Goal: Information Seeking & Learning: Learn about a topic

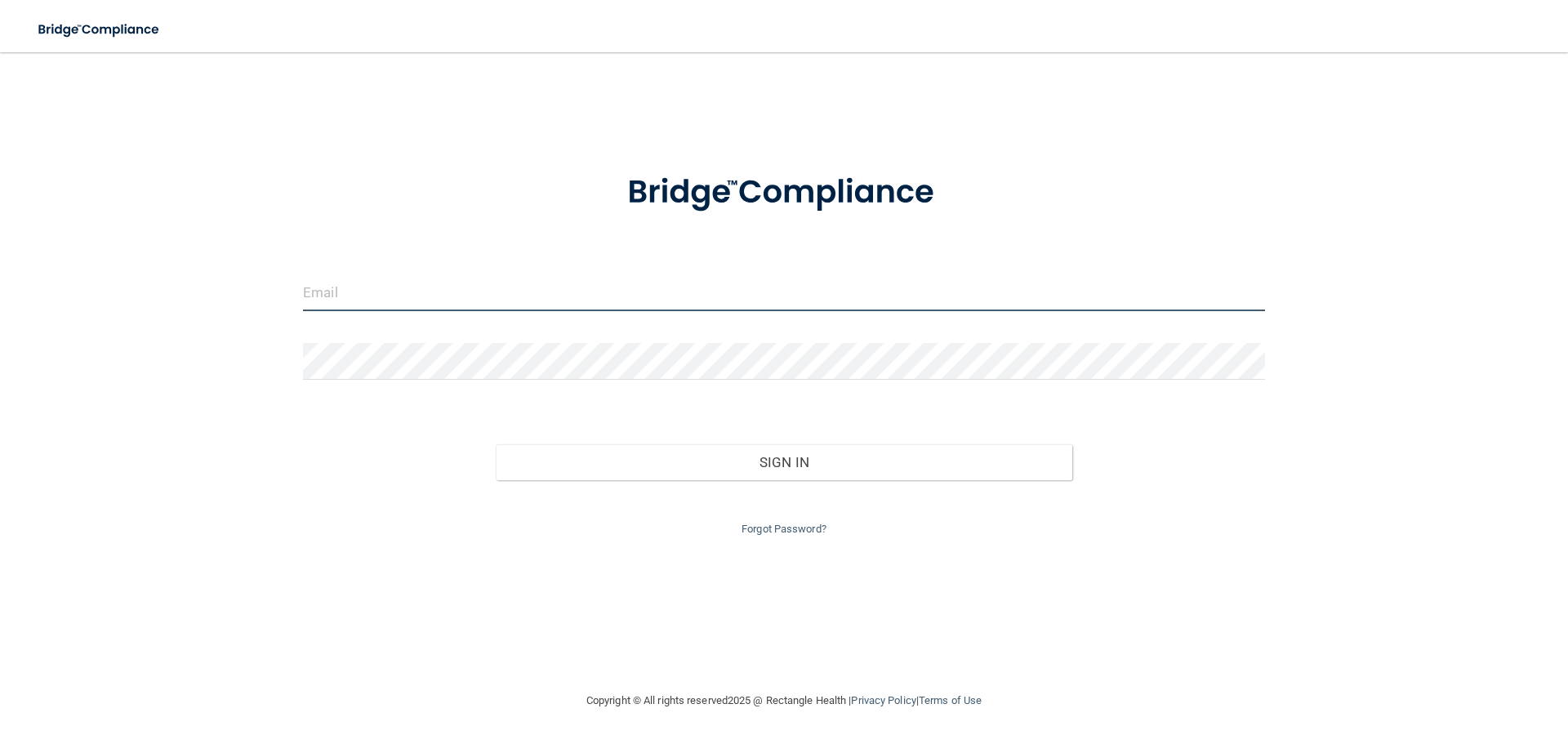
click at [679, 304] on input "email" at bounding box center [784, 293] width 962 height 37
click at [360, 490] on div "Forgot Password?" at bounding box center [784, 509] width 987 height 58
click at [468, 304] on input "email" at bounding box center [784, 293] width 962 height 37
type input "[PERSON_NAME][EMAIL_ADDRESS][DOMAIN_NAME]"
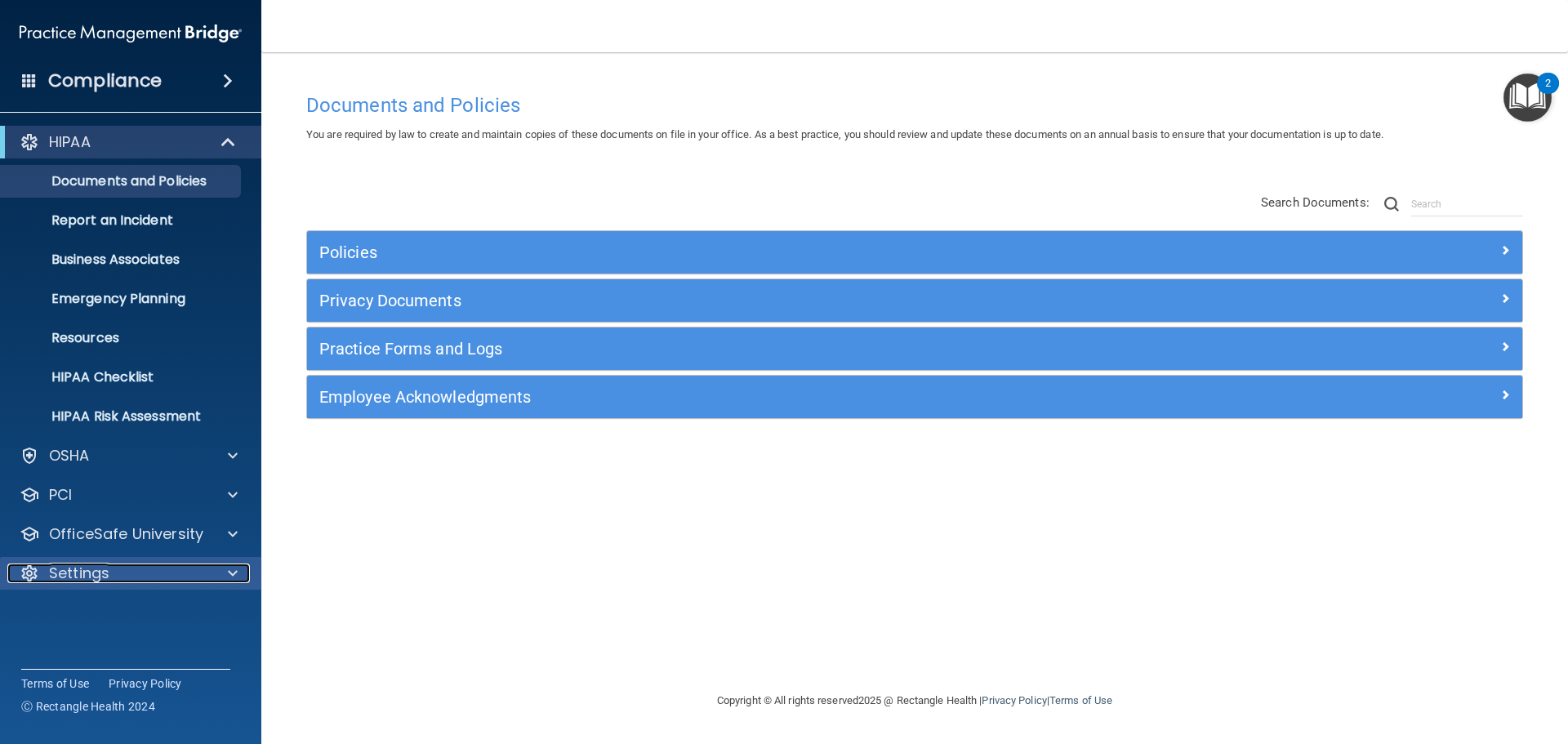
click at [136, 569] on div "Settings" at bounding box center [108, 573] width 202 height 19
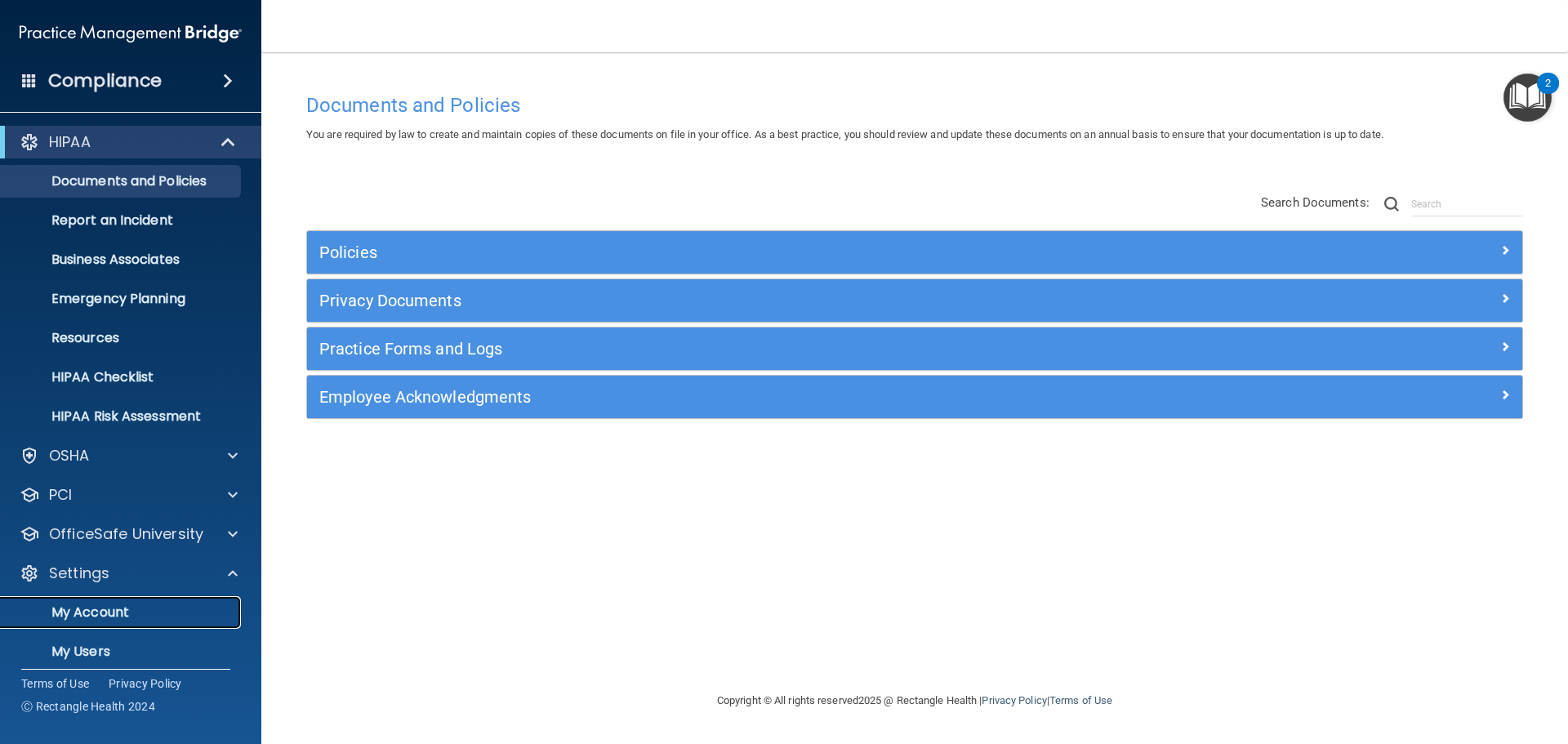
click at [153, 612] on p "My Account" at bounding box center [121, 613] width 223 height 17
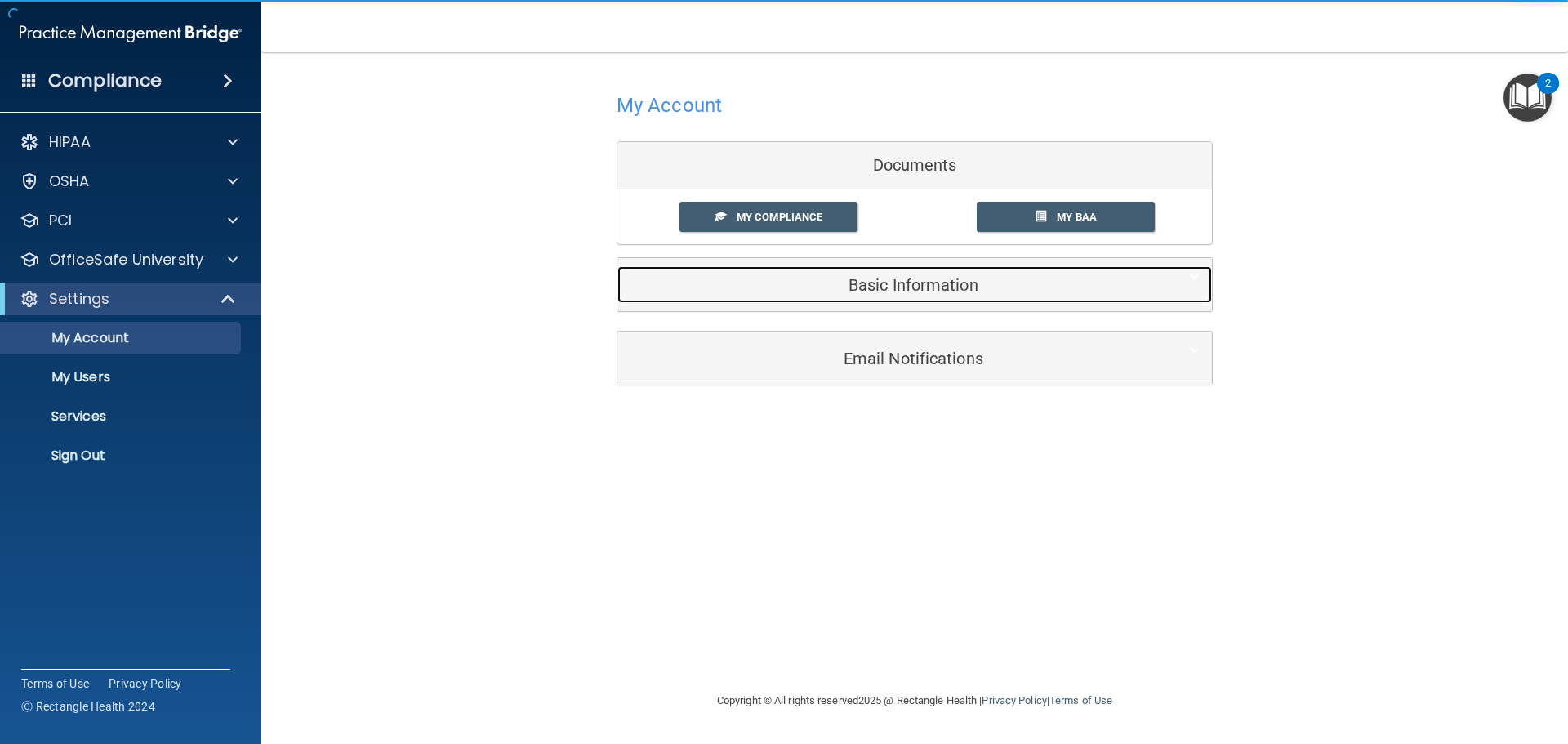
click at [891, 292] on h5 "Basic Information" at bounding box center [889, 285] width 520 height 18
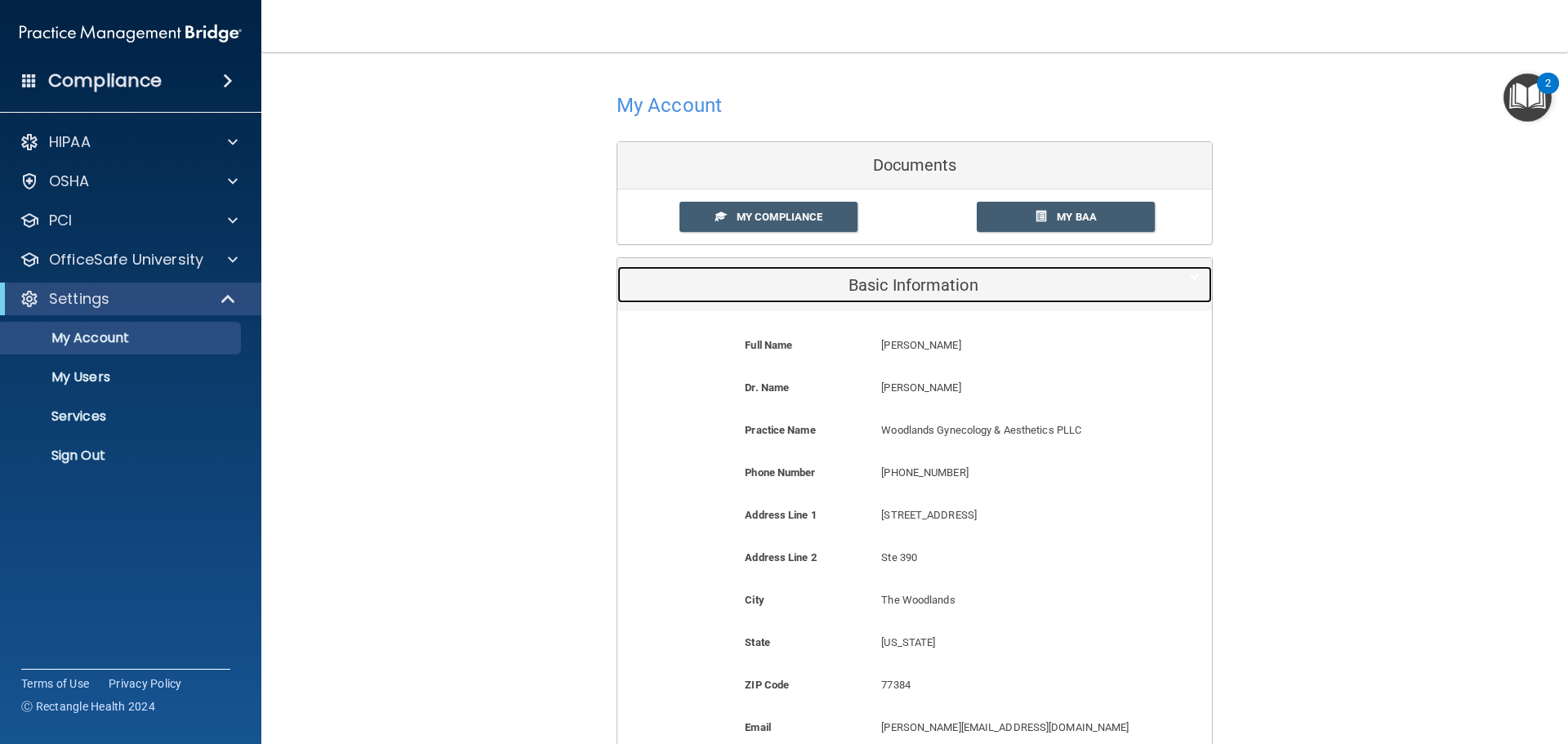
scroll to position [82, 0]
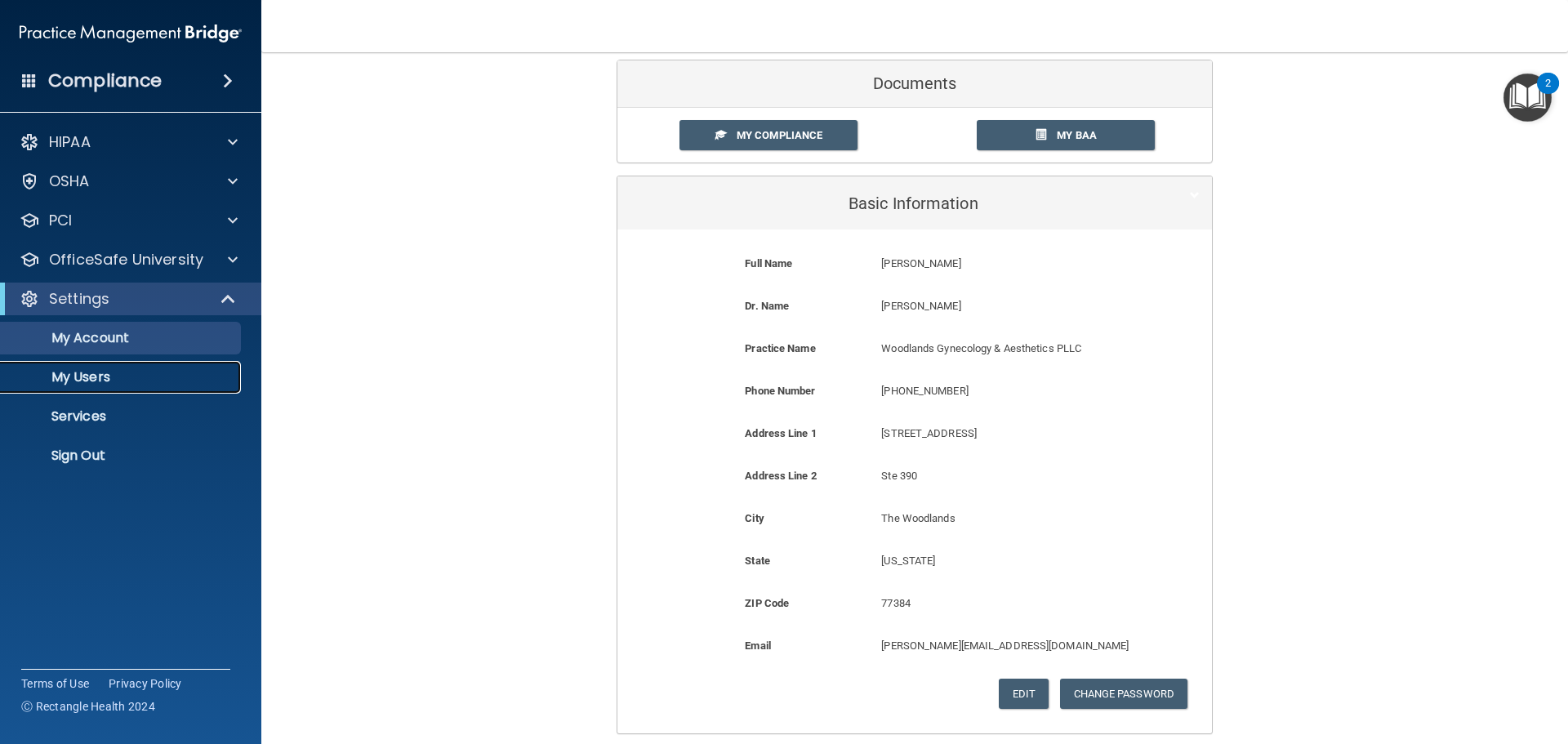
click at [109, 374] on p "My Users" at bounding box center [121, 378] width 223 height 17
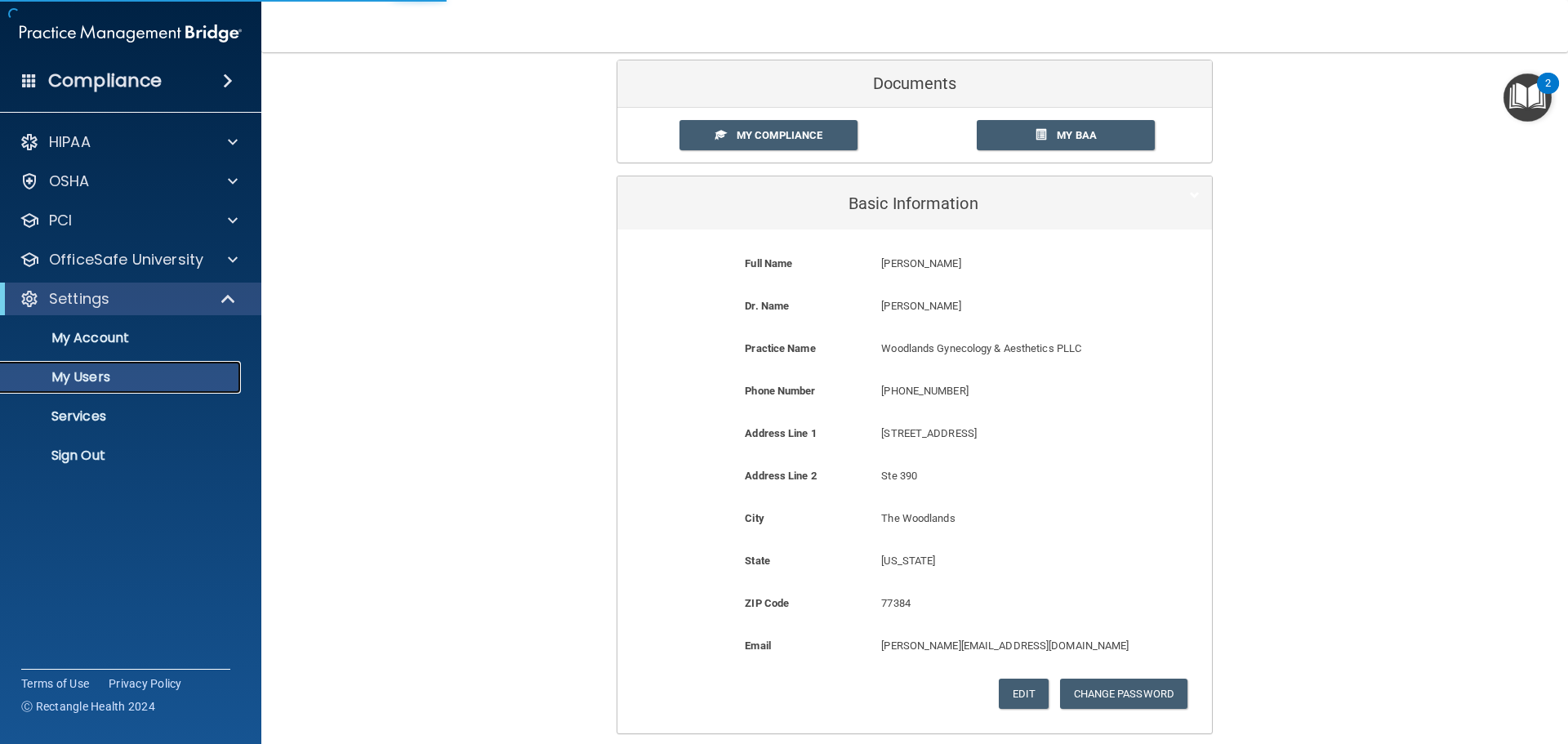
select select "20"
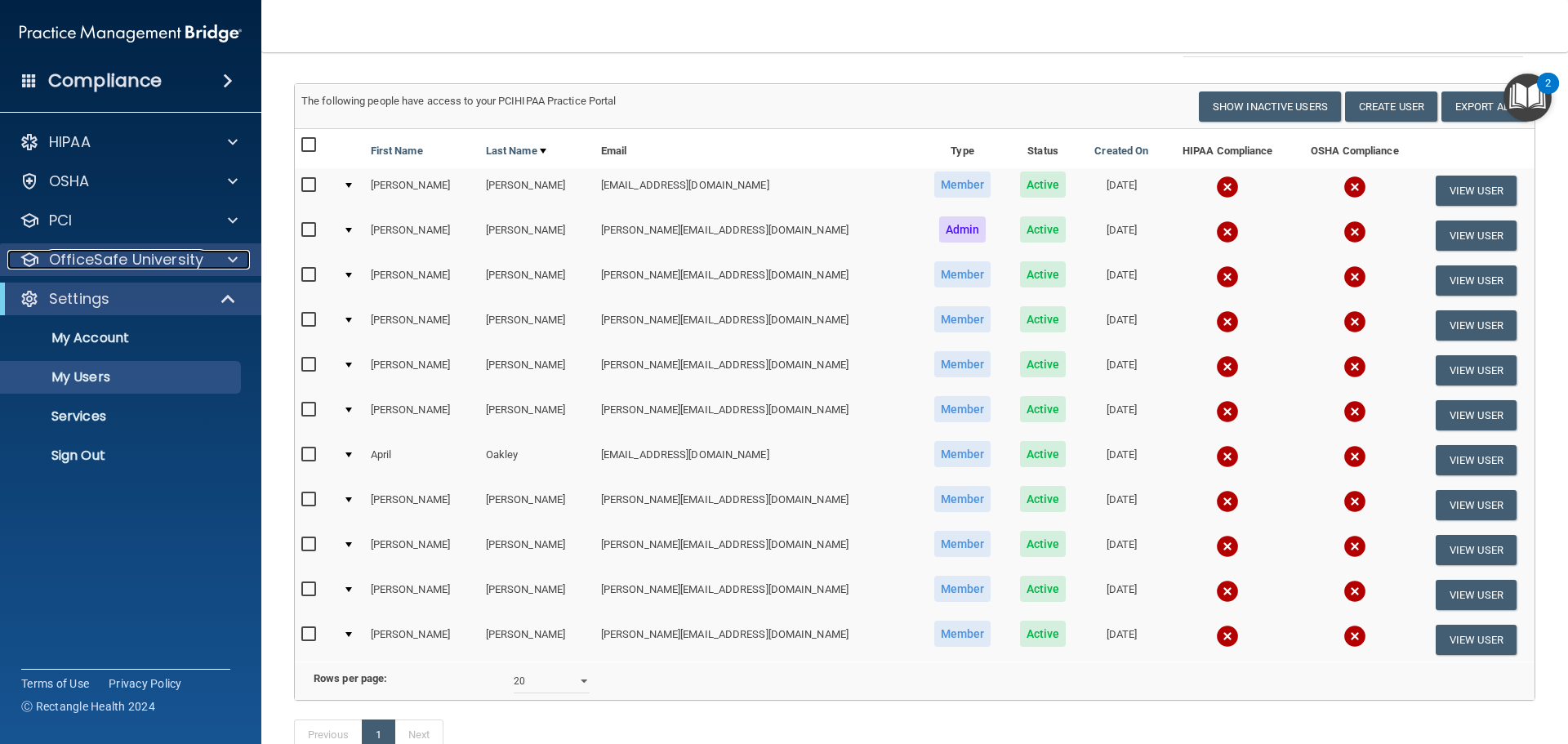
click at [147, 257] on p "OfficeSafe University" at bounding box center [126, 259] width 154 height 19
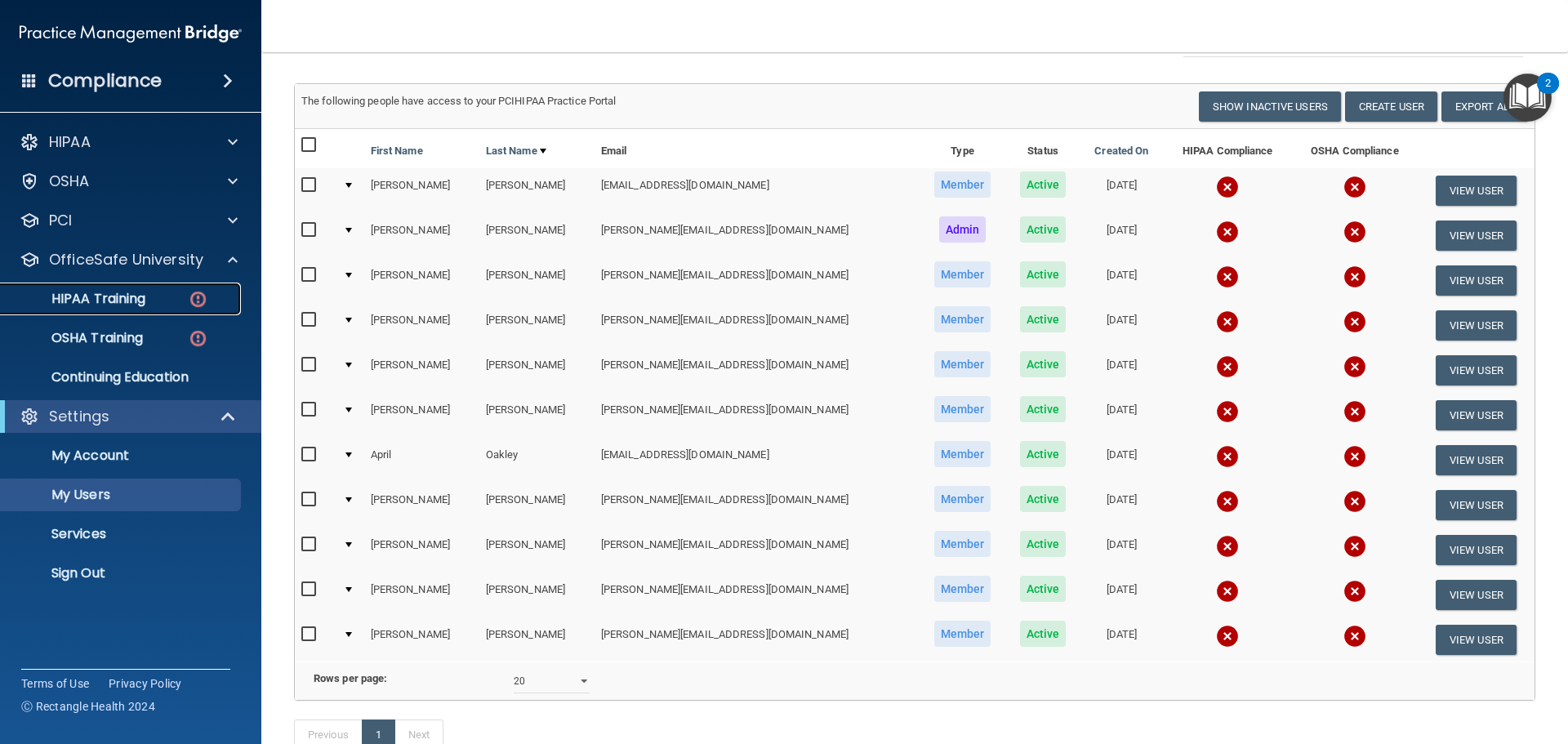
click at [146, 300] on p "HIPAA Training" at bounding box center [77, 299] width 134 height 17
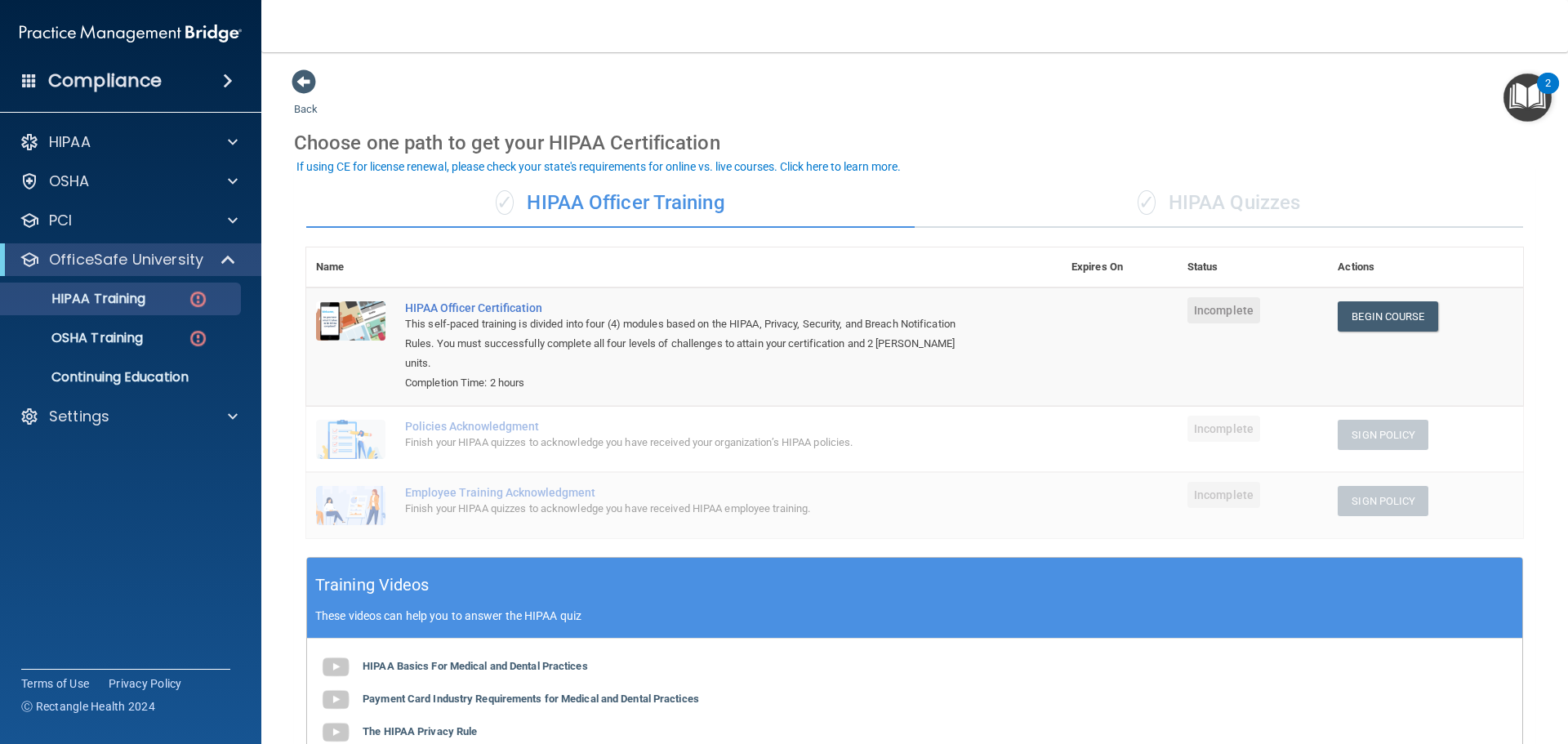
click at [1182, 214] on div "✓ HIPAA Quizzes" at bounding box center [1218, 203] width 608 height 49
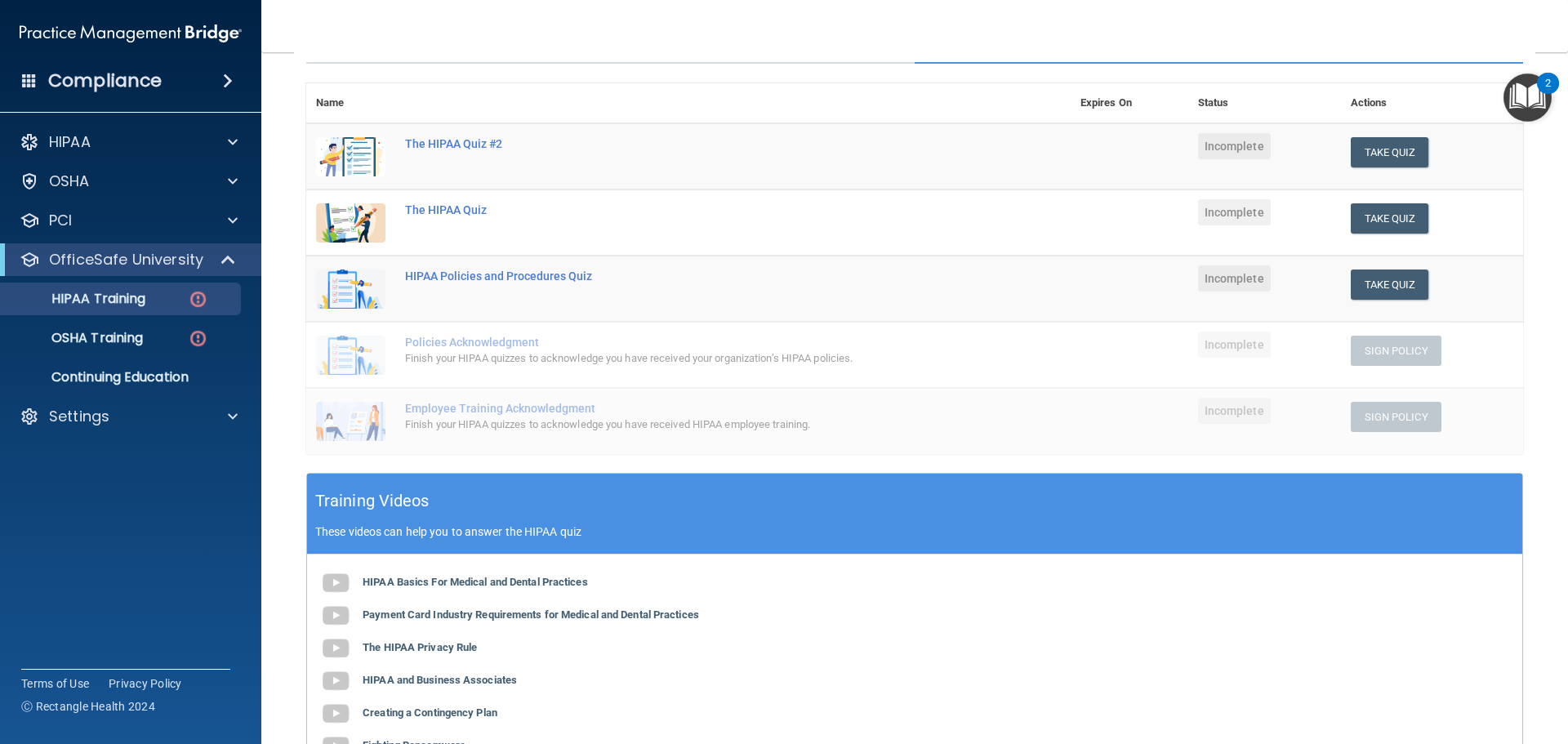
scroll to position [163, 0]
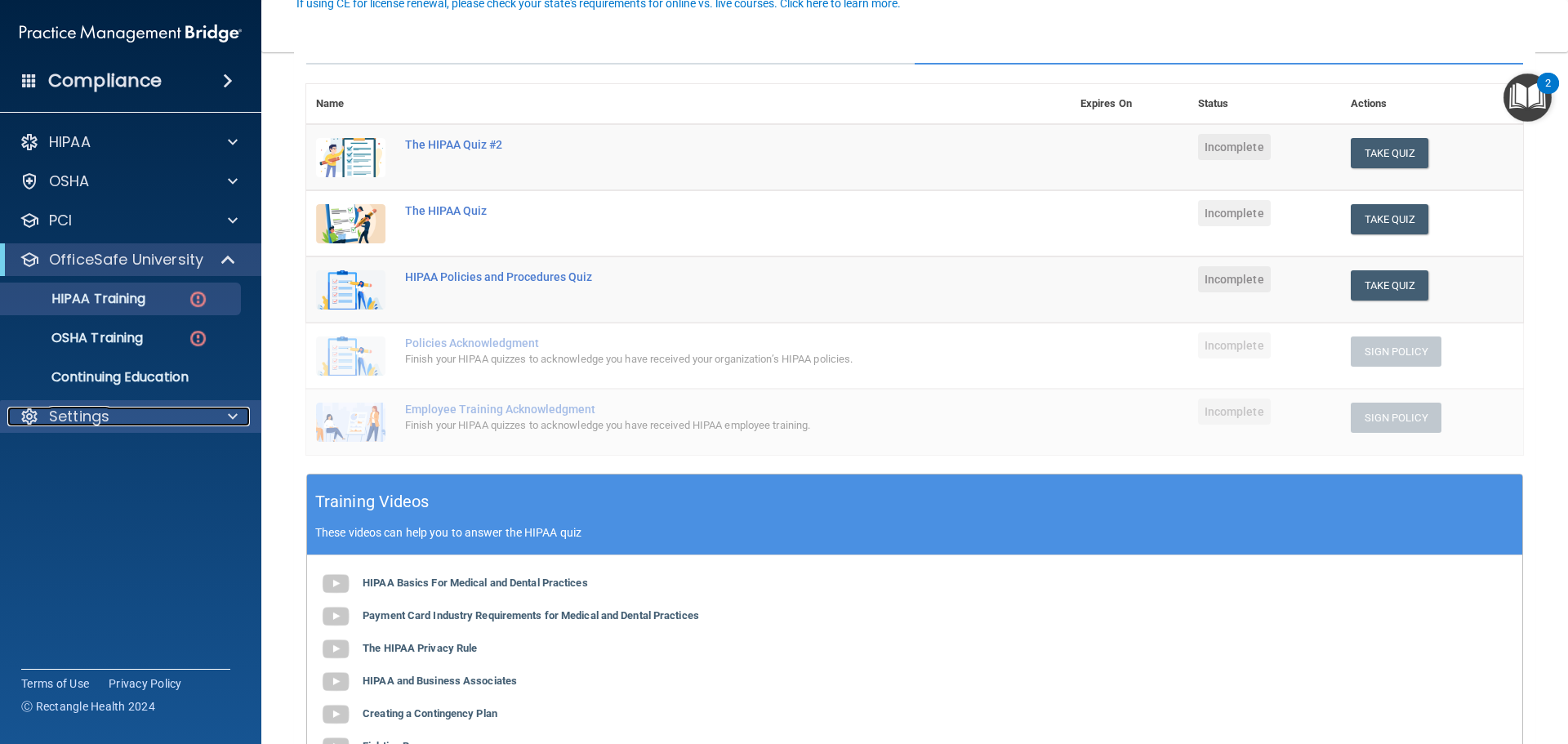
click at [181, 416] on div "Settings" at bounding box center [108, 417] width 202 height 19
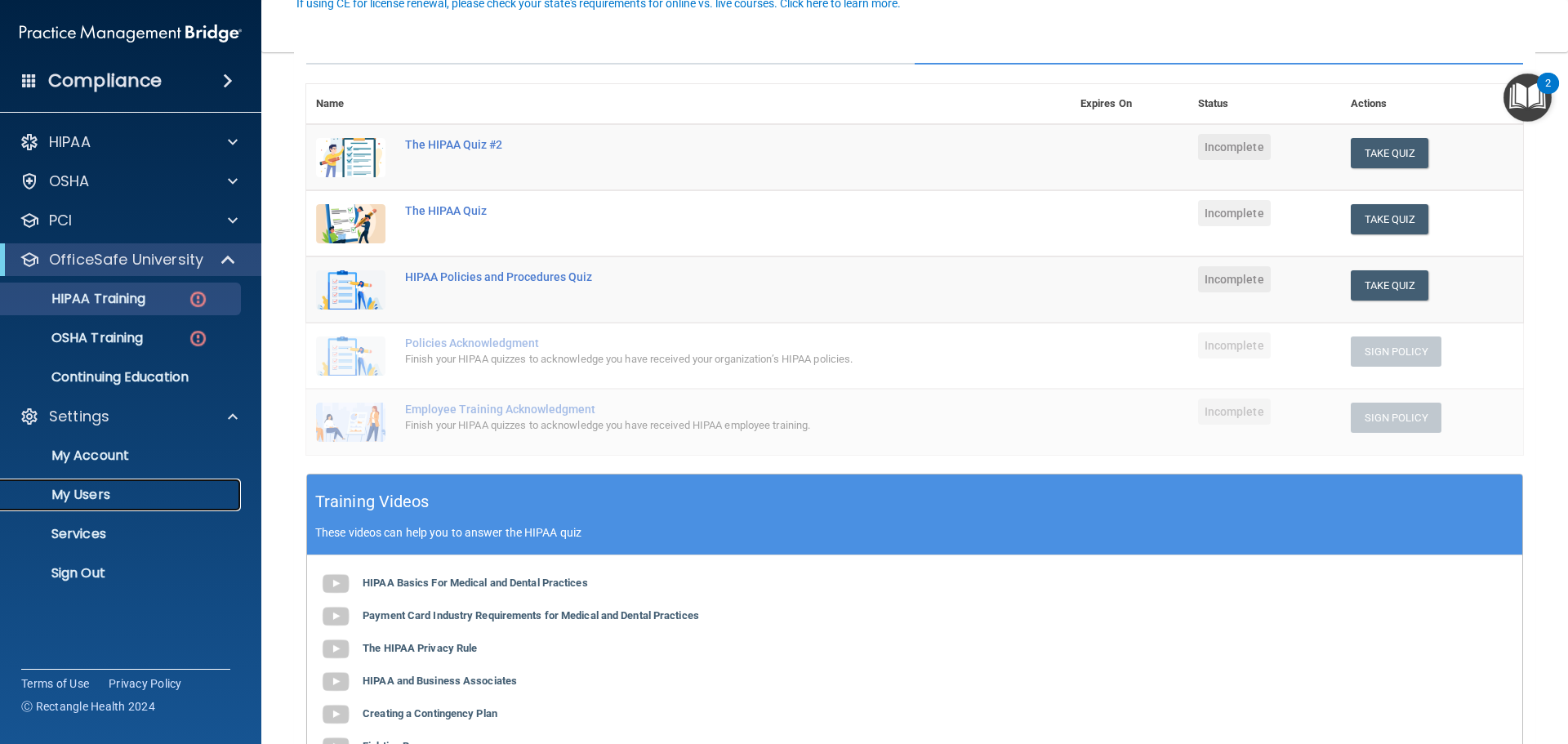
click at [161, 491] on p "My Users" at bounding box center [121, 495] width 223 height 17
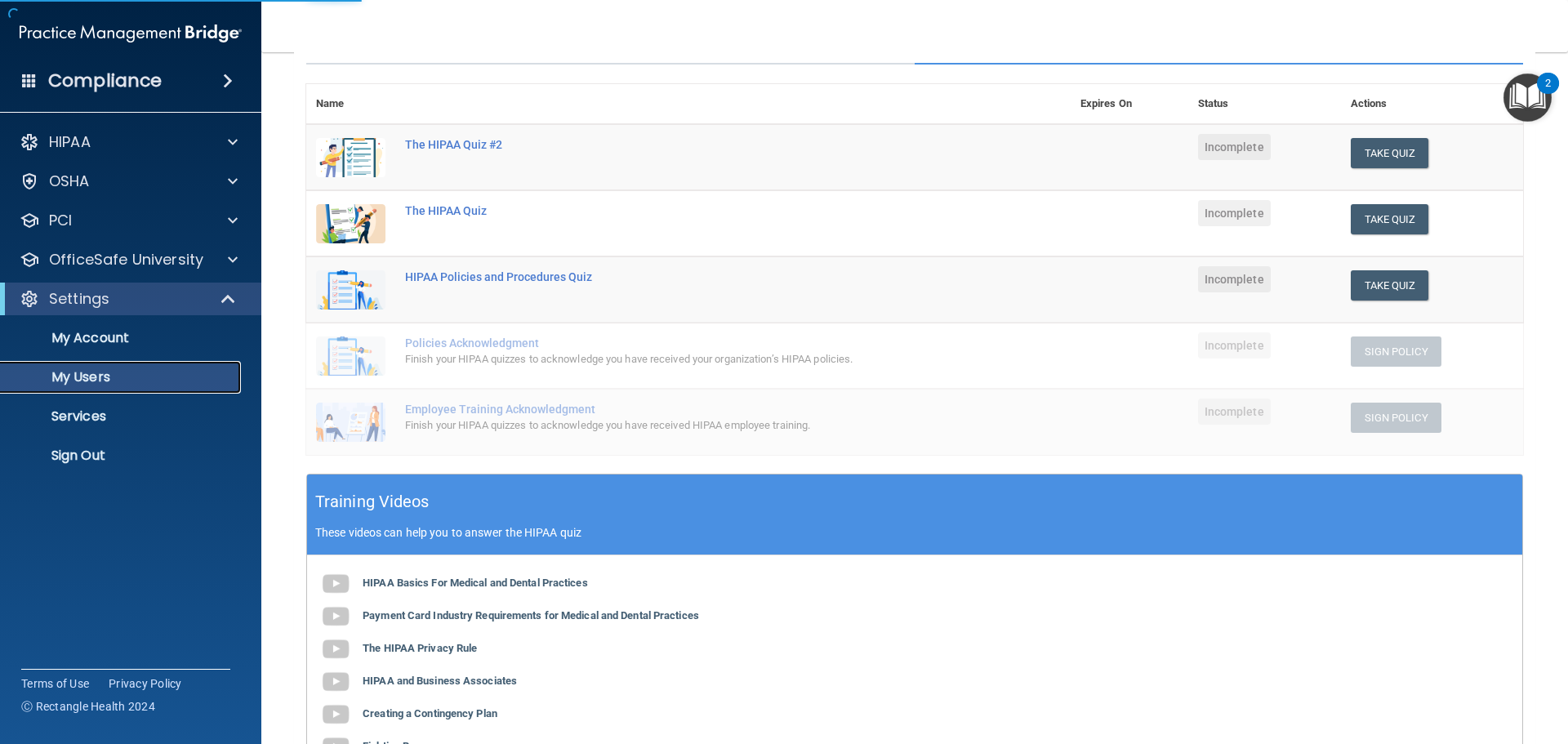
select select "20"
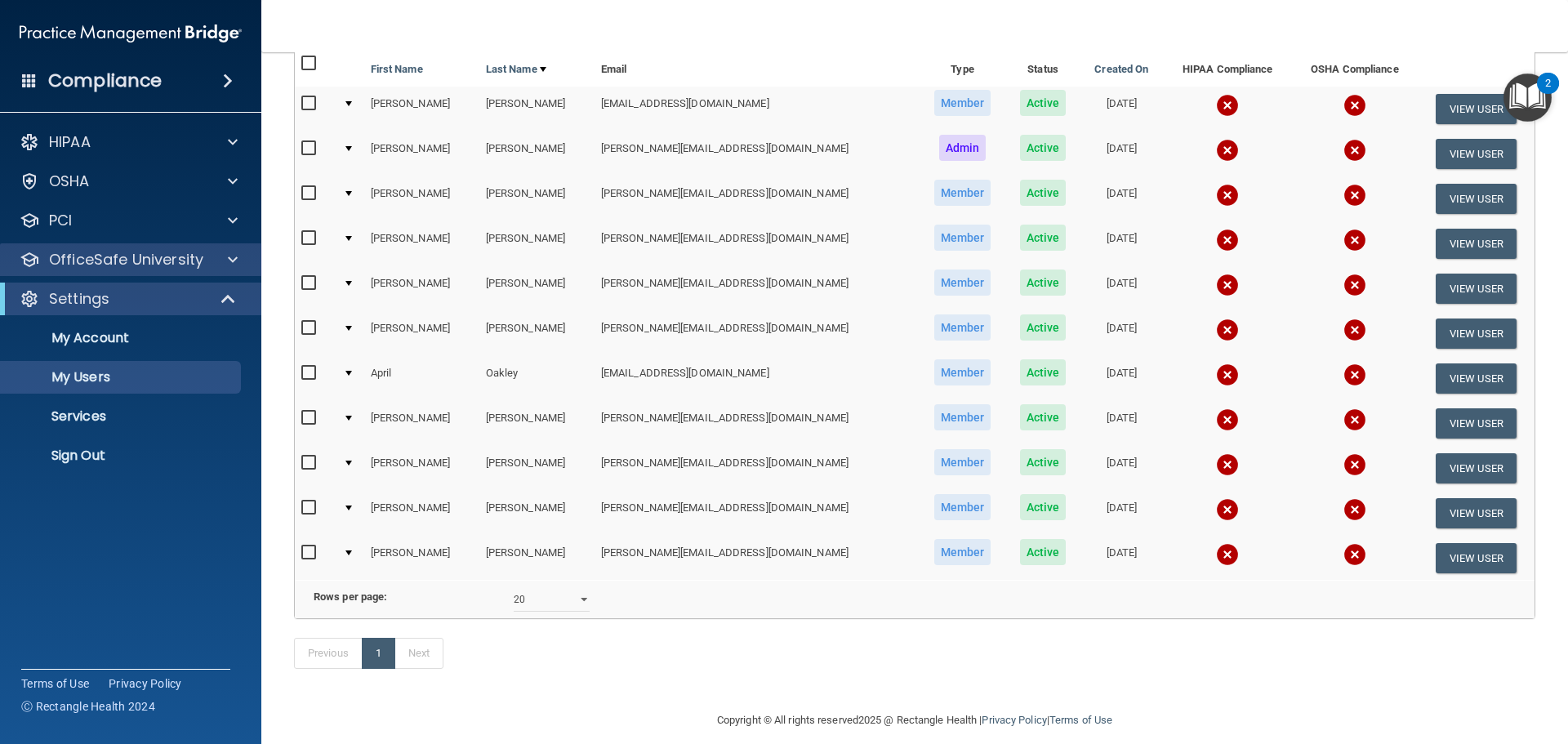
click at [165, 244] on div "OfficeSafe University" at bounding box center [131, 259] width 262 height 32
click at [173, 256] on p "OfficeSafe University" at bounding box center [126, 259] width 154 height 19
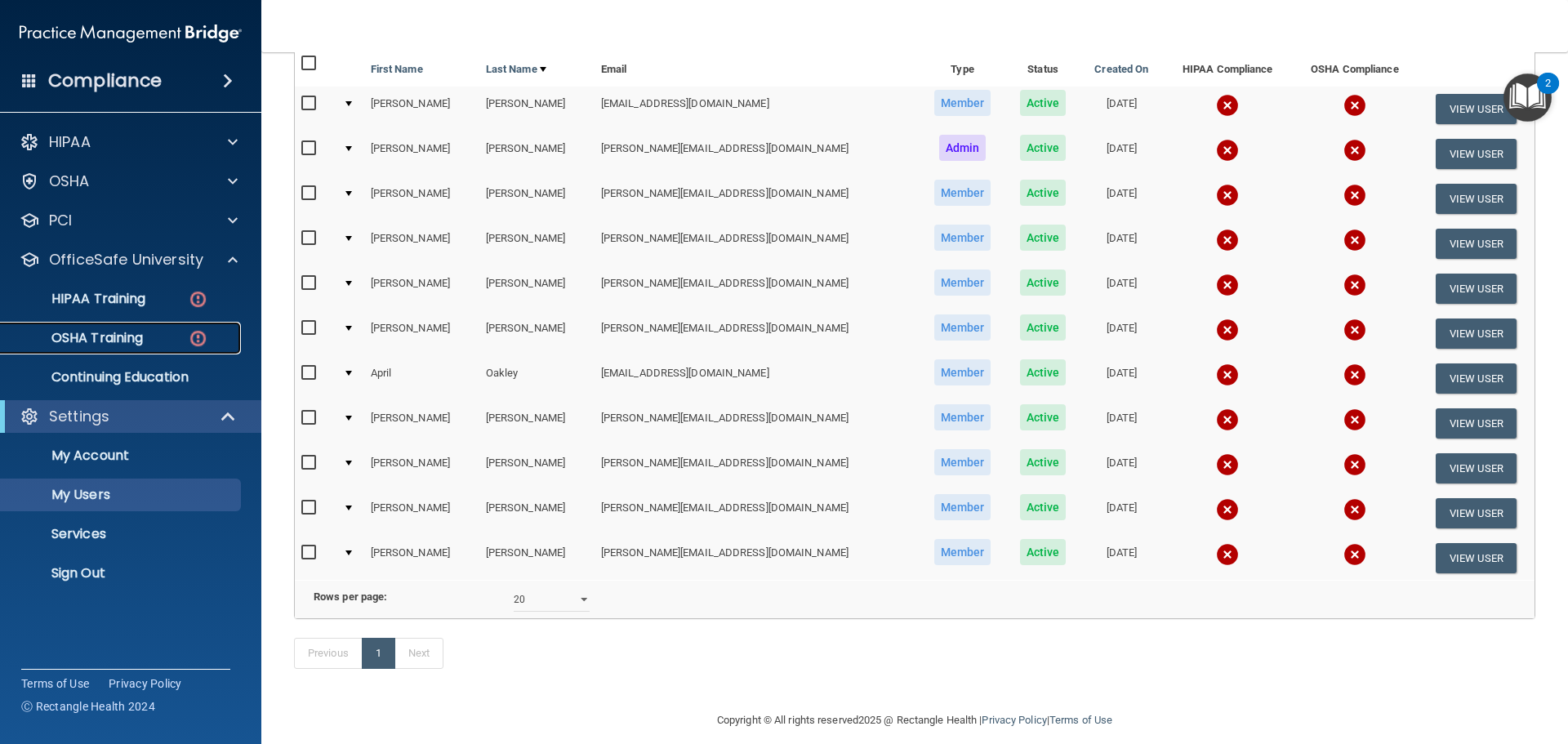
click at [152, 334] on div "OSHA Training" at bounding box center [121, 339] width 223 height 17
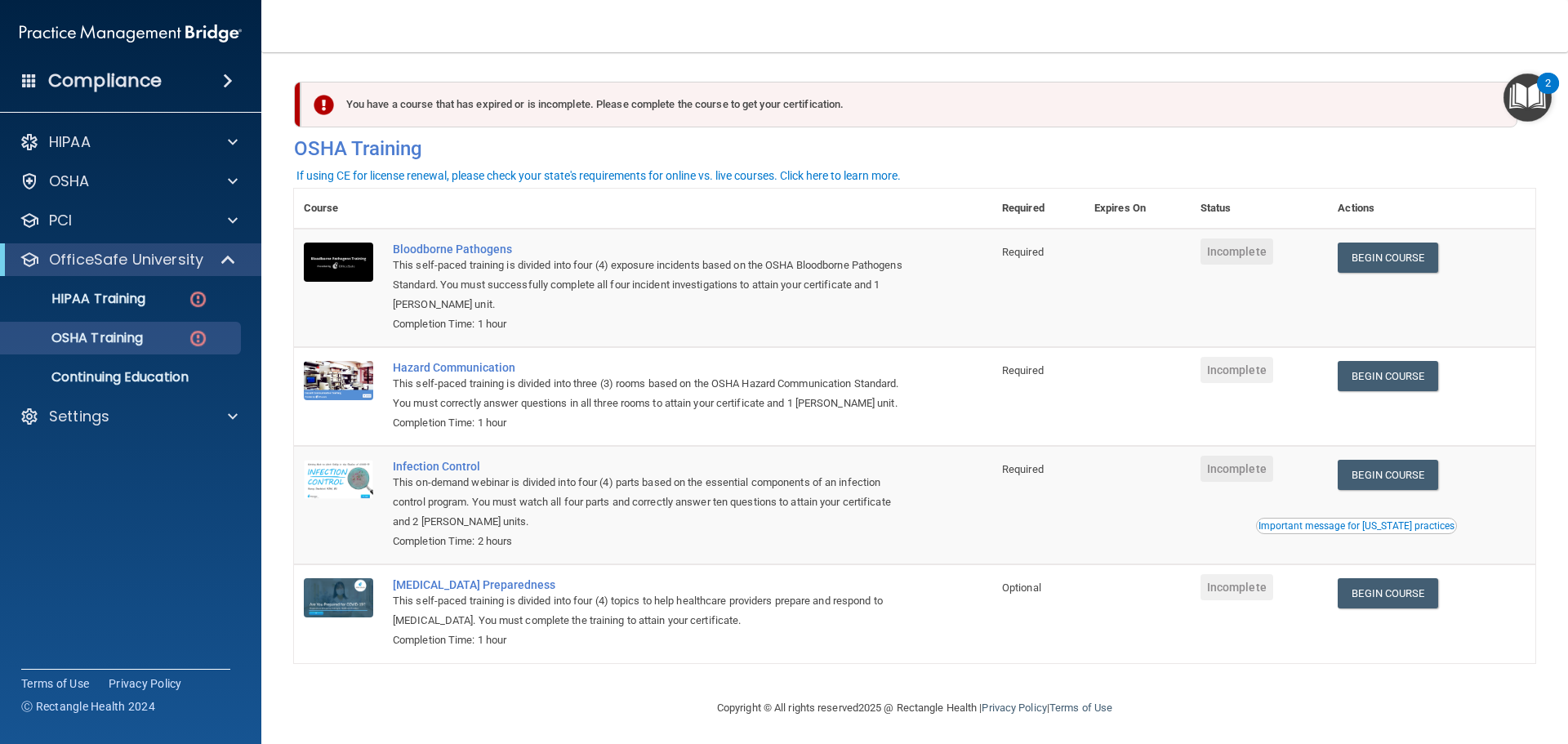
click at [1000, 253] on td "Required" at bounding box center [1039, 289] width 93 height 119
click at [1005, 252] on span "Required" at bounding box center [1023, 251] width 42 height 12
click at [1052, 388] on td "Required" at bounding box center [1039, 396] width 93 height 99
click at [1033, 373] on span "Required" at bounding box center [1023, 370] width 42 height 12
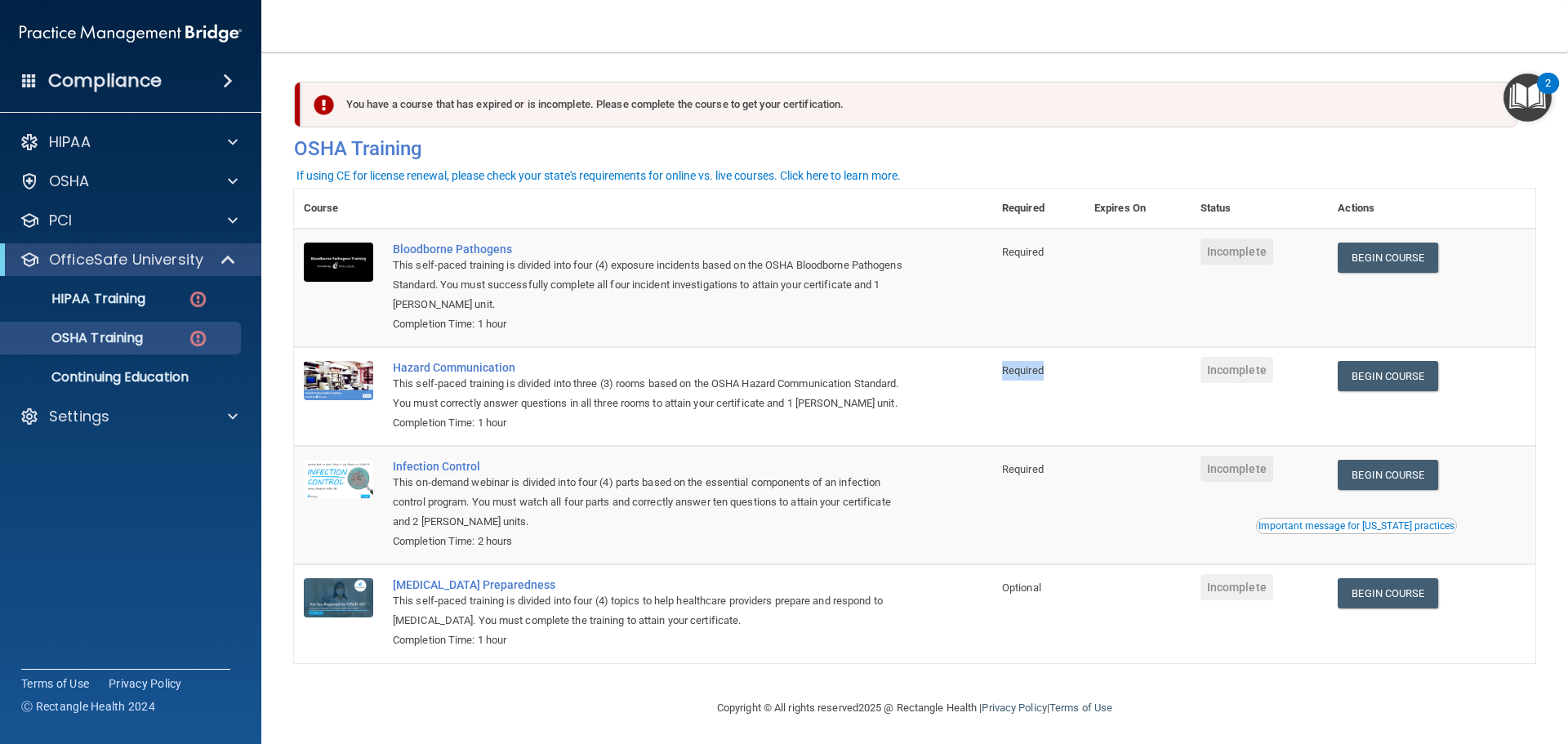
click at [1033, 373] on span "Required" at bounding box center [1023, 370] width 42 height 12
click at [991, 520] on td "Infection Control This on-demand webinar is divided into four (4) parts based o…" at bounding box center [687, 506] width 609 height 119
click at [1022, 476] on span "Required" at bounding box center [1023, 468] width 42 height 12
click at [1082, 506] on td "Required" at bounding box center [1039, 506] width 93 height 119
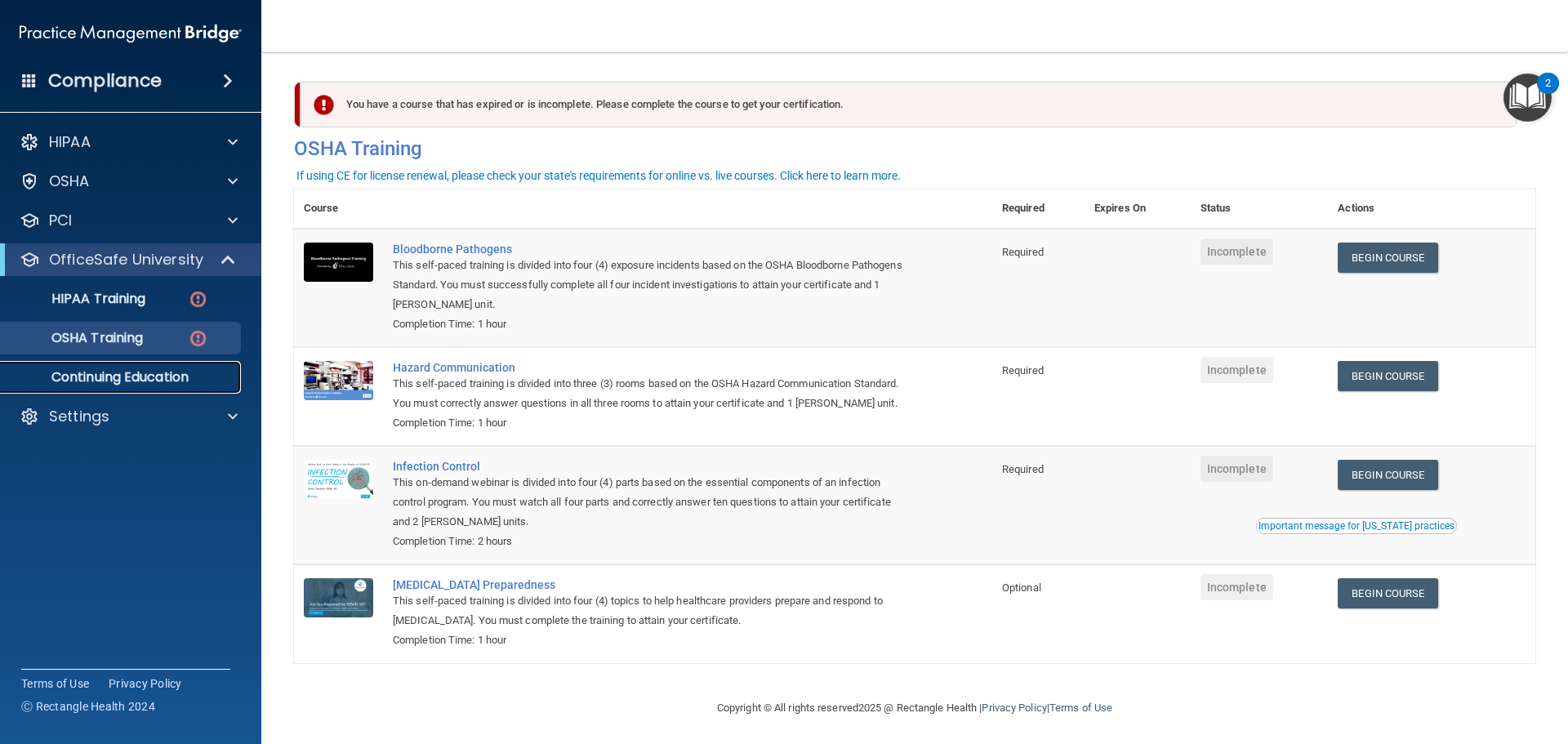
click at [219, 374] on p "Continuing Education" at bounding box center [121, 378] width 223 height 17
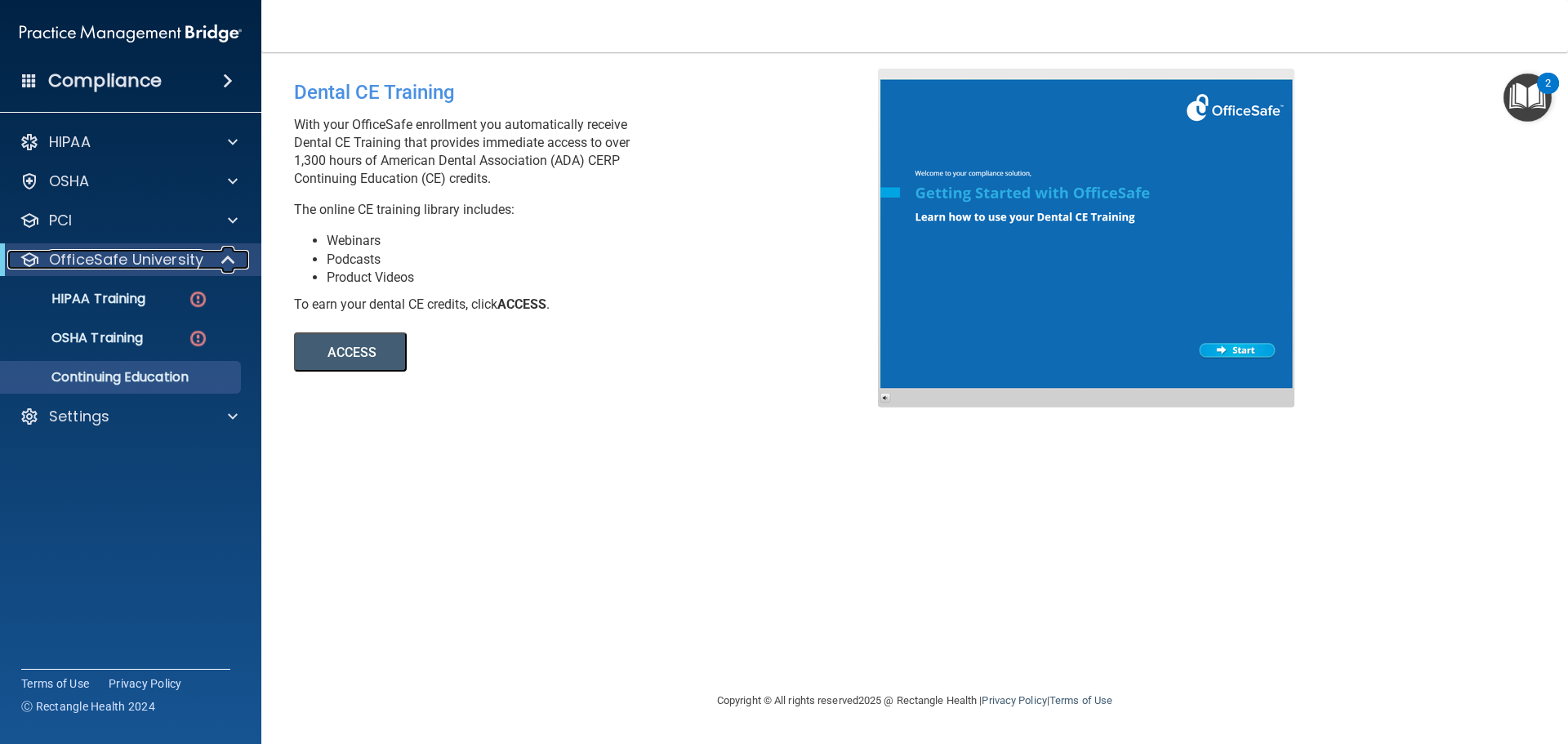
click at [141, 258] on p "OfficeSafe University" at bounding box center [126, 259] width 154 height 19
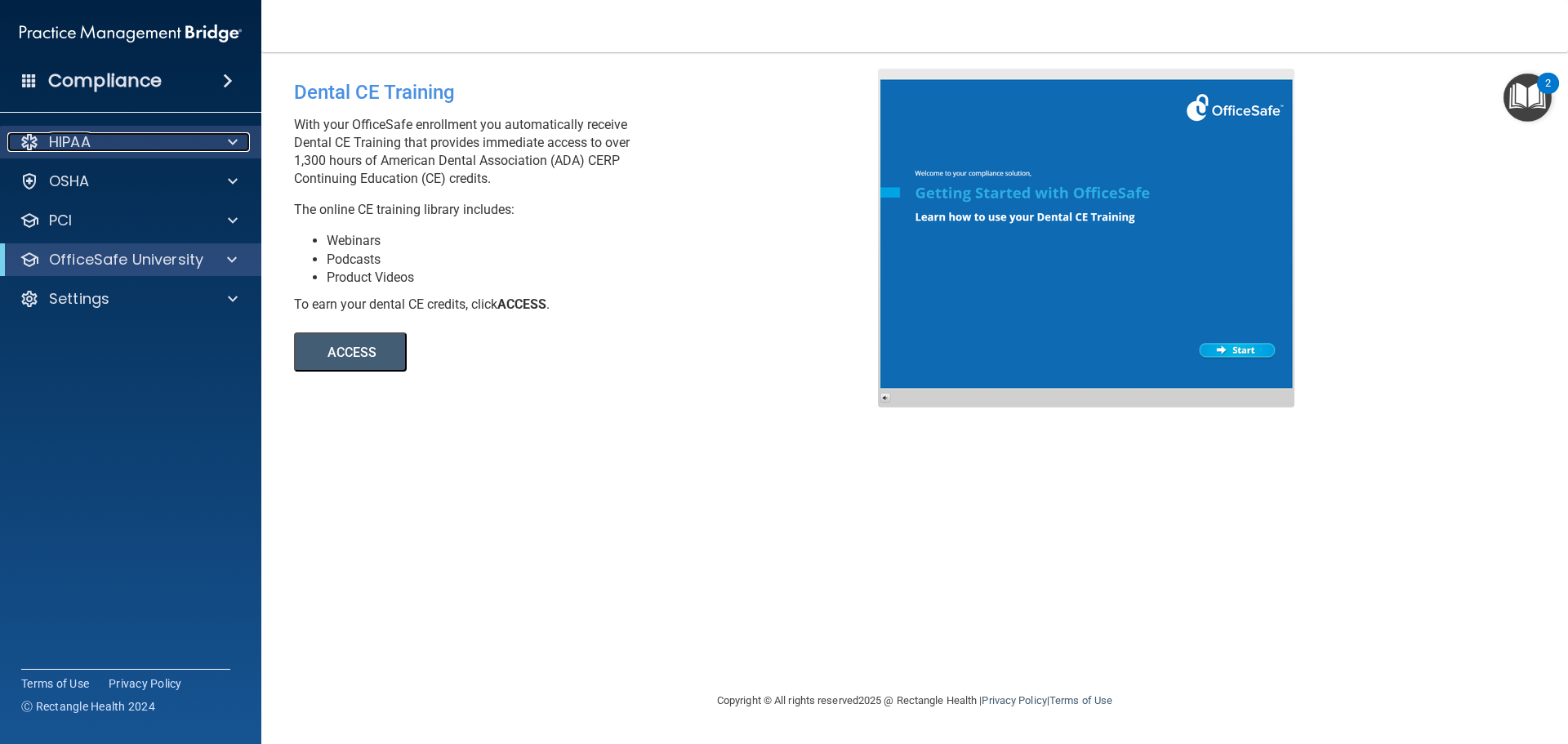
click at [124, 135] on div "HIPAA" at bounding box center [108, 142] width 202 height 19
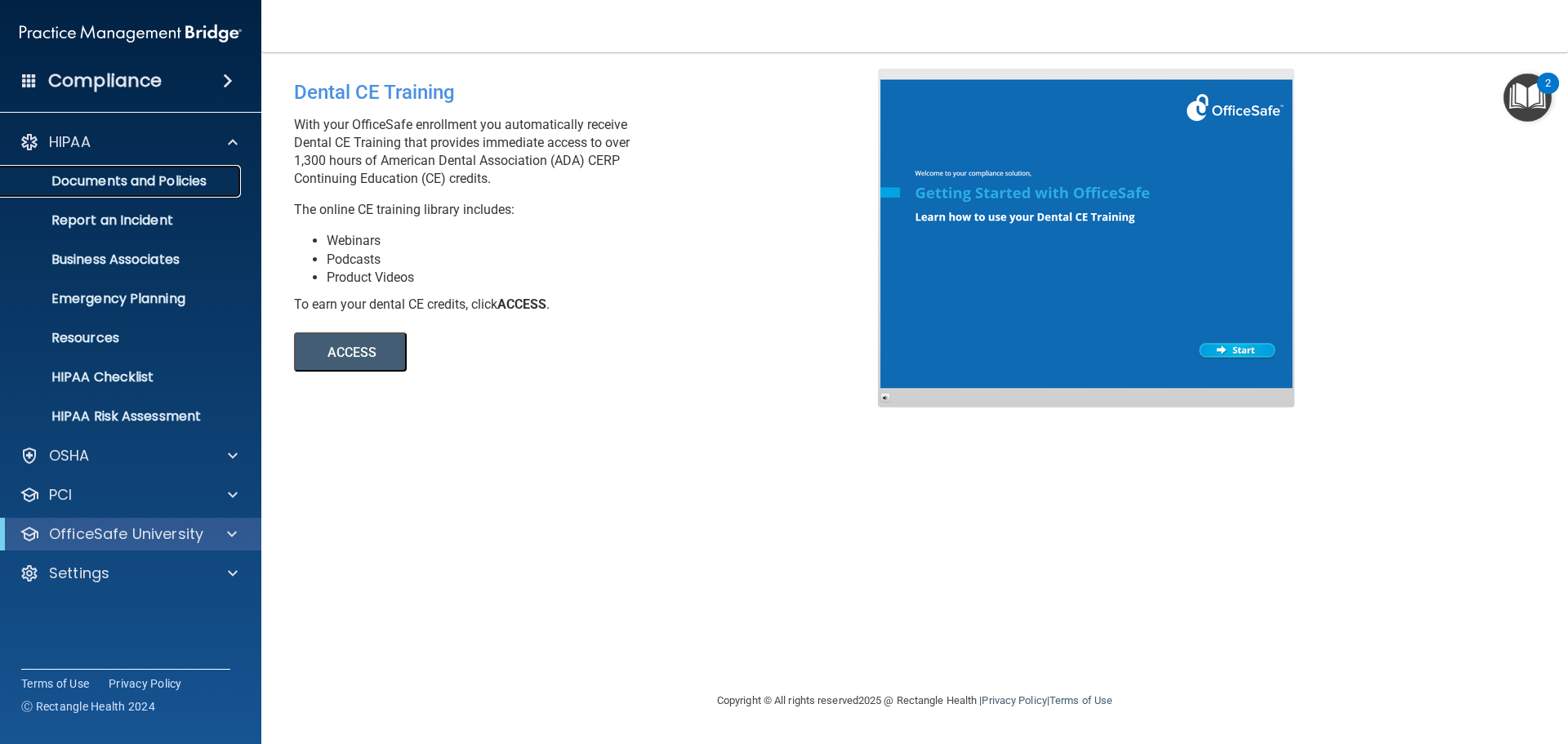
click at [181, 178] on p "Documents and Policies" at bounding box center [121, 182] width 223 height 17
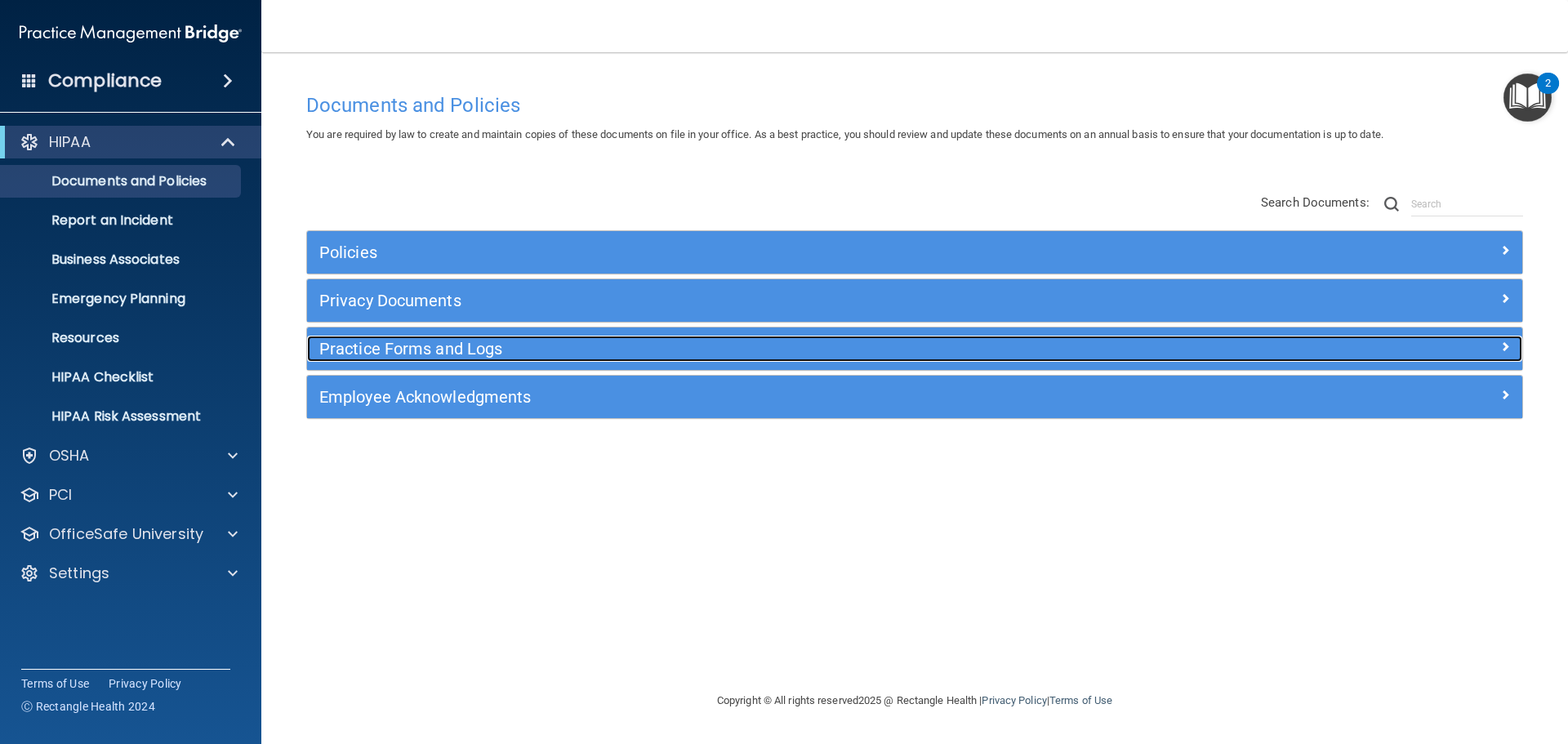
click at [542, 353] on h5 "Practice Forms and Logs" at bounding box center [762, 348] width 886 height 18
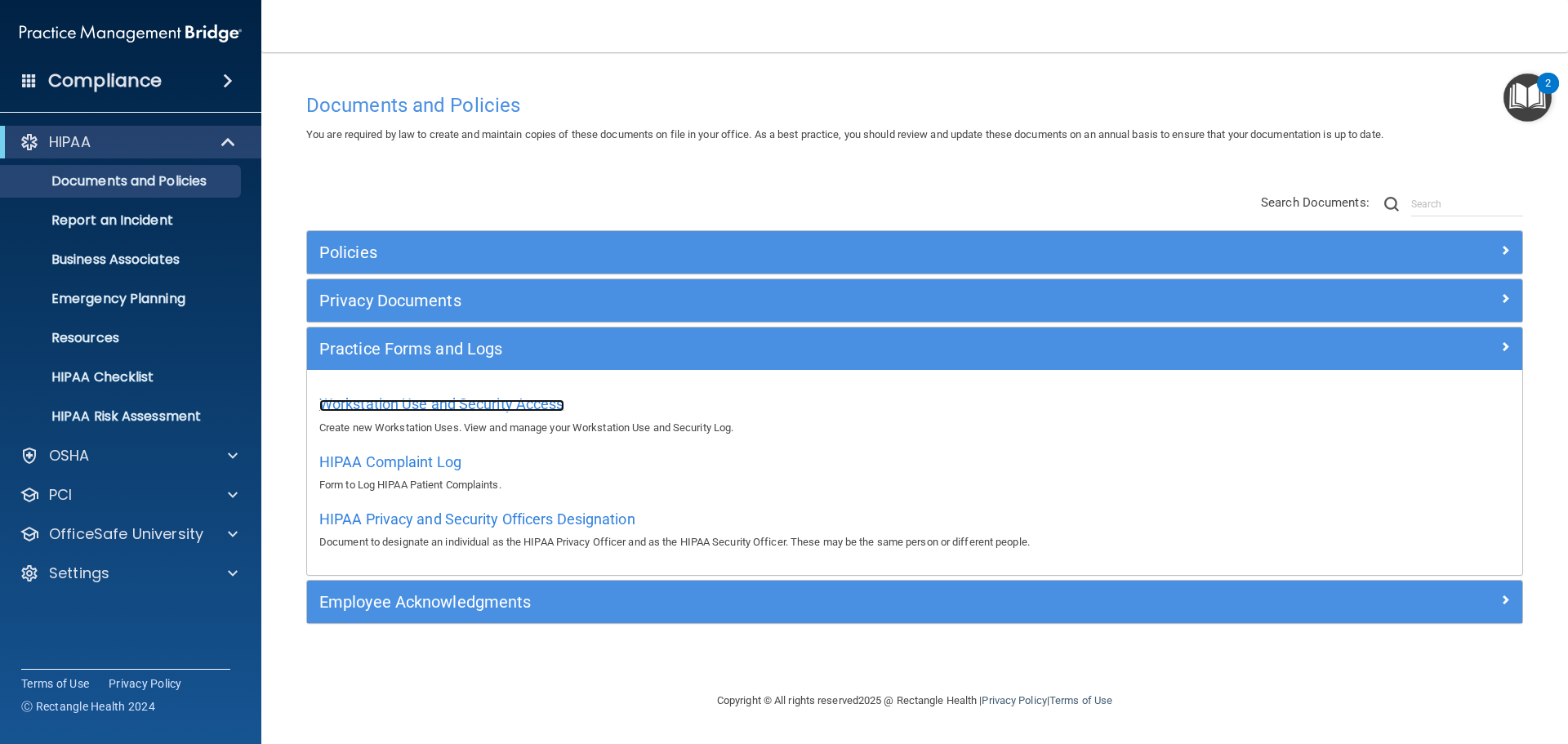
click at [488, 398] on span "Workstation Use and Security Access" at bounding box center [441, 404] width 245 height 17
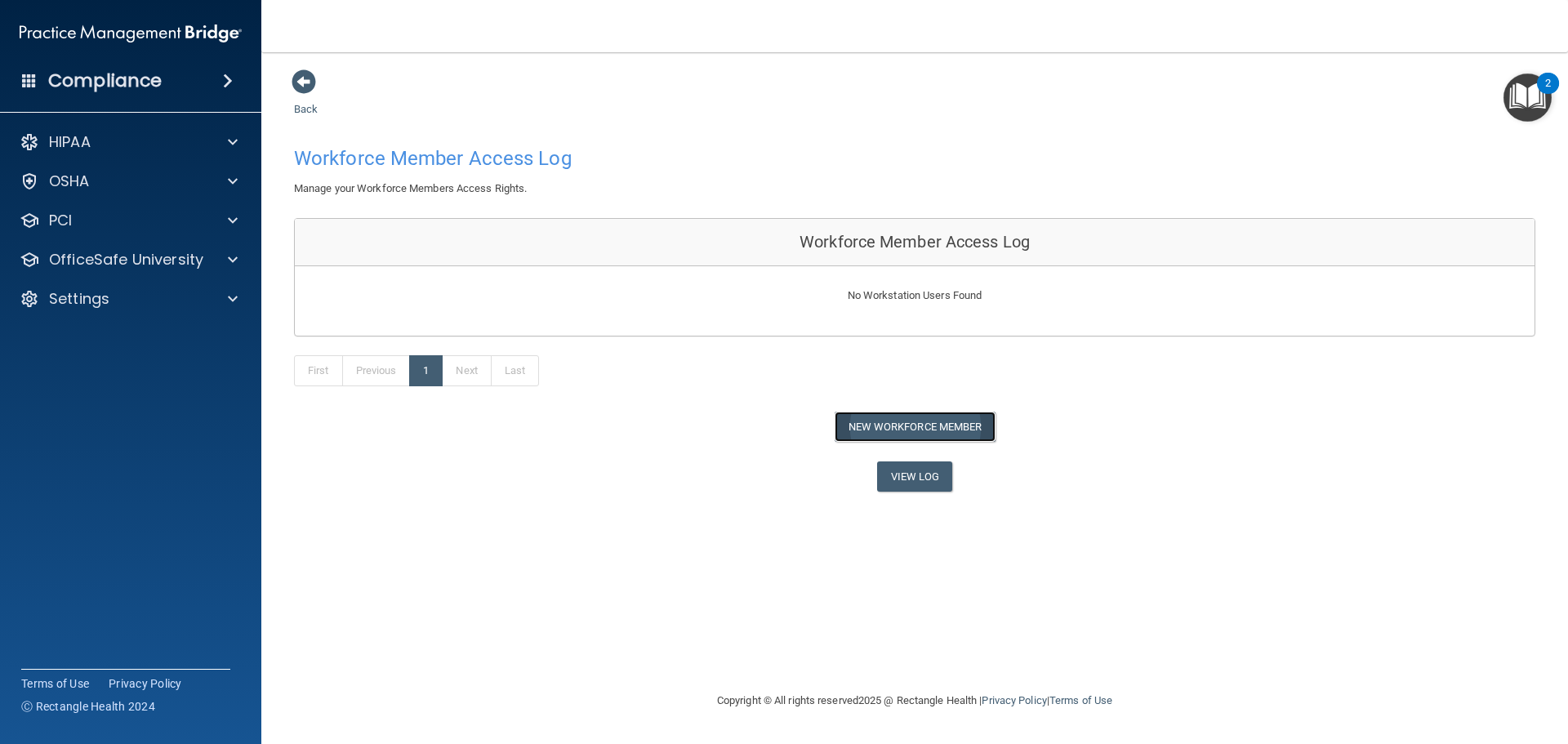
click at [891, 421] on button "New Workforce Member" at bounding box center [914, 427] width 160 height 31
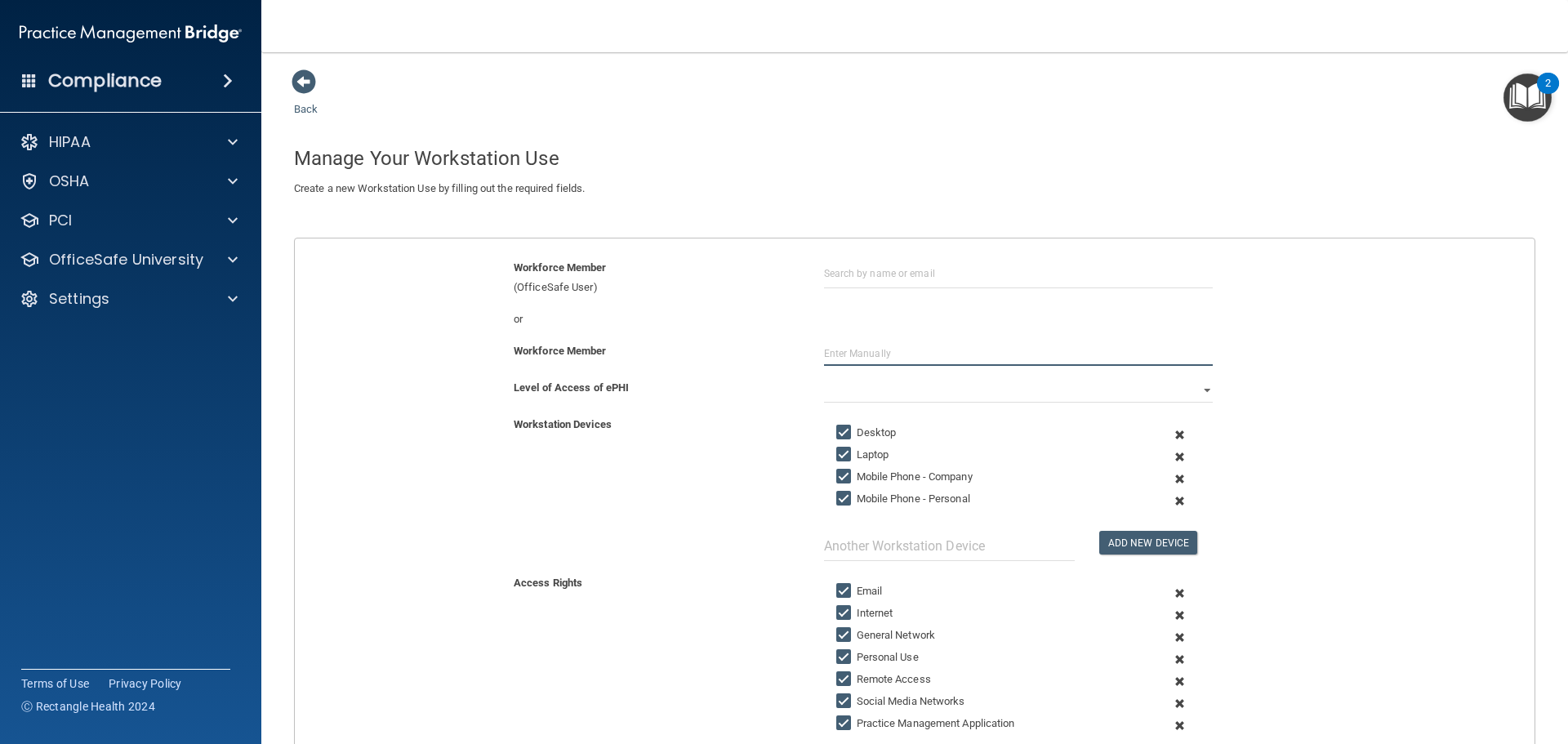
click at [836, 359] on input "text" at bounding box center [1018, 353] width 389 height 24
type input "[PERSON_NAME]"
click at [717, 421] on div "Workstation Devices" at bounding box center [657, 424] width 311 height 19
click at [886, 387] on select "Full Limited None" at bounding box center [1018, 391] width 389 height 24
select select "0"
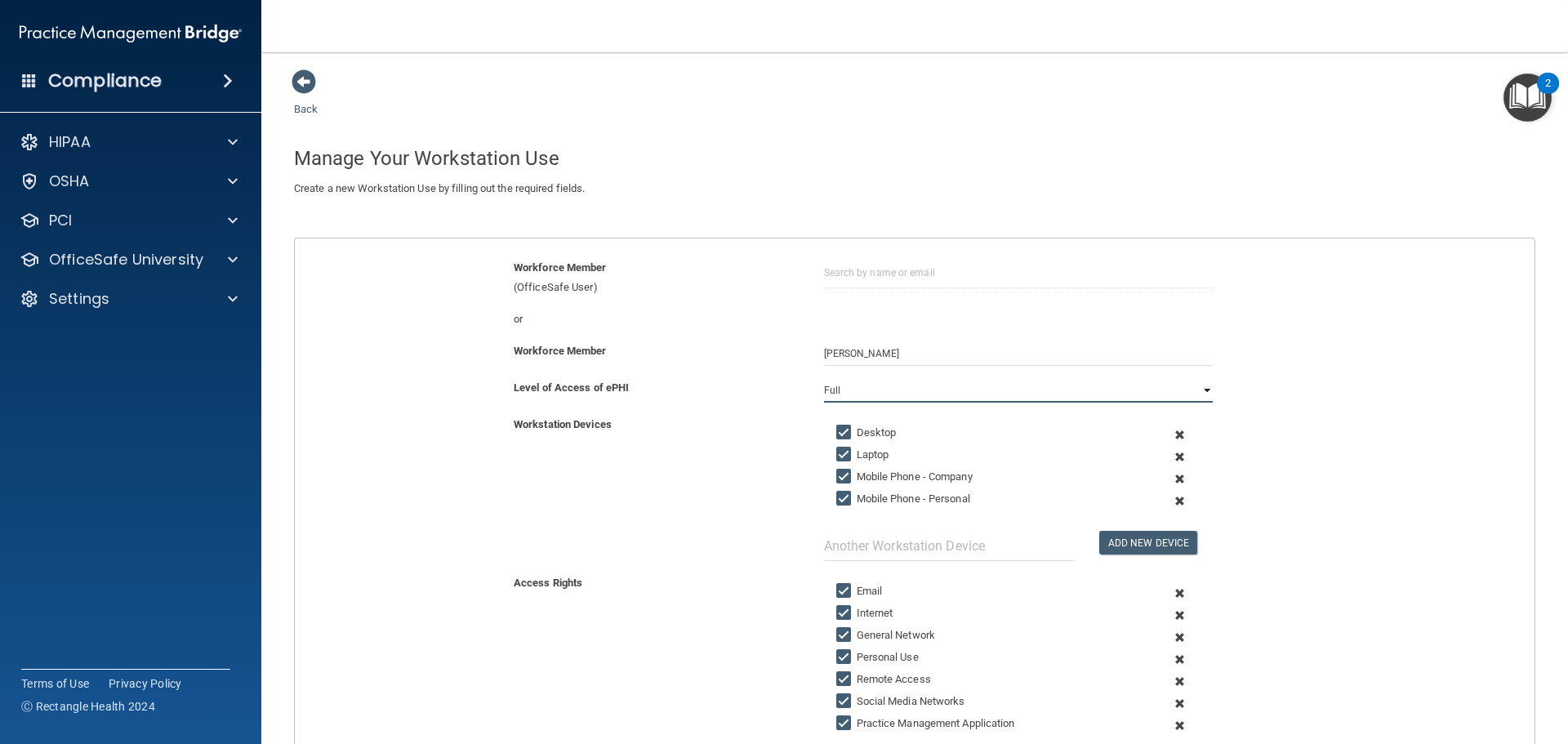
click at [824, 378] on select "Full Limited None" at bounding box center [1018, 391] width 389 height 24
click at [1170, 478] on span at bounding box center [1179, 480] width 40 height 22
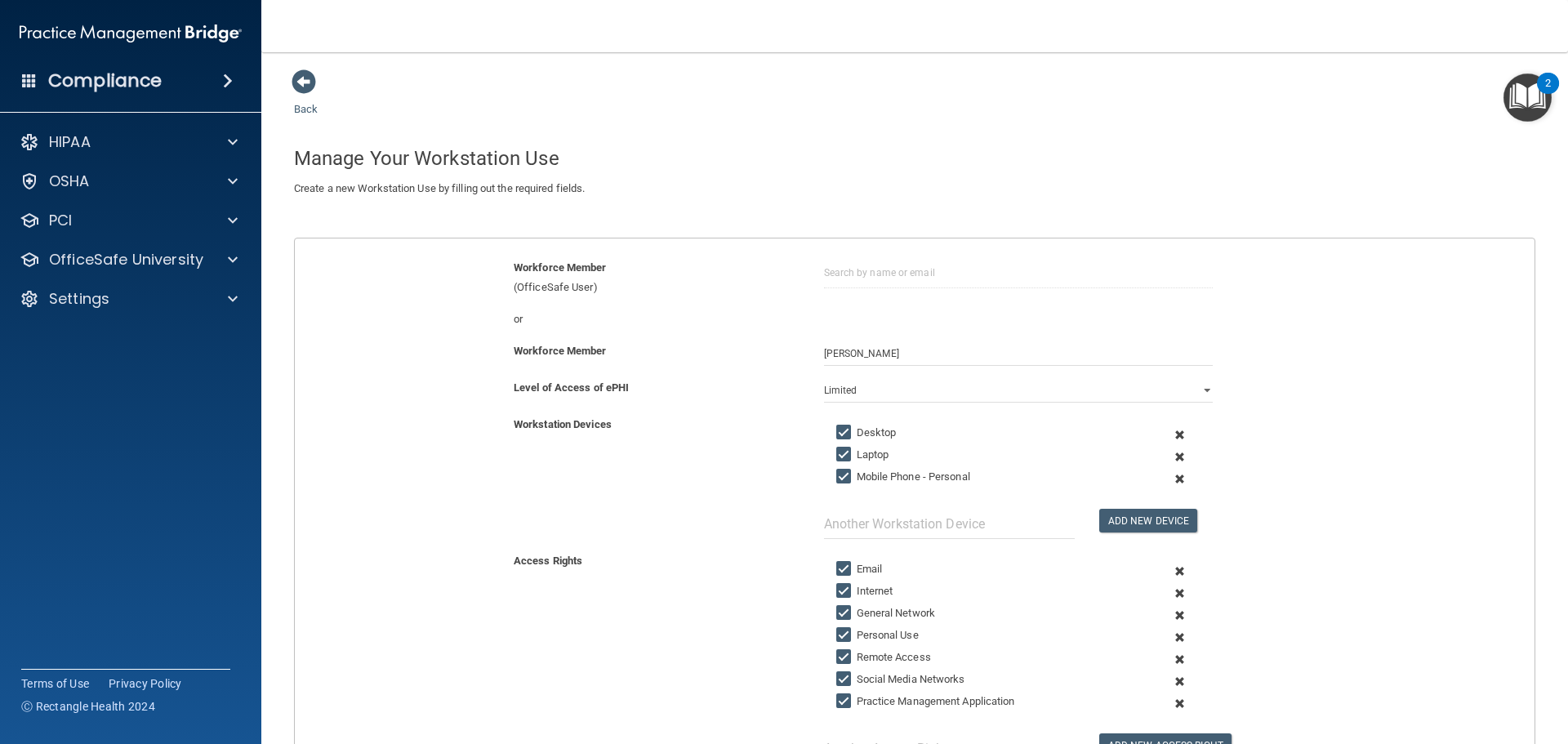
click at [784, 489] on div "Workstation Devices Desktop Laptop Mobile Phone - Personal Add New Device" at bounding box center [914, 477] width 1264 height 124
click at [836, 431] on input "Desktop" at bounding box center [846, 433] width 19 height 13
click at [836, 429] on input "Desktop" at bounding box center [846, 433] width 19 height 13
checkbox input "true"
click at [842, 476] on input "Mobile Phone - Personal" at bounding box center [846, 477] width 19 height 13
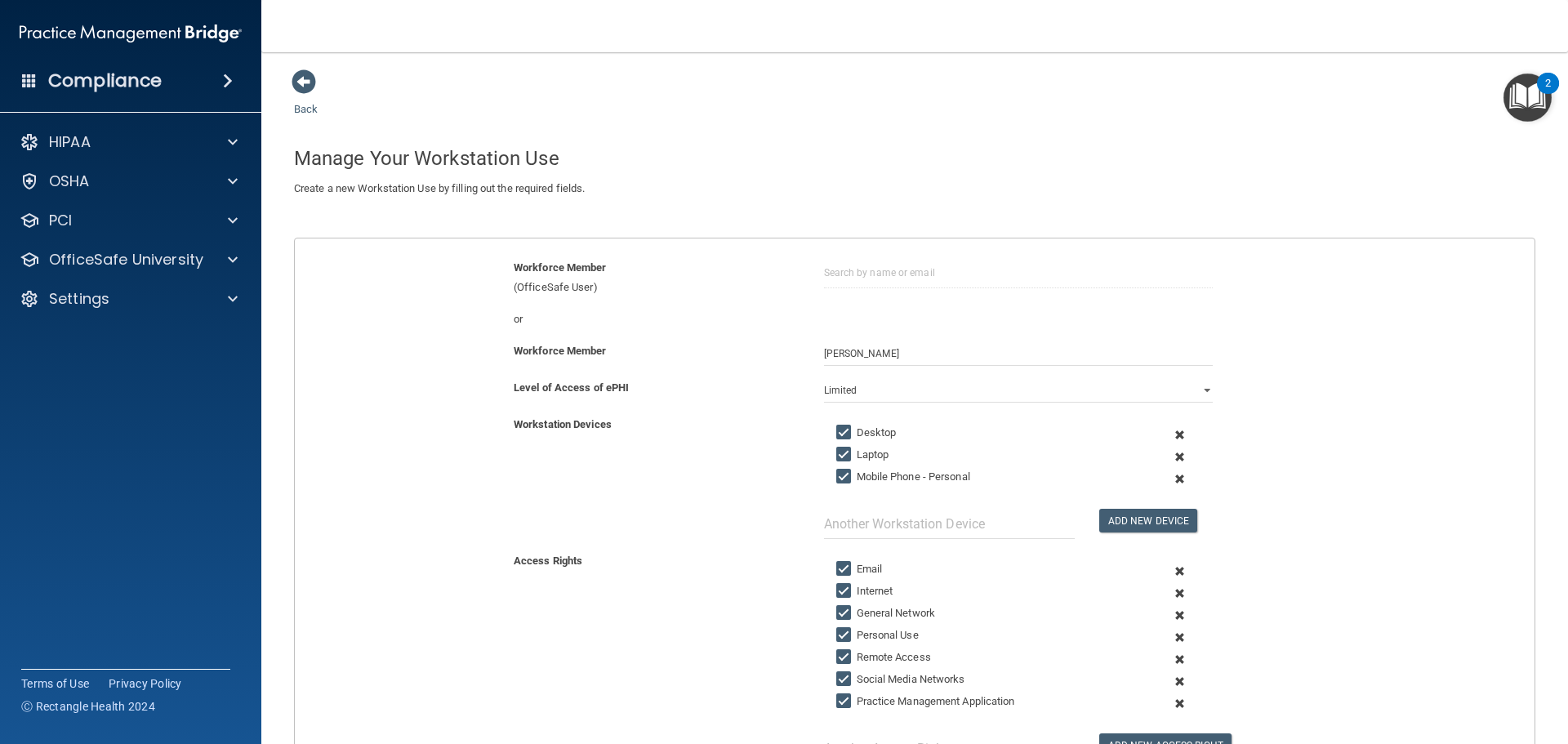
checkbox input "false"
click at [838, 455] on input "Laptop" at bounding box center [846, 455] width 19 height 13
checkbox input "false"
click at [836, 479] on input "Mobile Phone - Personal" at bounding box center [846, 477] width 19 height 13
checkbox input "true"
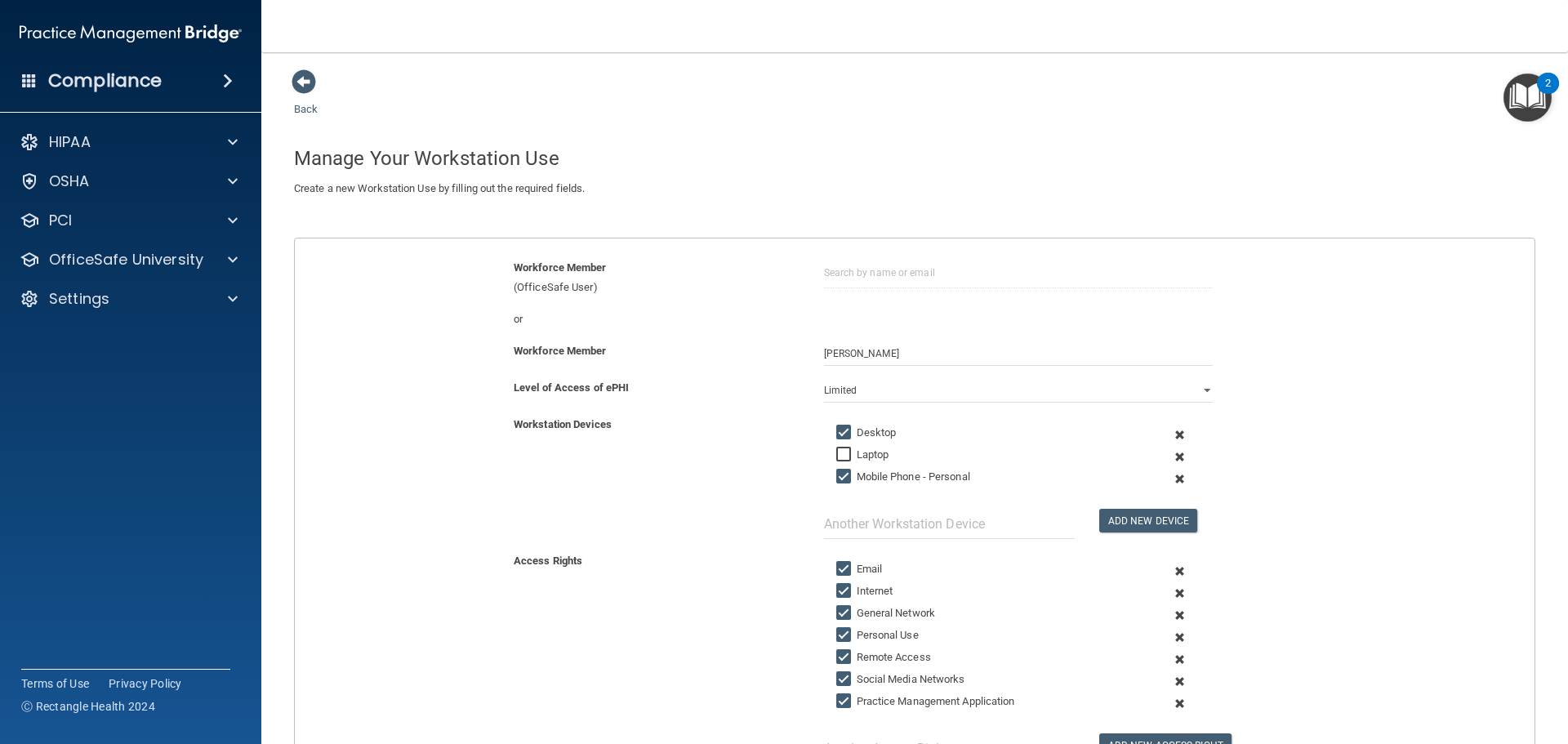
click at [840, 455] on input "Laptop" at bounding box center [846, 455] width 19 height 13
checkbox input "true"
click at [872, 525] on input "text" at bounding box center [950, 524] width 250 height 31
type input "Ipads"
click at [1141, 514] on button "Add New Device" at bounding box center [1148, 521] width 98 height 24
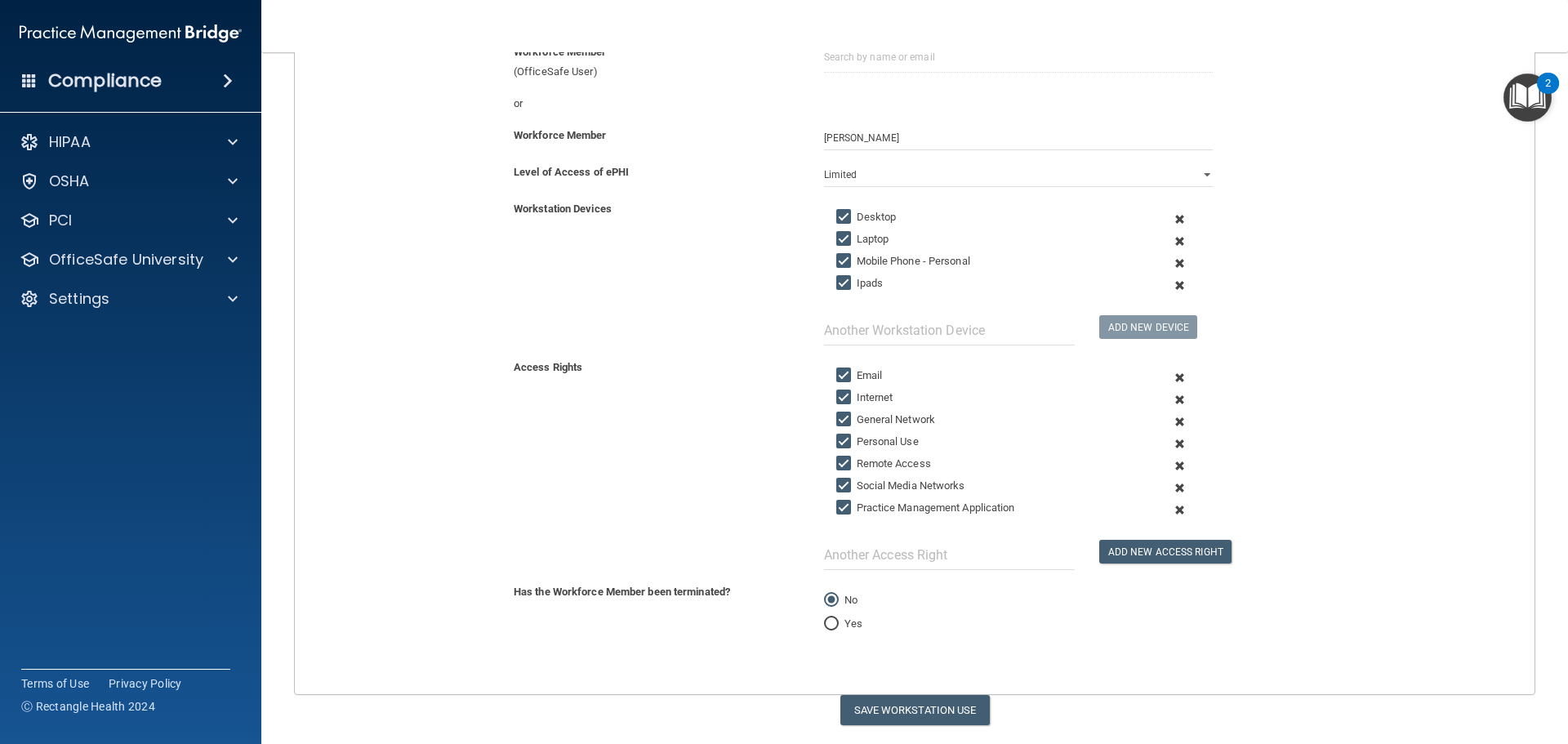
scroll to position [245, 0]
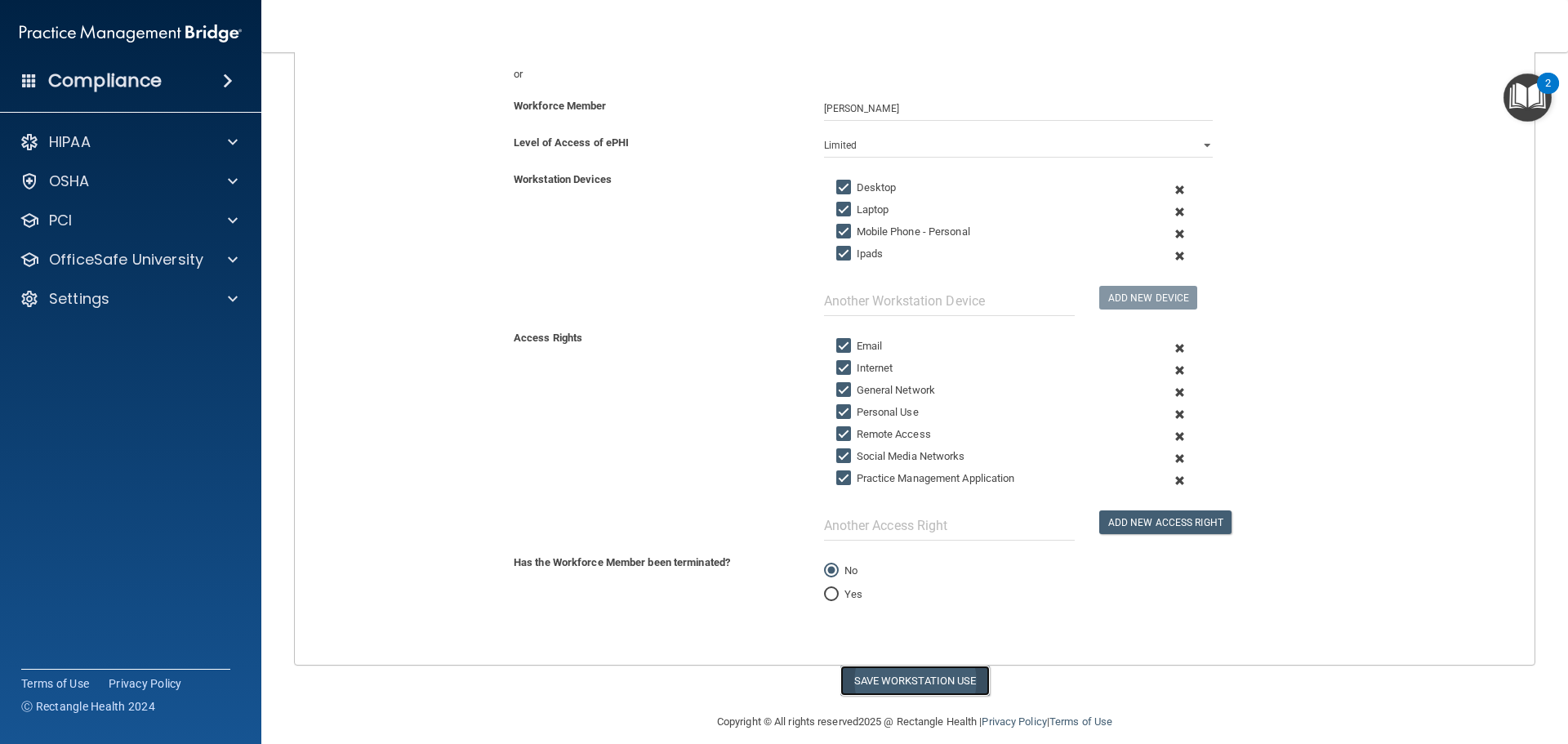
click at [937, 686] on button "Save Workstation Use" at bounding box center [914, 681] width 149 height 31
select select "? string:Full ?"
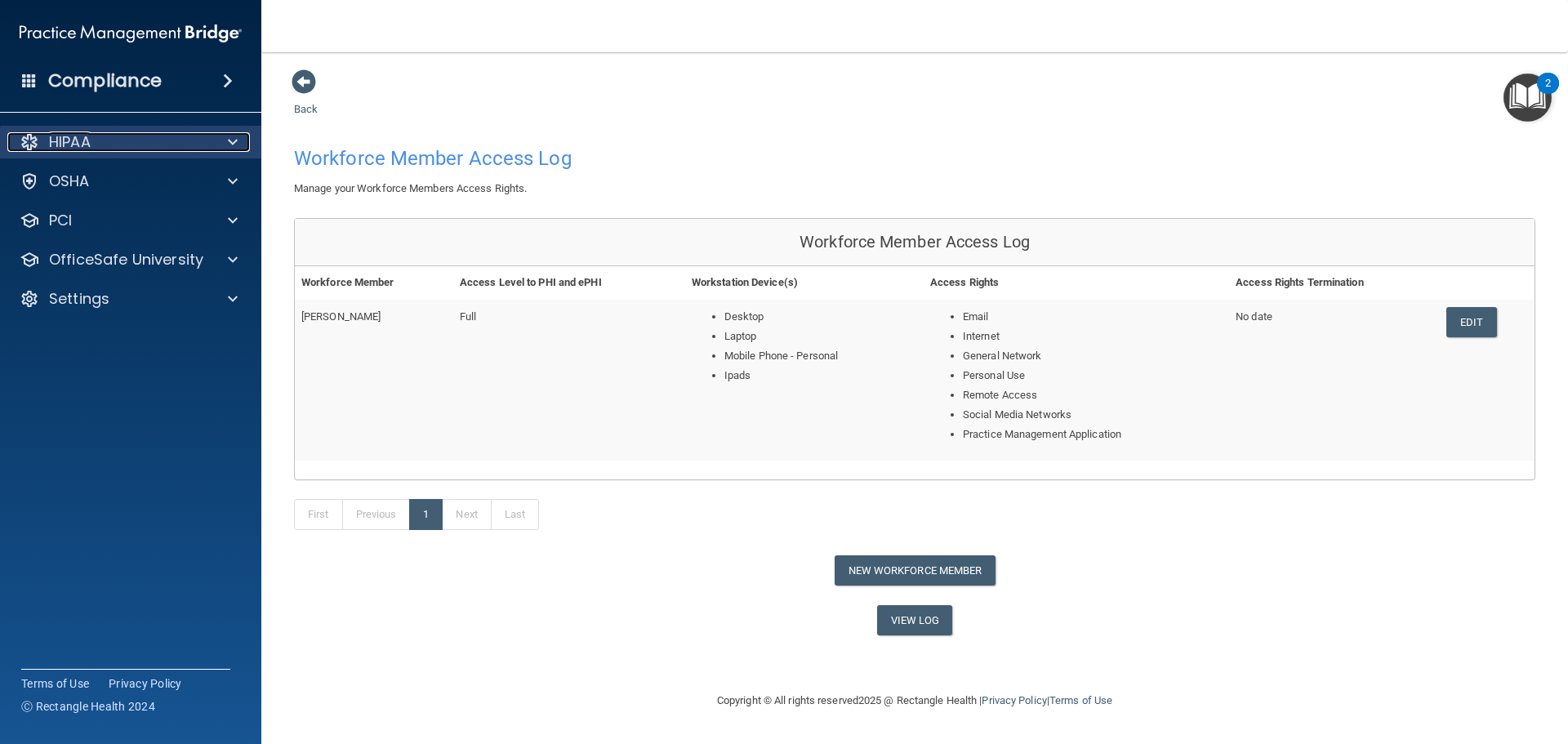
click at [173, 135] on div "HIPAA" at bounding box center [108, 142] width 202 height 19
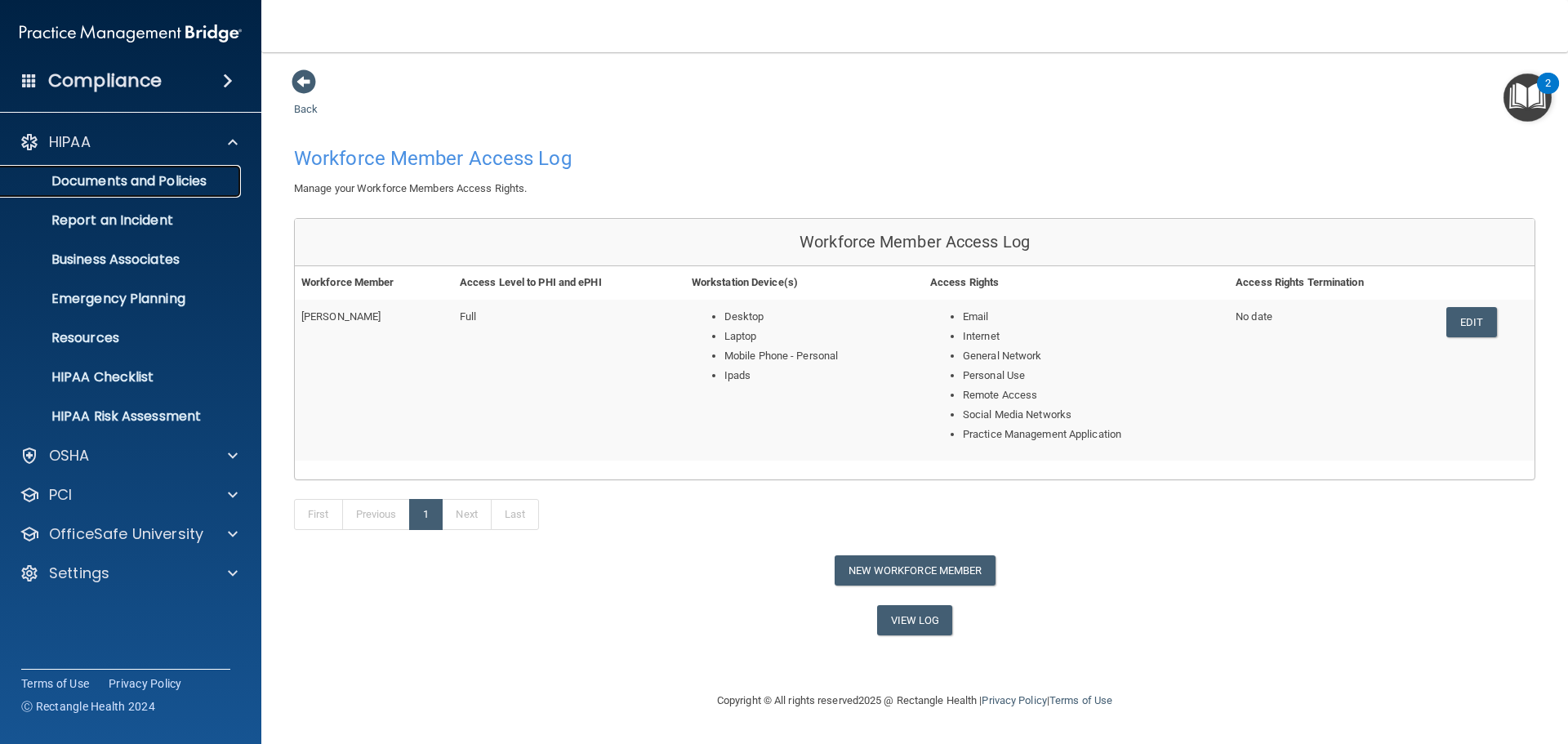
click at [183, 174] on p "Documents and Policies" at bounding box center [121, 182] width 223 height 17
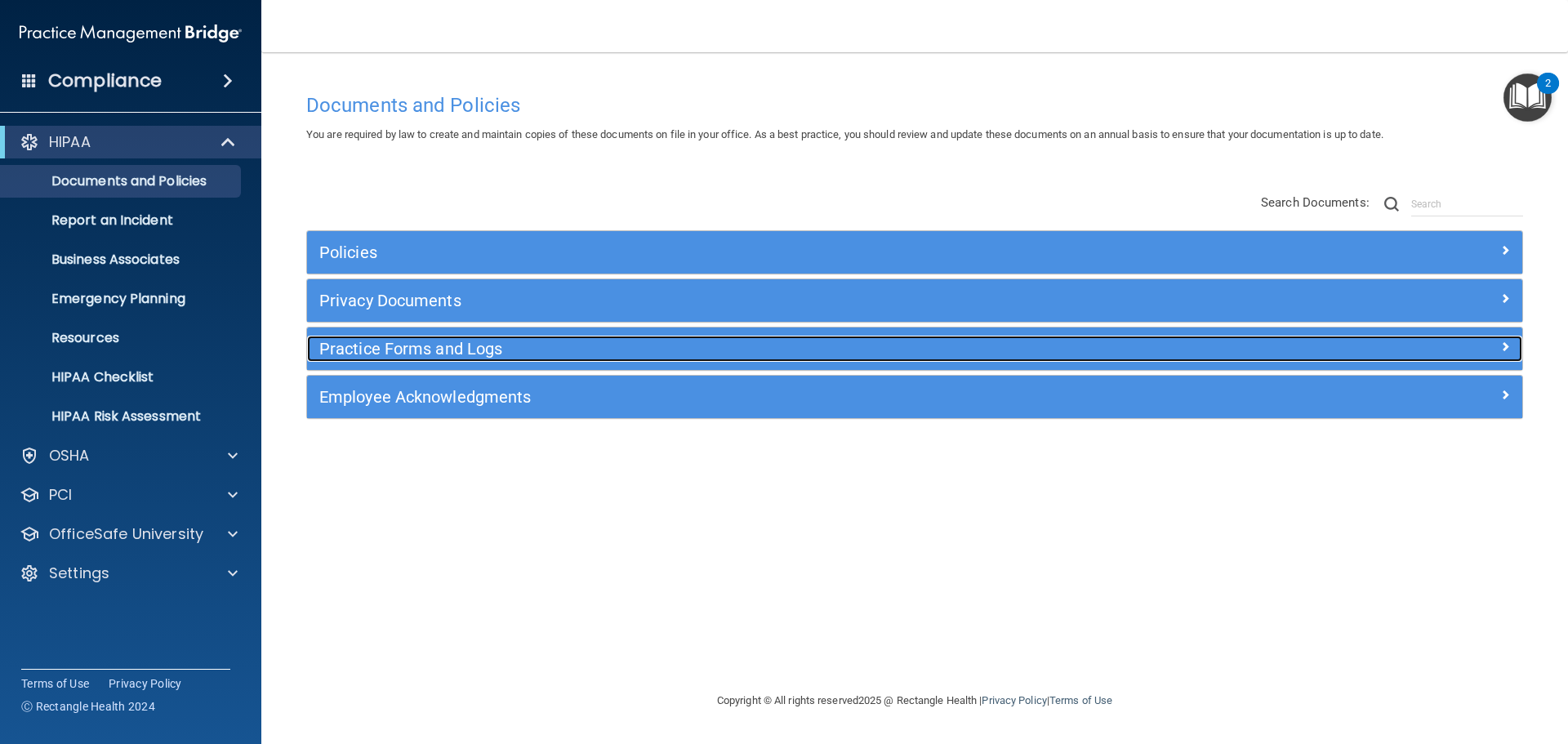
click at [485, 347] on h5 "Practice Forms and Logs" at bounding box center [762, 348] width 886 height 18
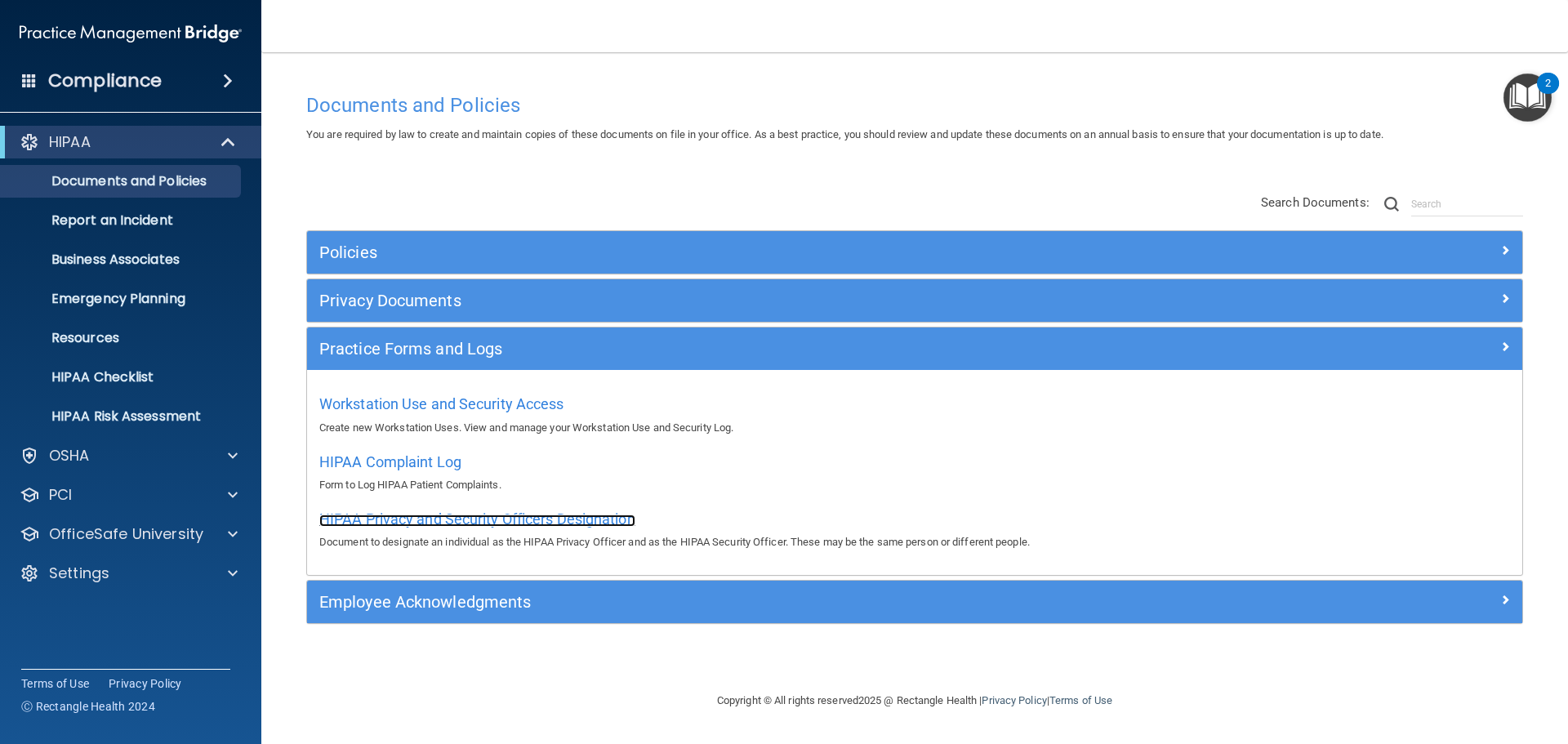
click at [496, 516] on span "HIPAA Privacy and Security Officers Designation" at bounding box center [477, 519] width 316 height 17
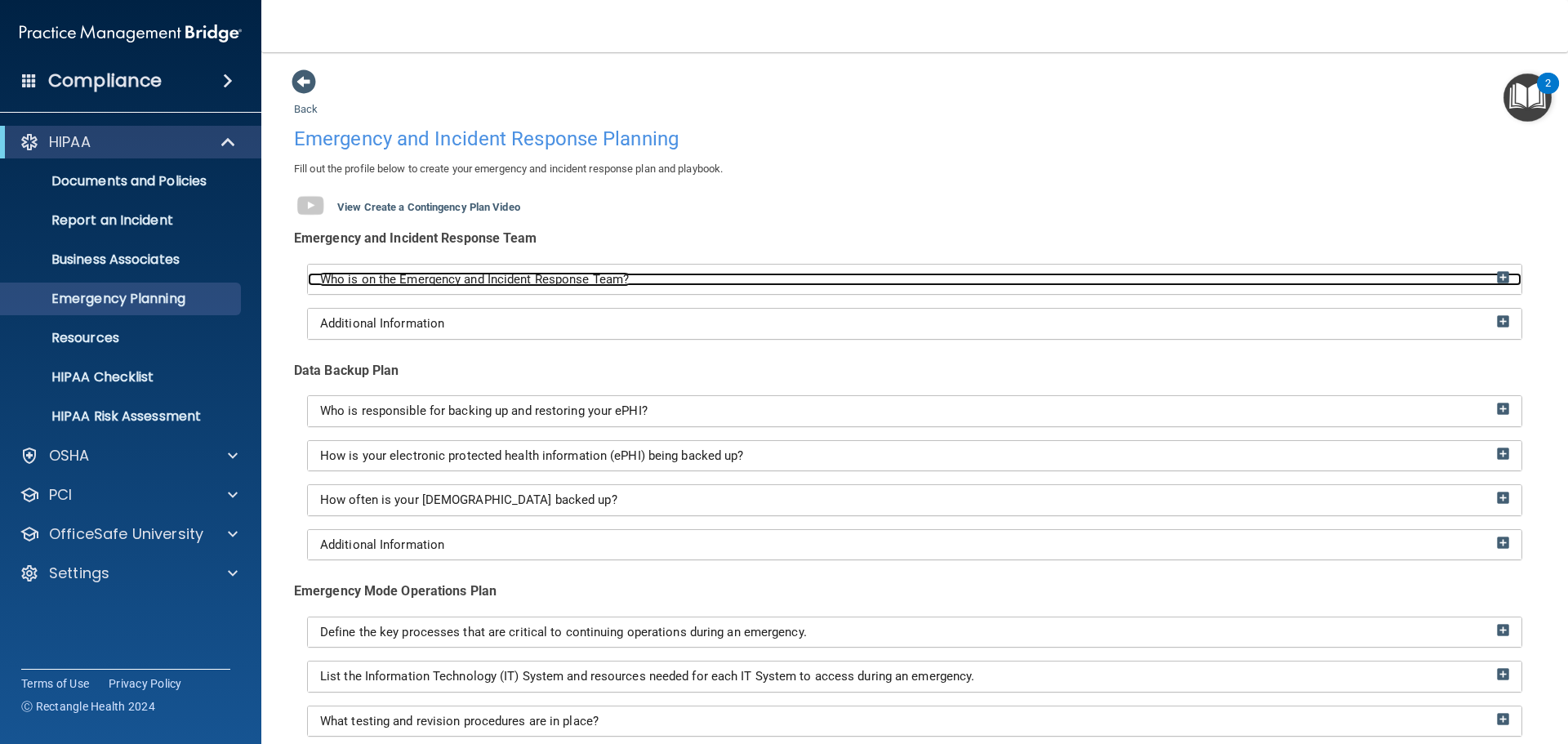
click at [1483, 277] on div "Who is on the Emergency and Incident Response Team?" at bounding box center [914, 279] width 1214 height 14
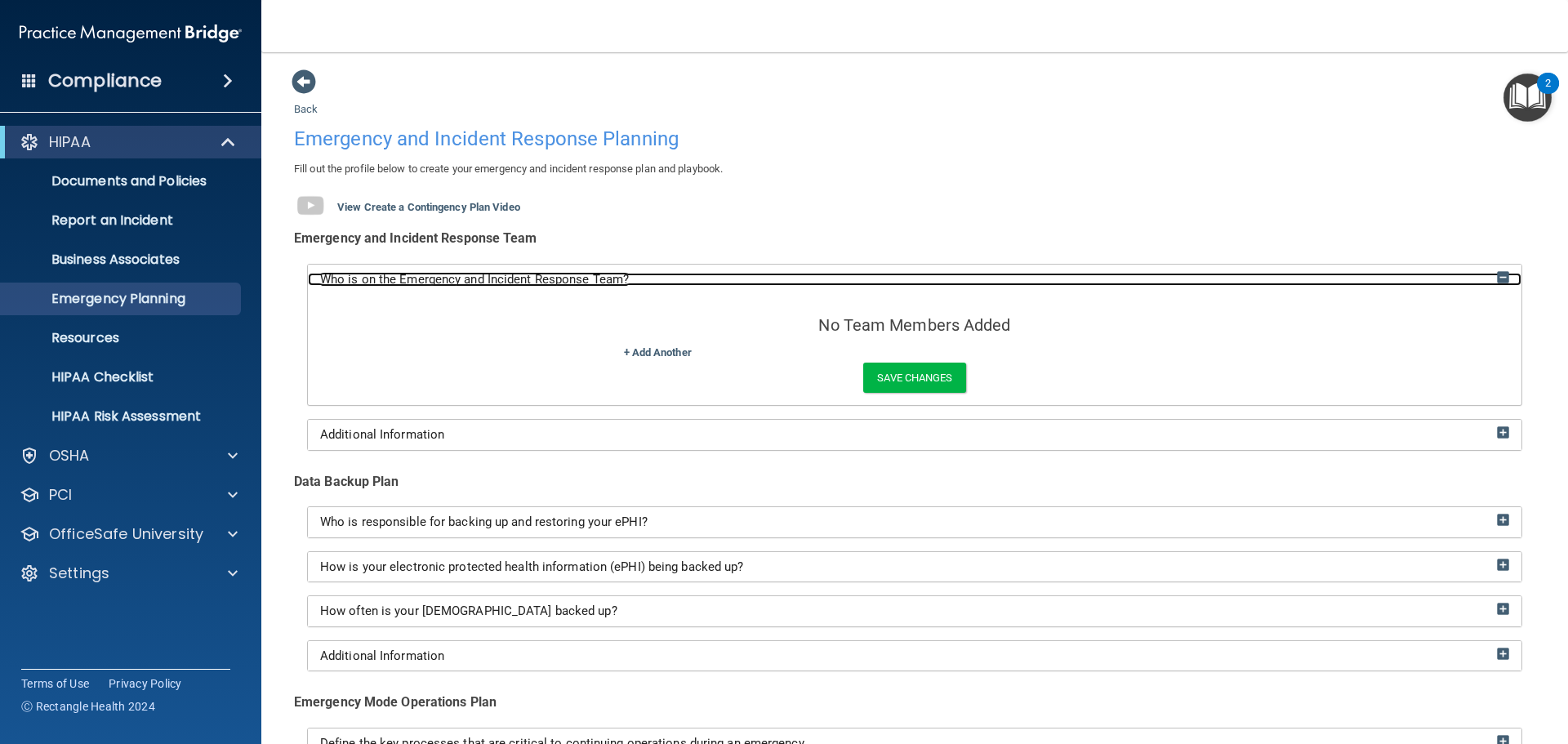
click at [1483, 277] on div "Who is on the Emergency and Incident Response Team?" at bounding box center [914, 279] width 1214 height 14
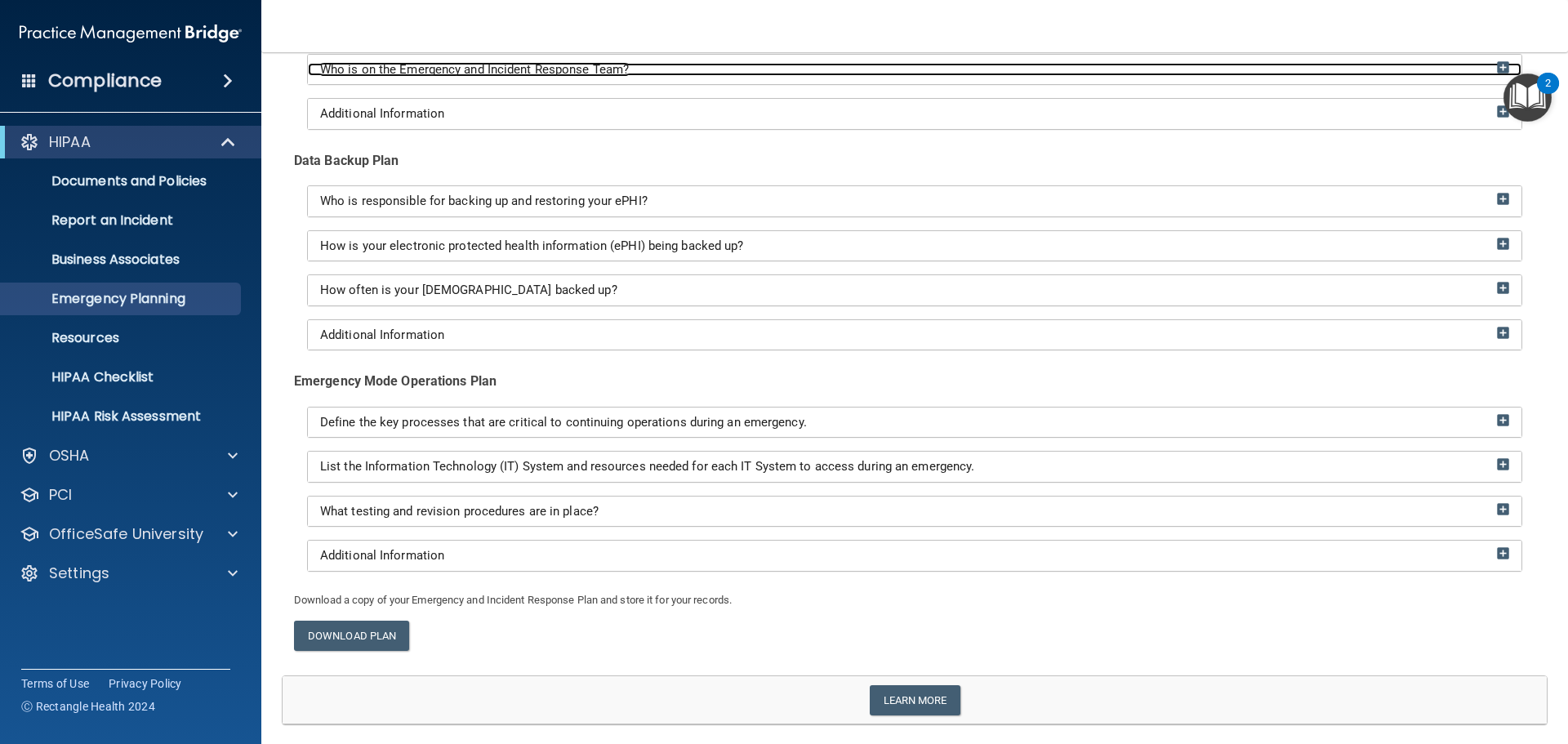
scroll to position [257, 0]
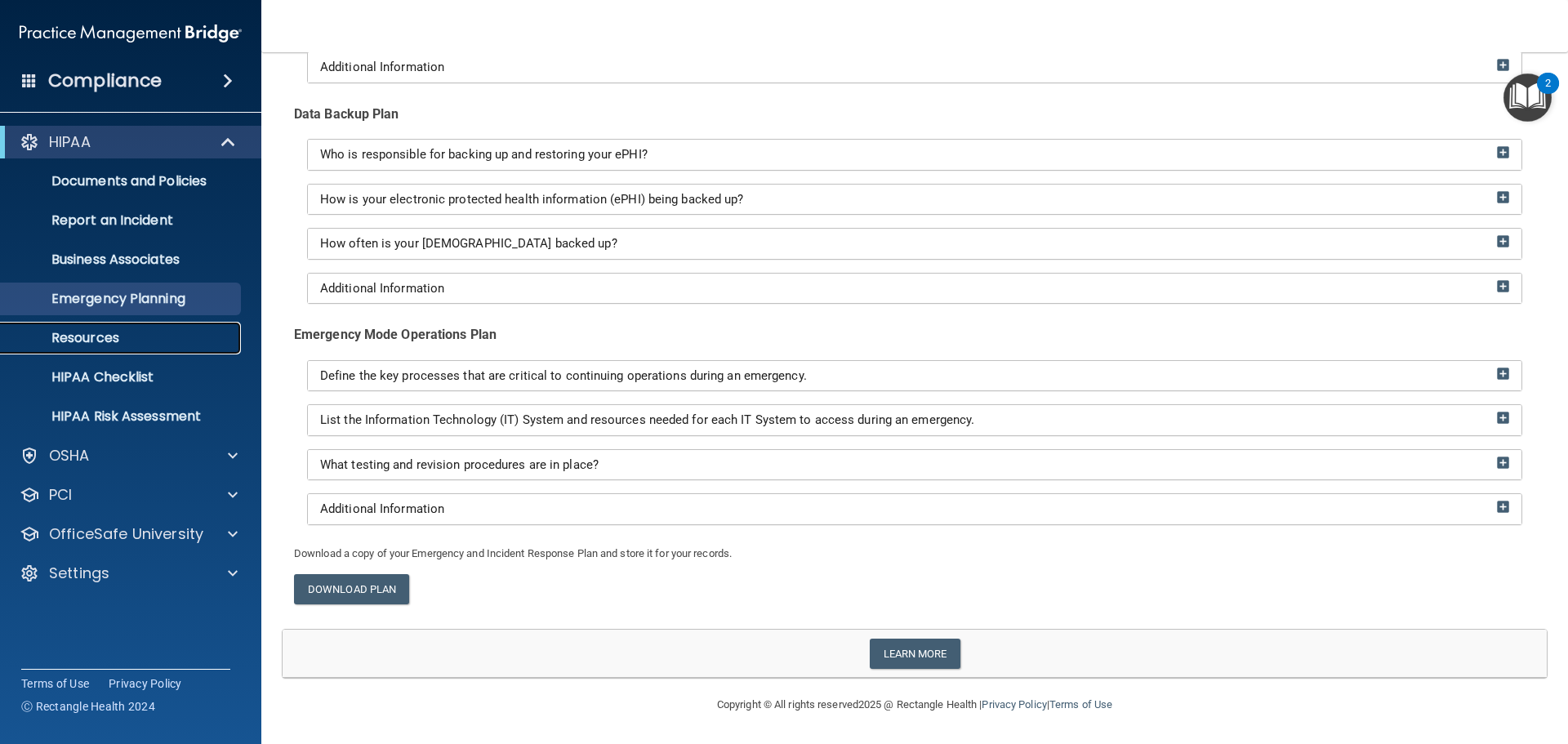
click at [150, 332] on p "Resources" at bounding box center [121, 339] width 223 height 17
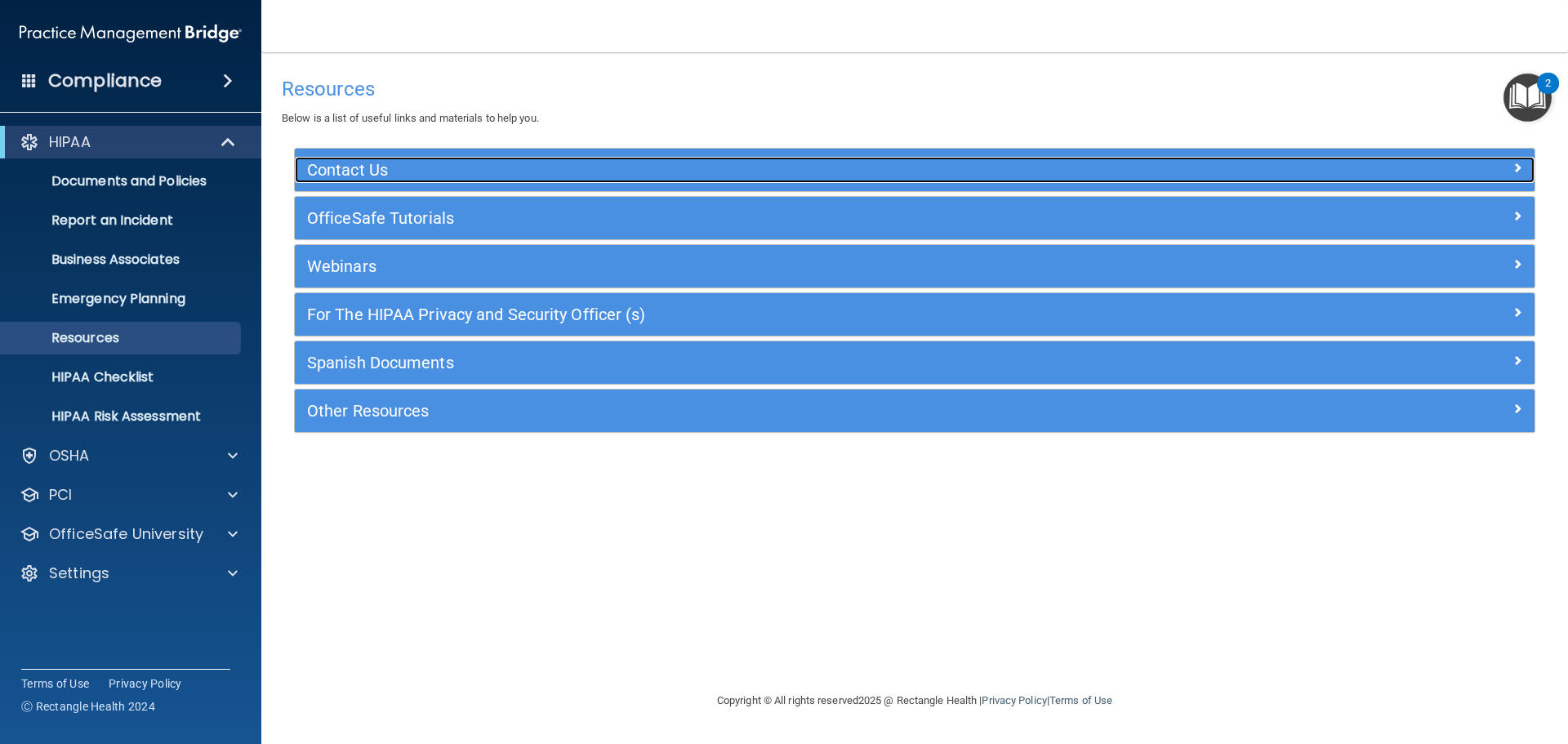
click at [453, 170] on h5 "Contact Us" at bounding box center [759, 169] width 906 height 18
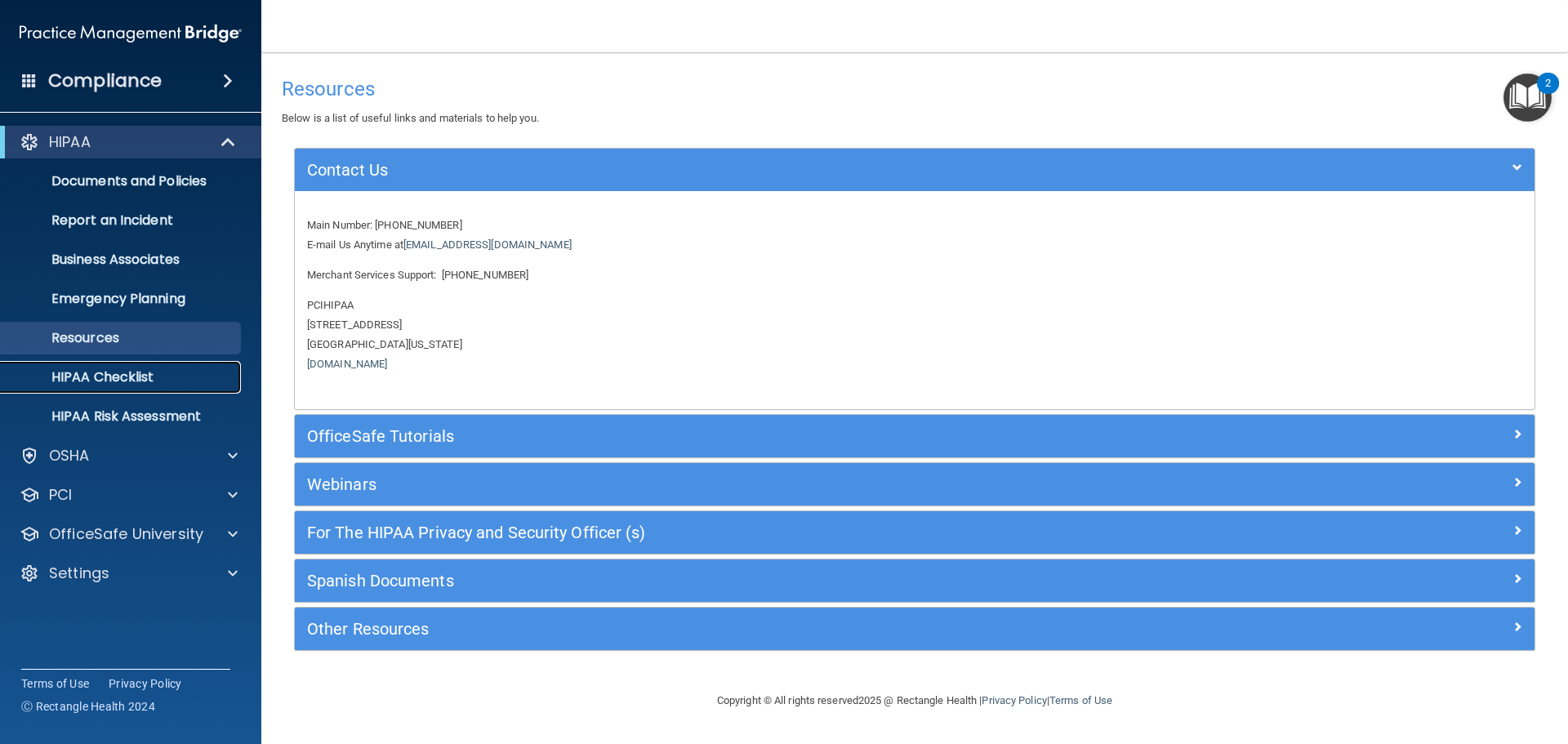
click at [161, 373] on p "HIPAA Checklist" at bounding box center [121, 378] width 223 height 17
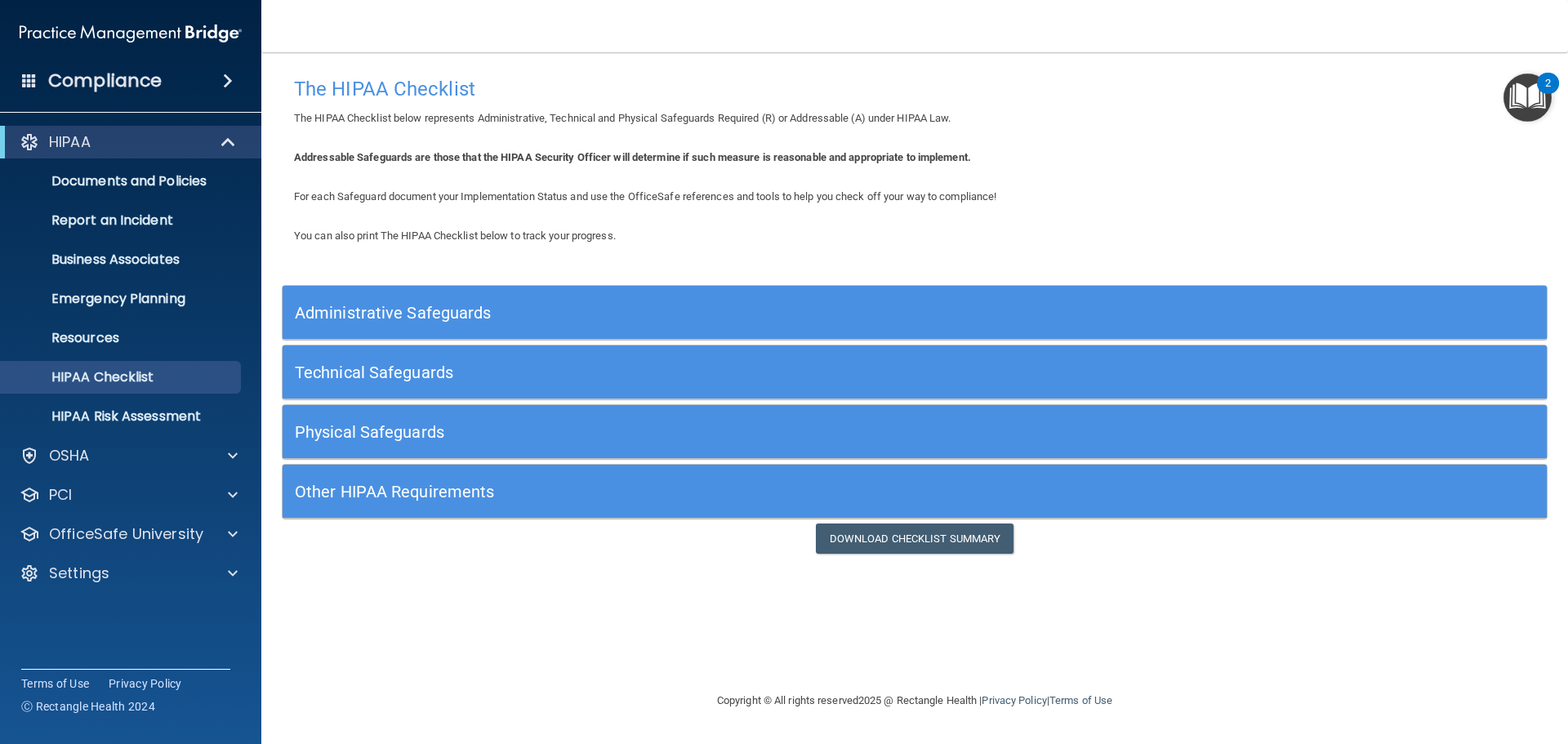
click at [652, 359] on div "Technical Safeguards" at bounding box center [757, 372] width 948 height 37
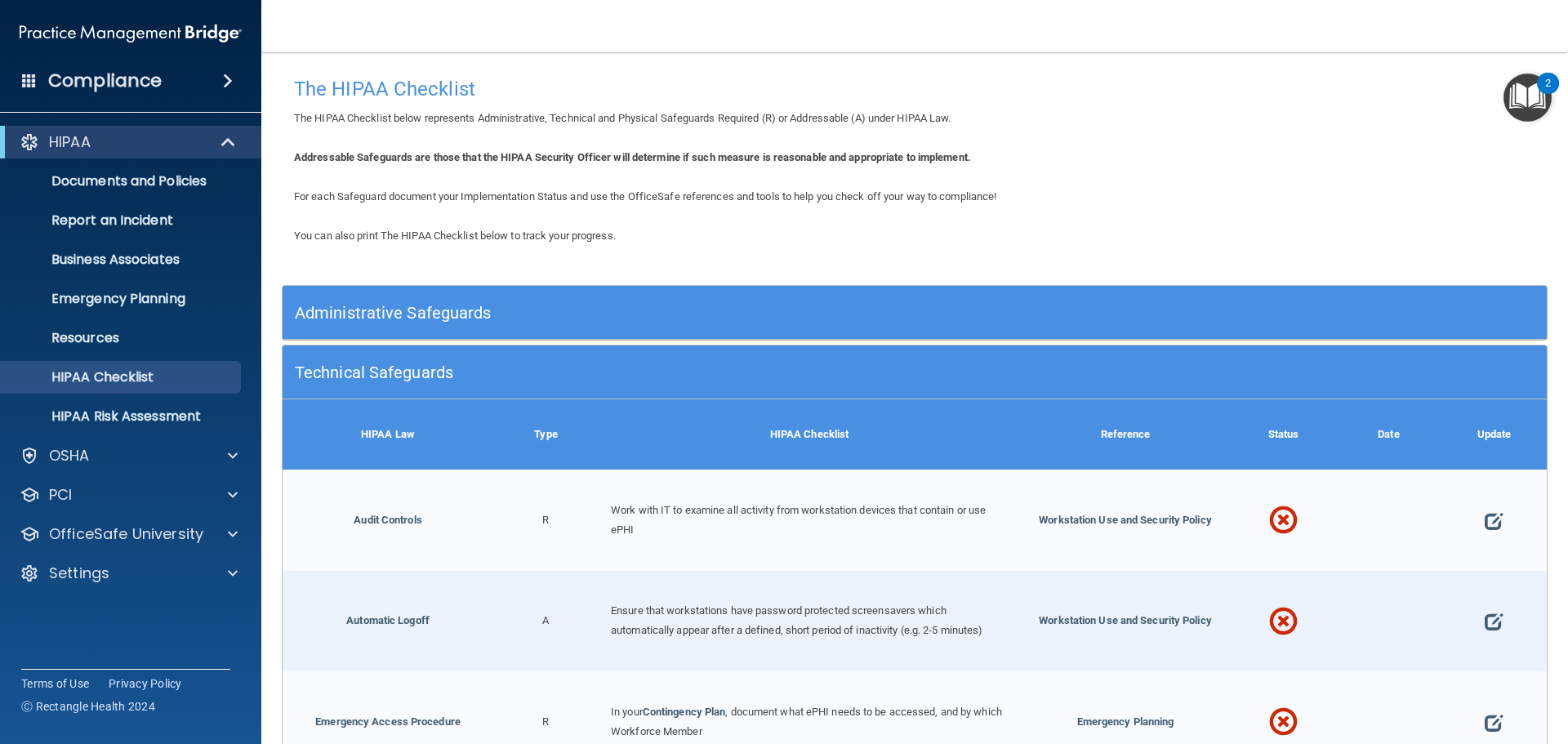
click at [850, 375] on h5 "Technical Safeguards" at bounding box center [757, 372] width 924 height 18
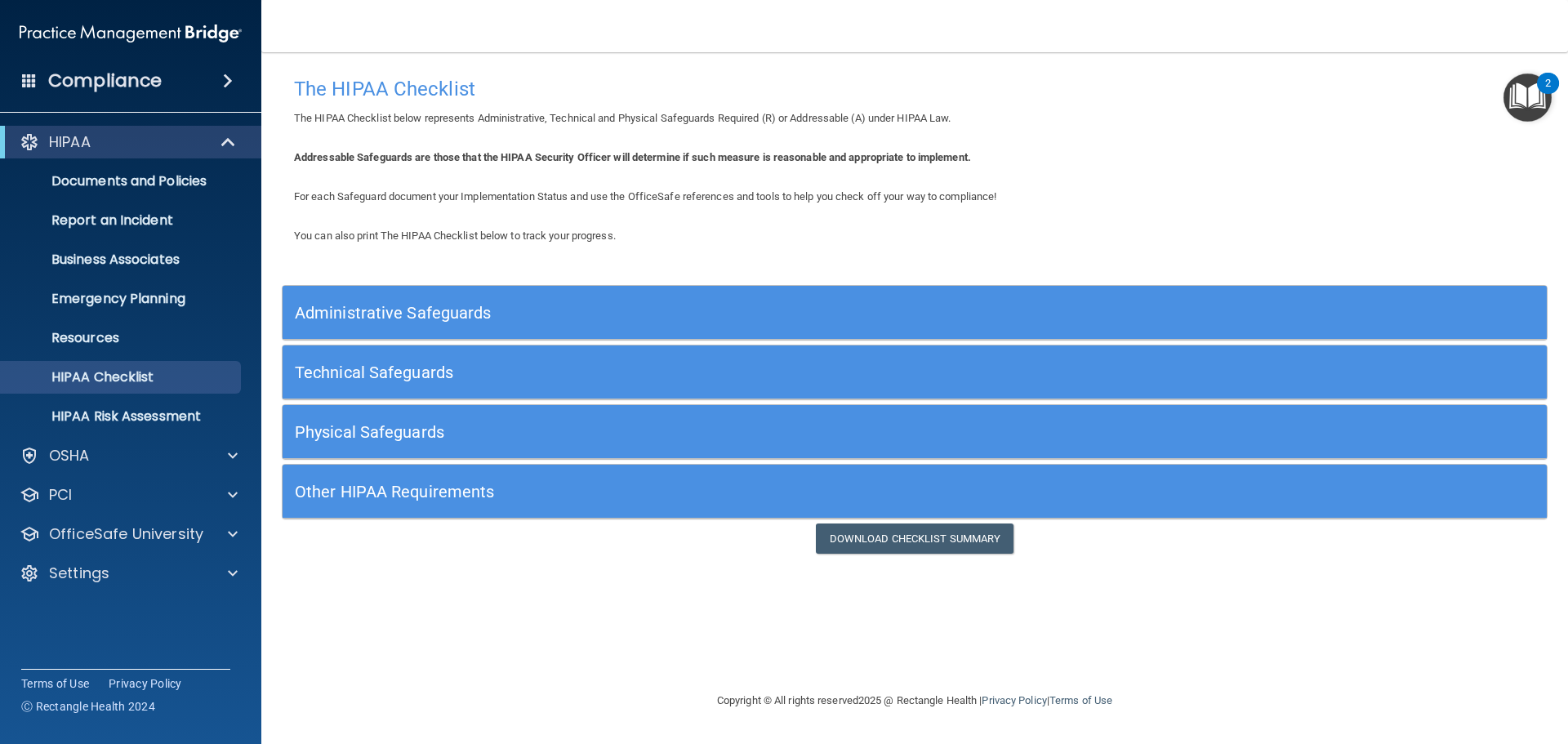
click at [890, 263] on div "You can also print The HIPAA Checklist below to track your progress. Administra…" at bounding box center [914, 390] width 1266 height 327
click at [879, 293] on div "Administrative Safeguards" at bounding box center [914, 313] width 1264 height 54
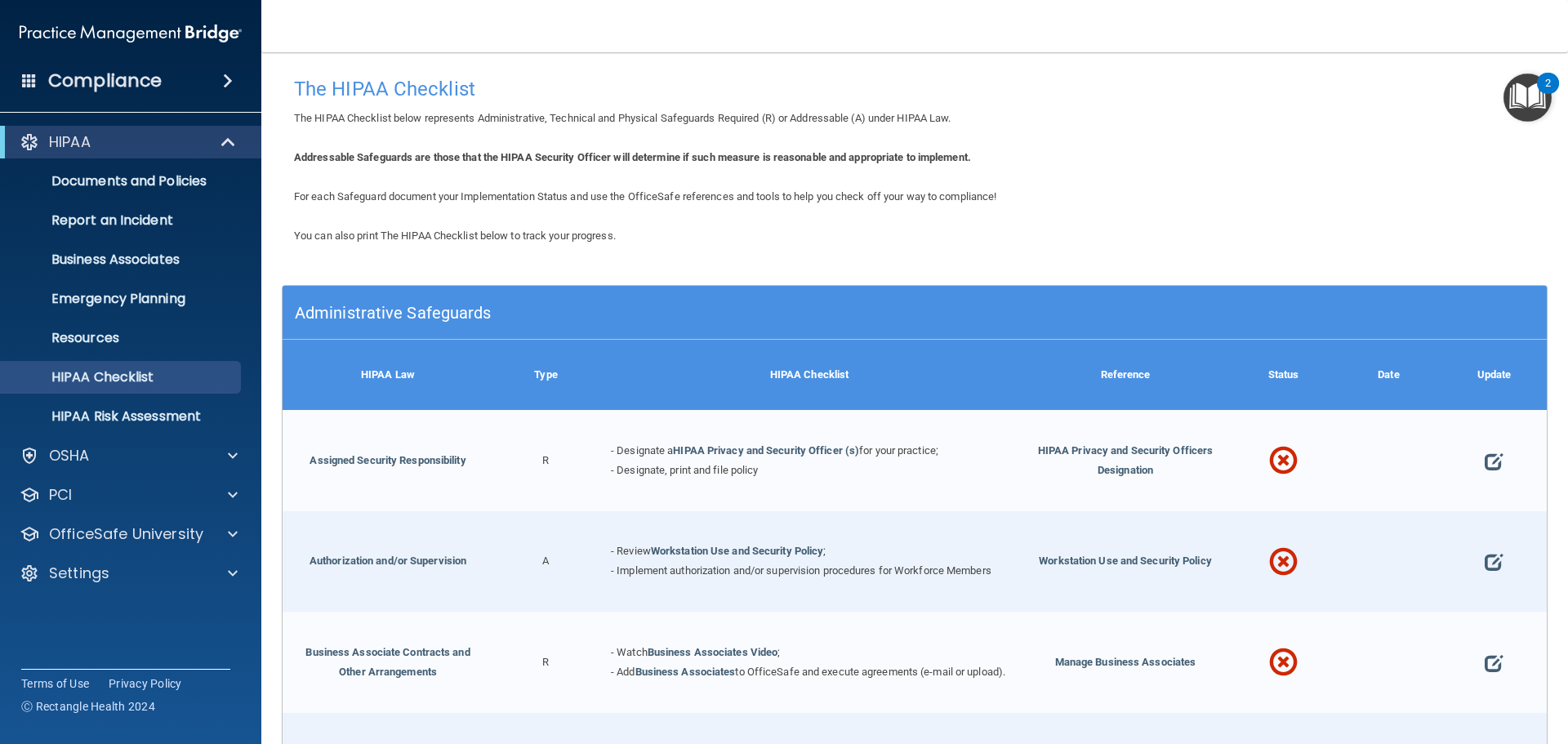
click at [877, 292] on div "Administrative Safeguards" at bounding box center [914, 313] width 1264 height 54
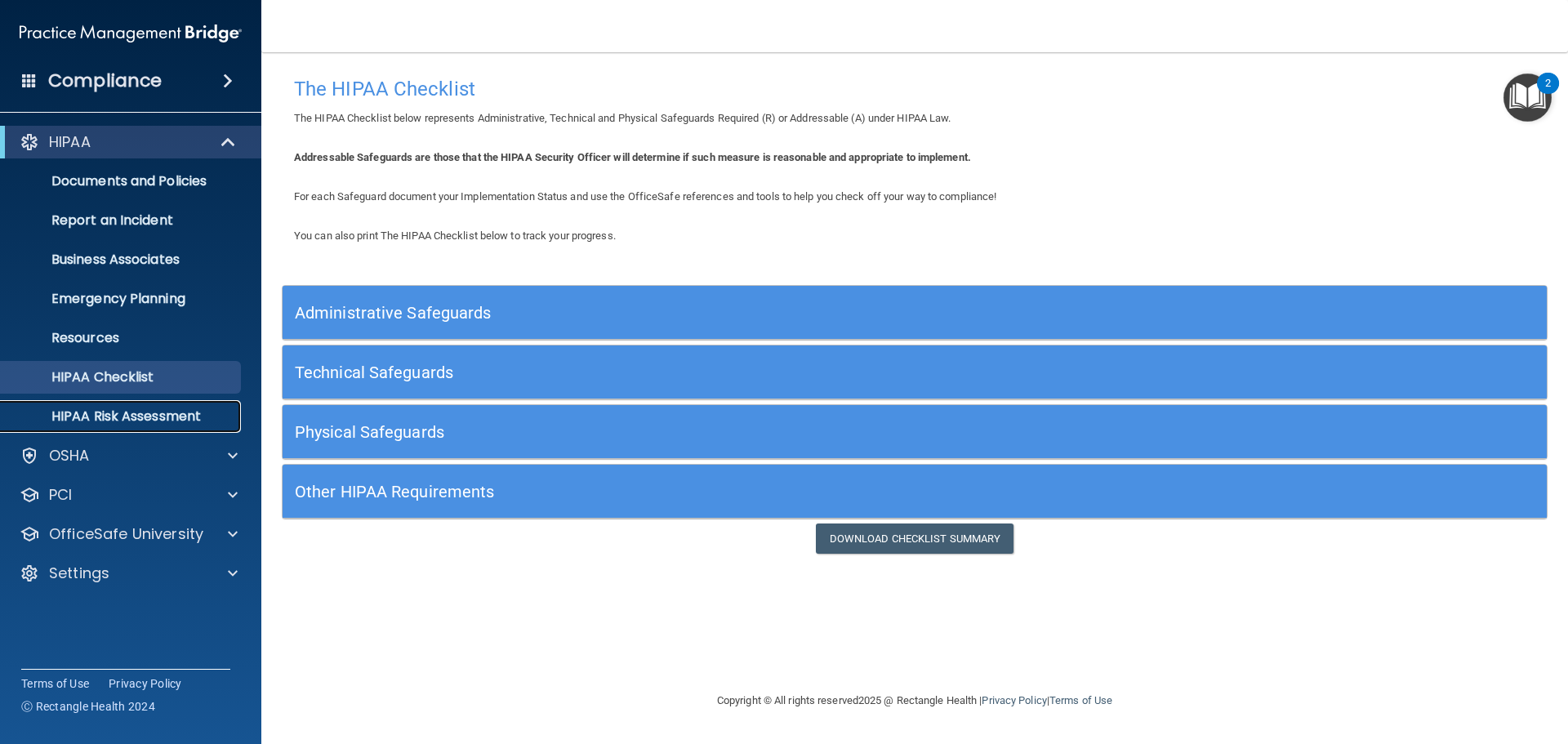
click at [169, 414] on p "HIPAA Risk Assessment" at bounding box center [121, 417] width 223 height 17
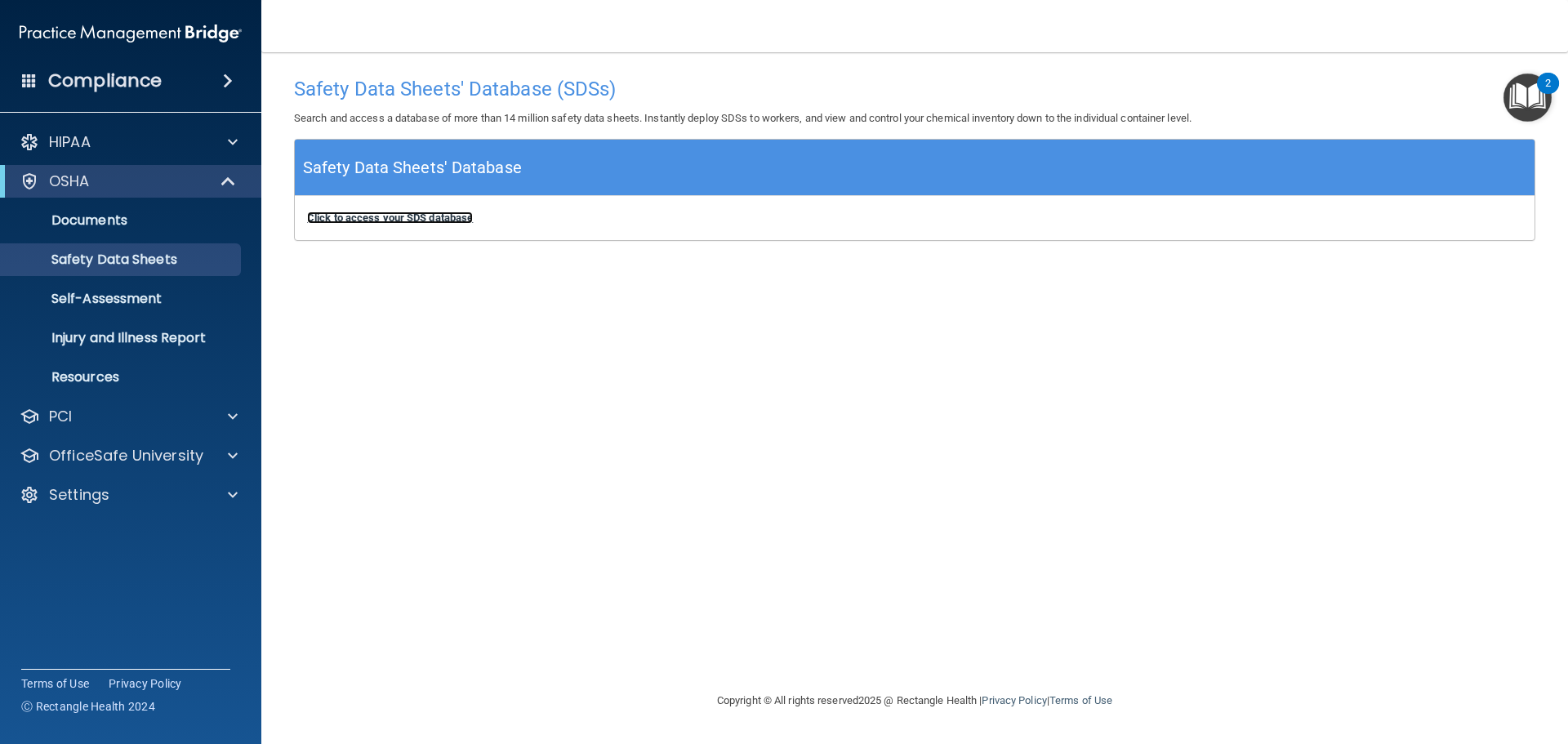
click at [402, 219] on b "Click to access your SDS database" at bounding box center [389, 217] width 166 height 12
click at [169, 299] on p "Self-Assessment" at bounding box center [121, 299] width 223 height 17
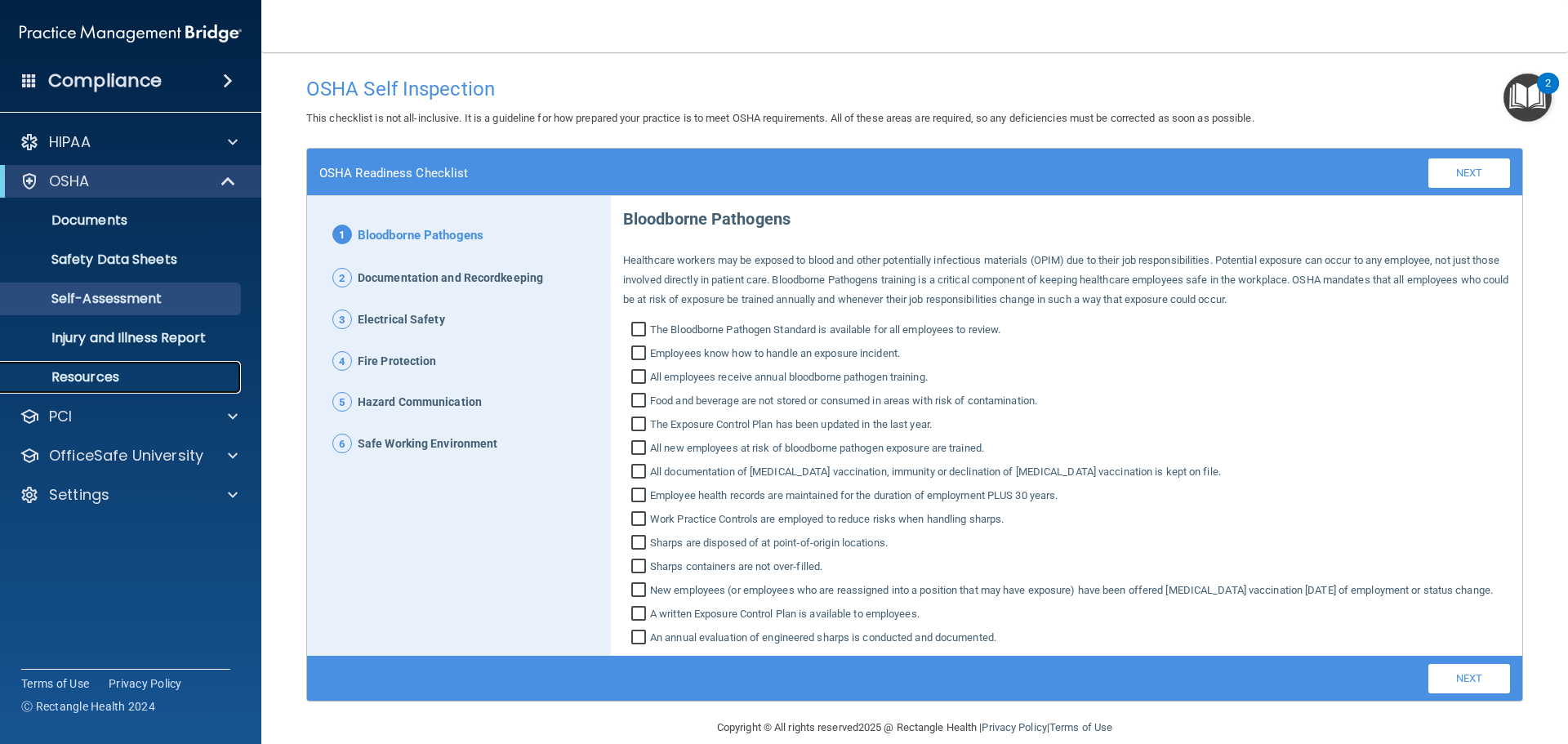
click at [172, 364] on link "Resources" at bounding box center [111, 377] width 257 height 32
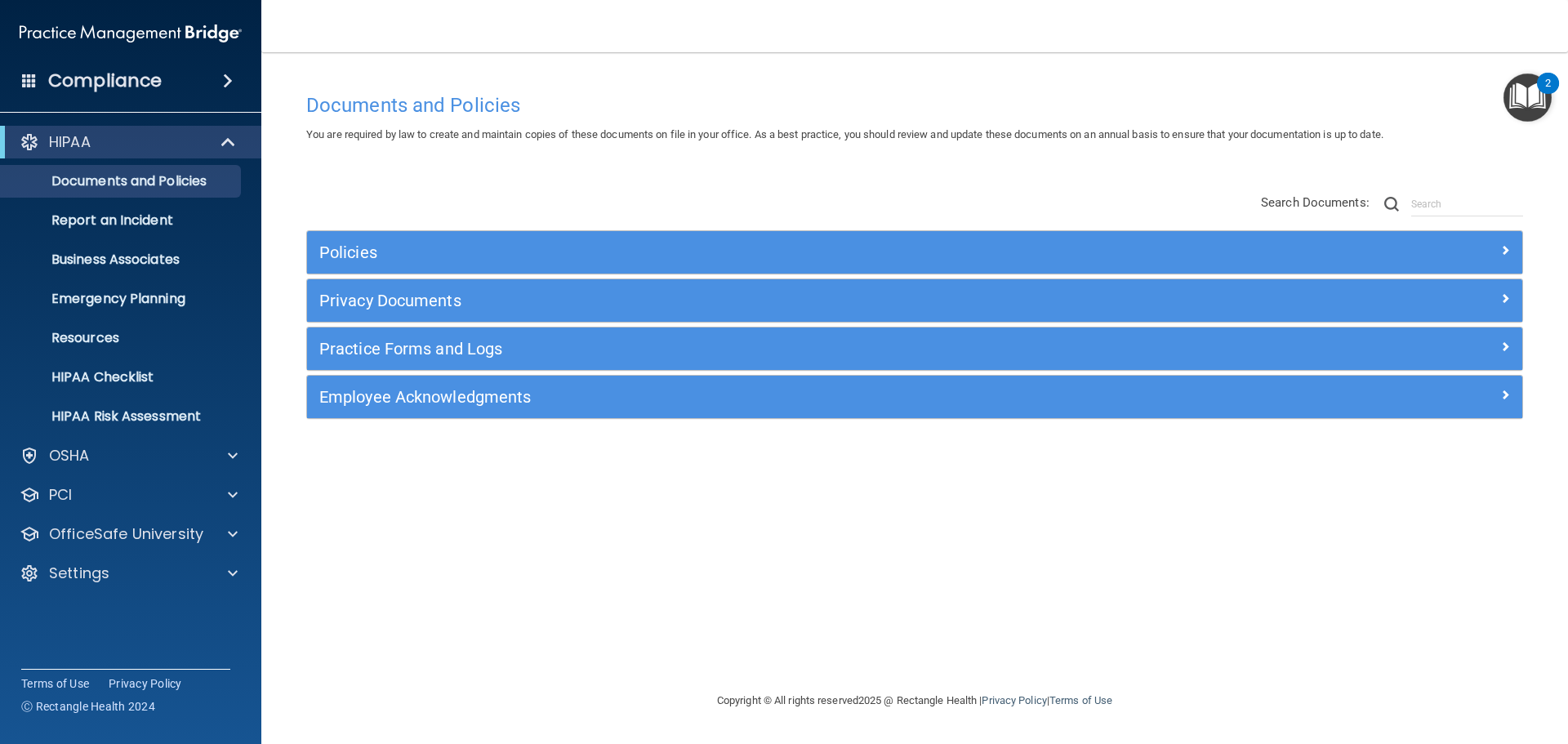
click at [1528, 94] on img "Open Resource Center, 2 new notifications" at bounding box center [1527, 97] width 48 height 48
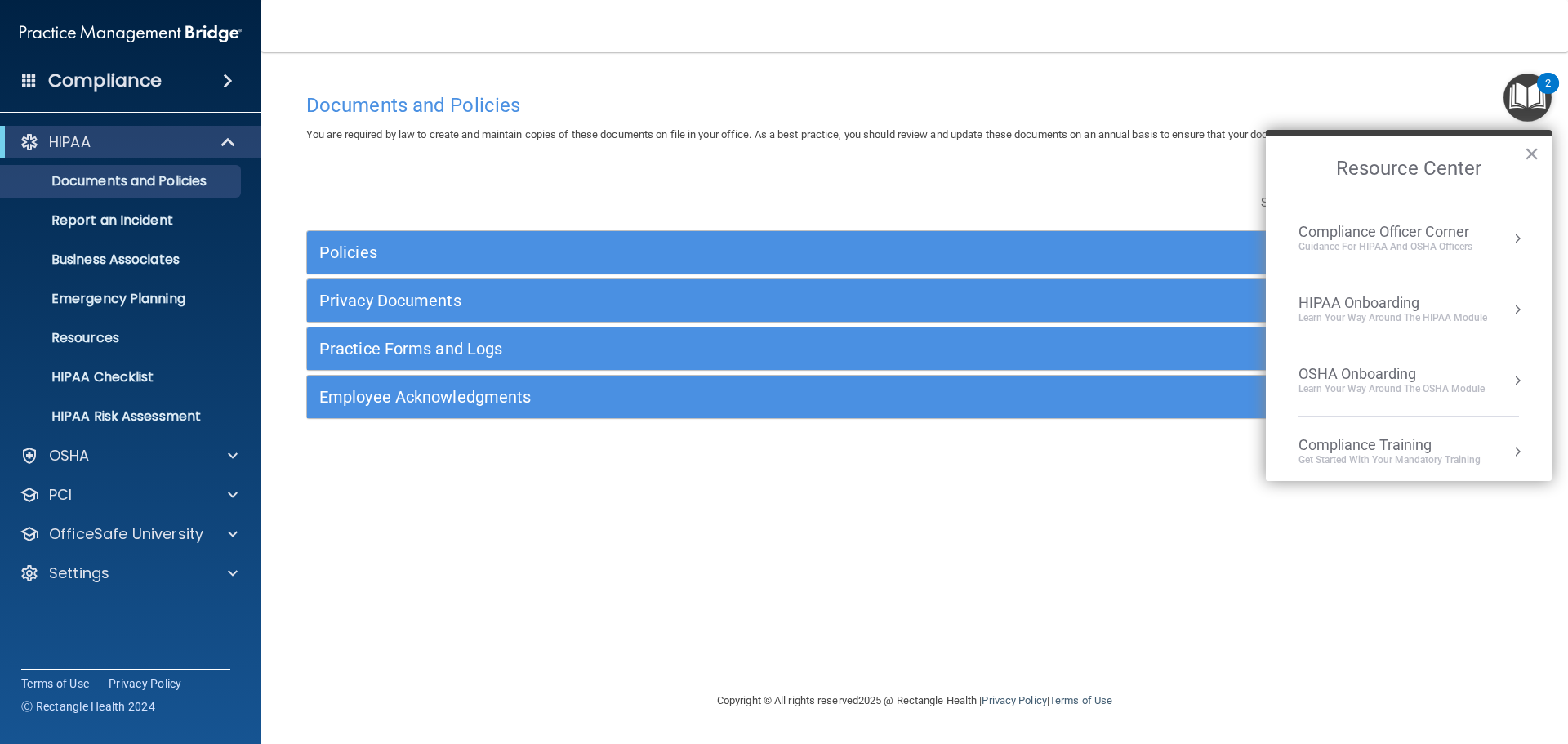
click at [1378, 225] on div "Compliance Officer Corner" at bounding box center [1385, 231] width 174 height 18
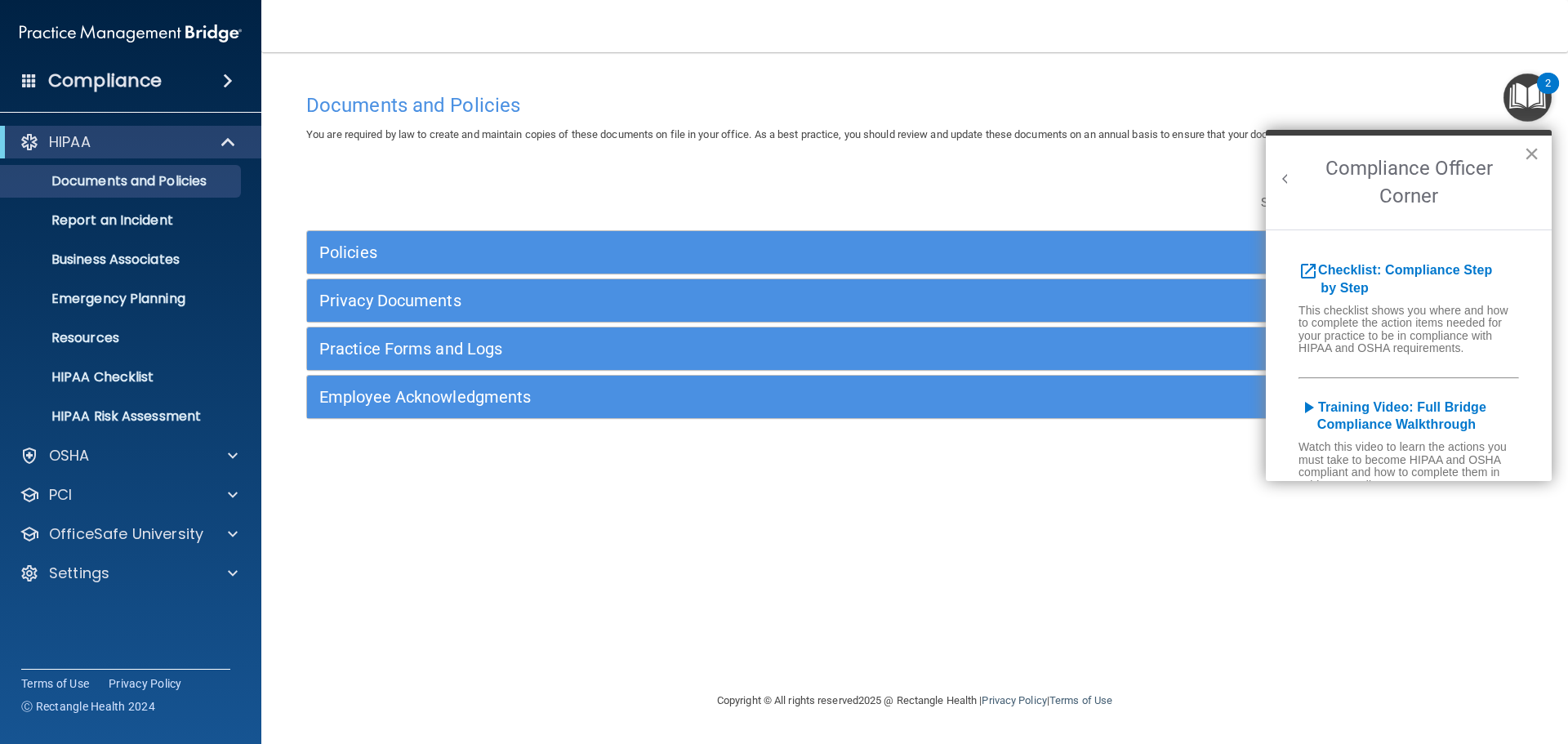
click at [1534, 160] on button "×" at bounding box center [1531, 153] width 16 height 26
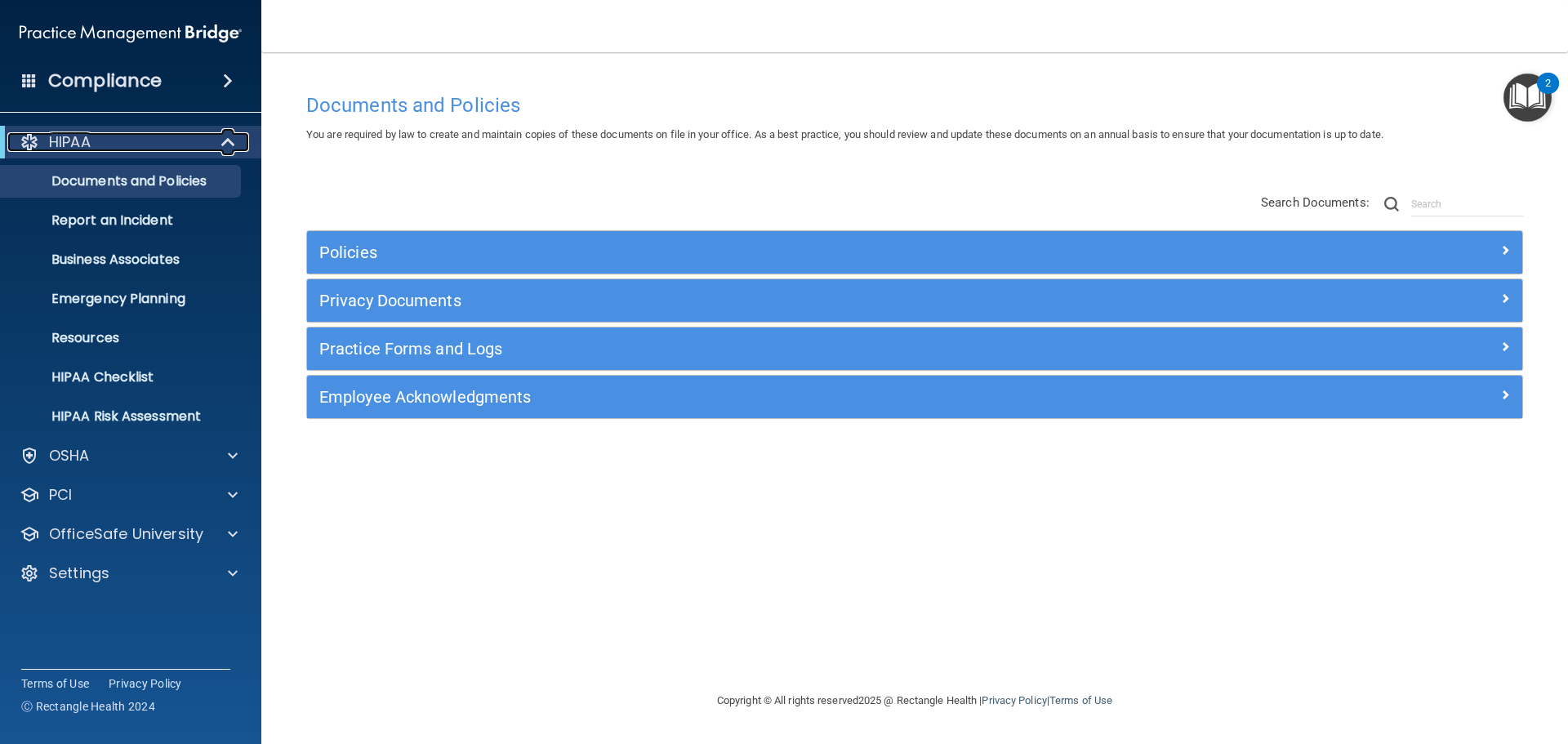
click at [96, 139] on div "HIPAA" at bounding box center [108, 142] width 202 height 19
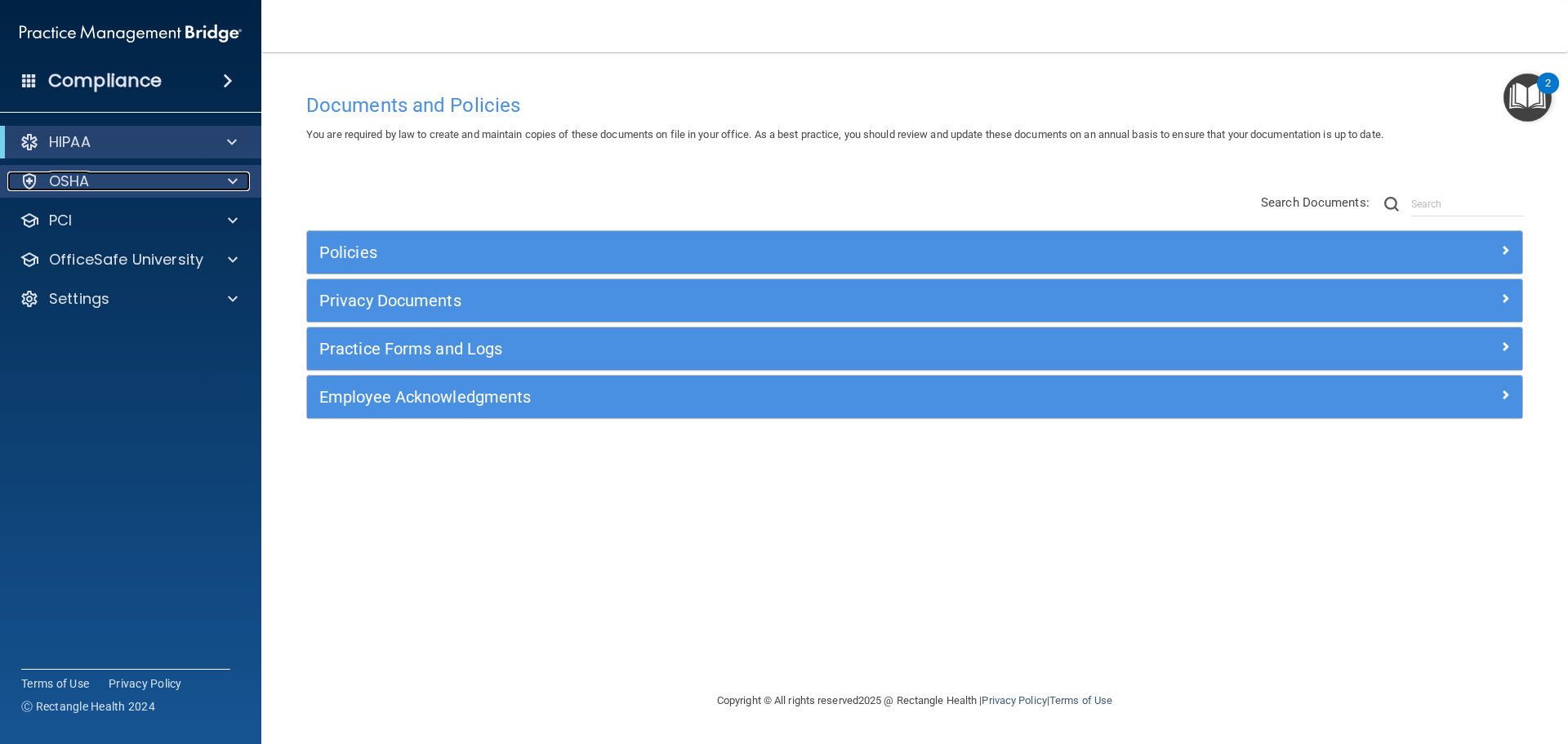
click at [64, 175] on p "OSHA" at bounding box center [70, 181] width 41 height 19
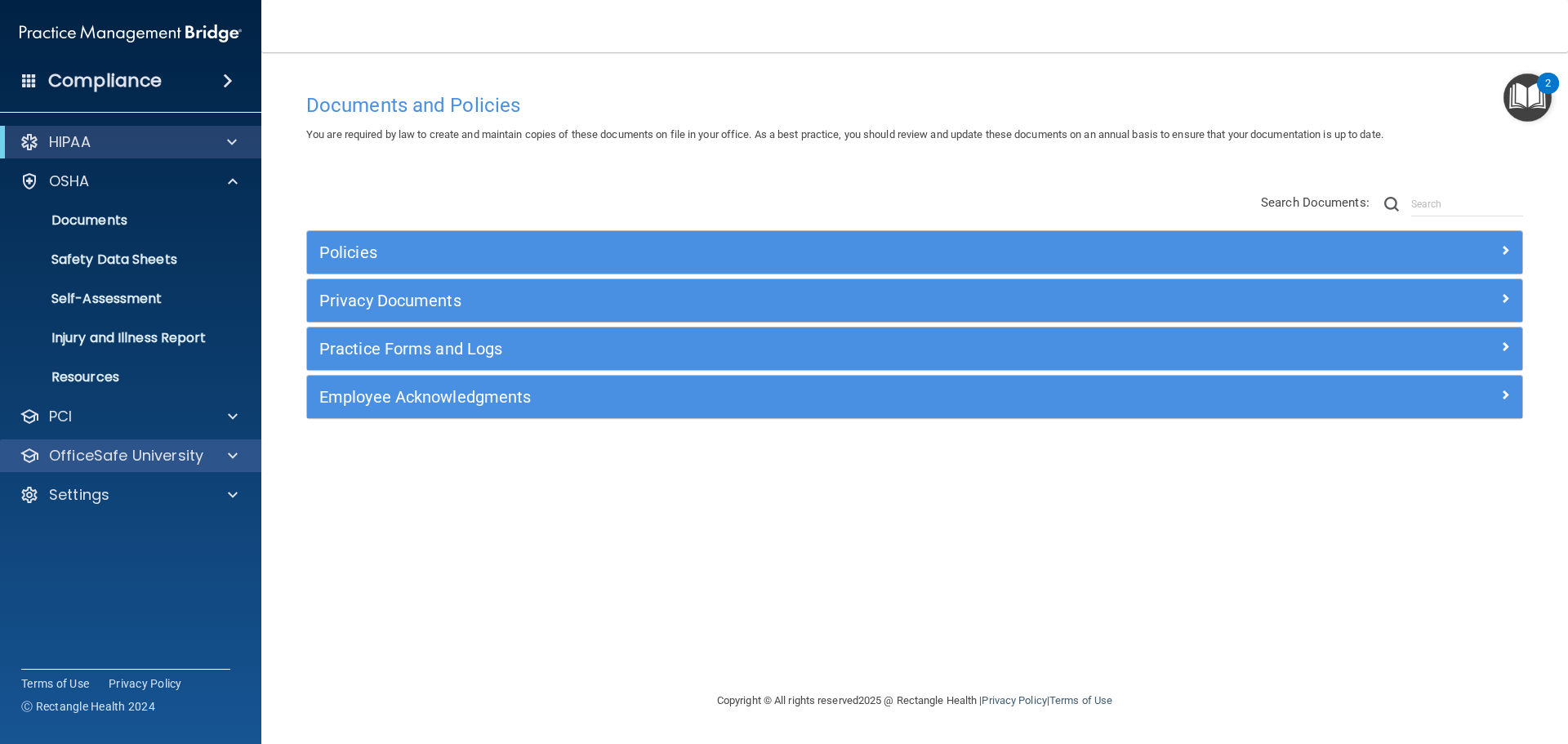
click at [225, 444] on div "OfficeSafe University" at bounding box center [131, 455] width 262 height 32
click at [223, 454] on div at bounding box center [230, 455] width 41 height 19
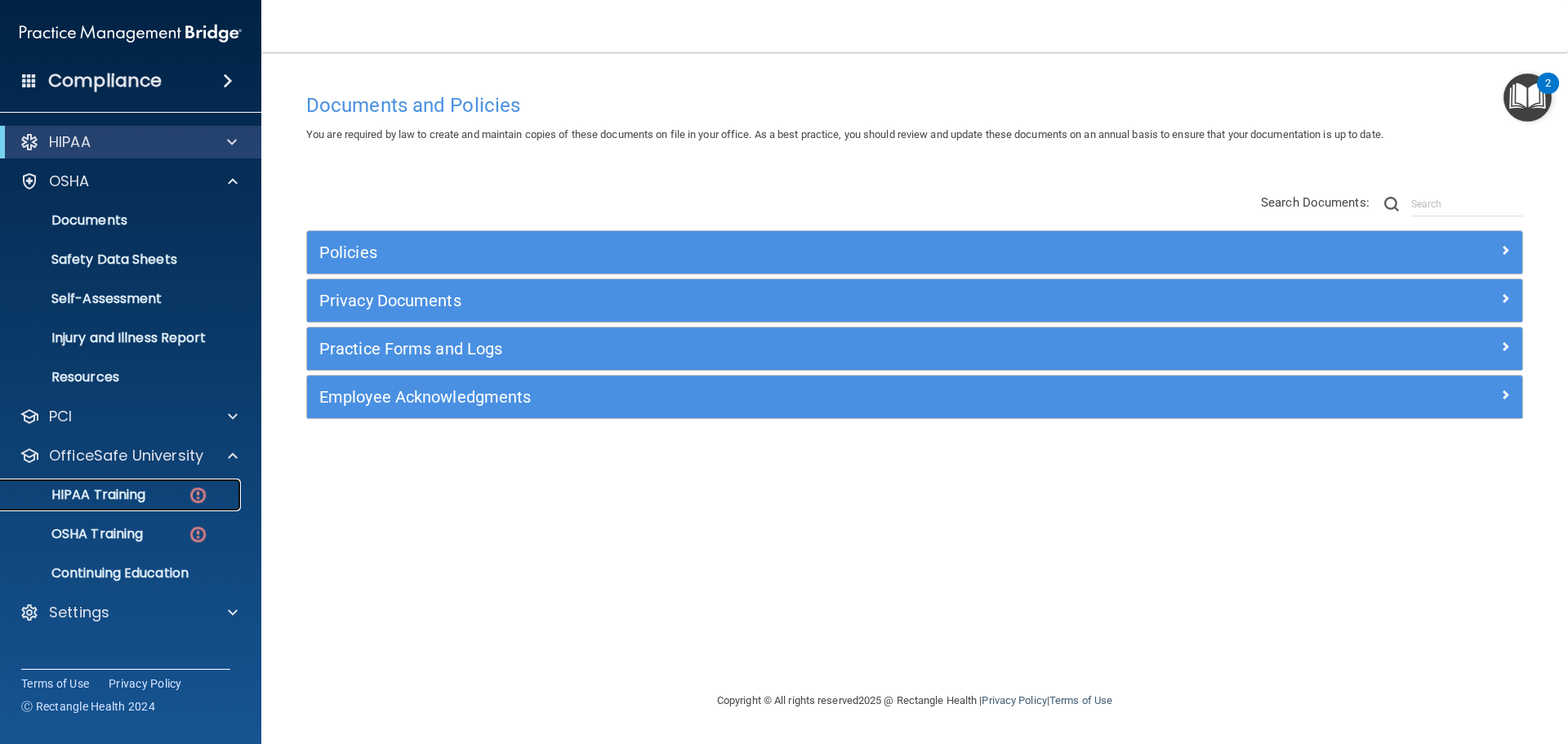
click at [90, 502] on p "HIPAA Training" at bounding box center [77, 495] width 134 height 17
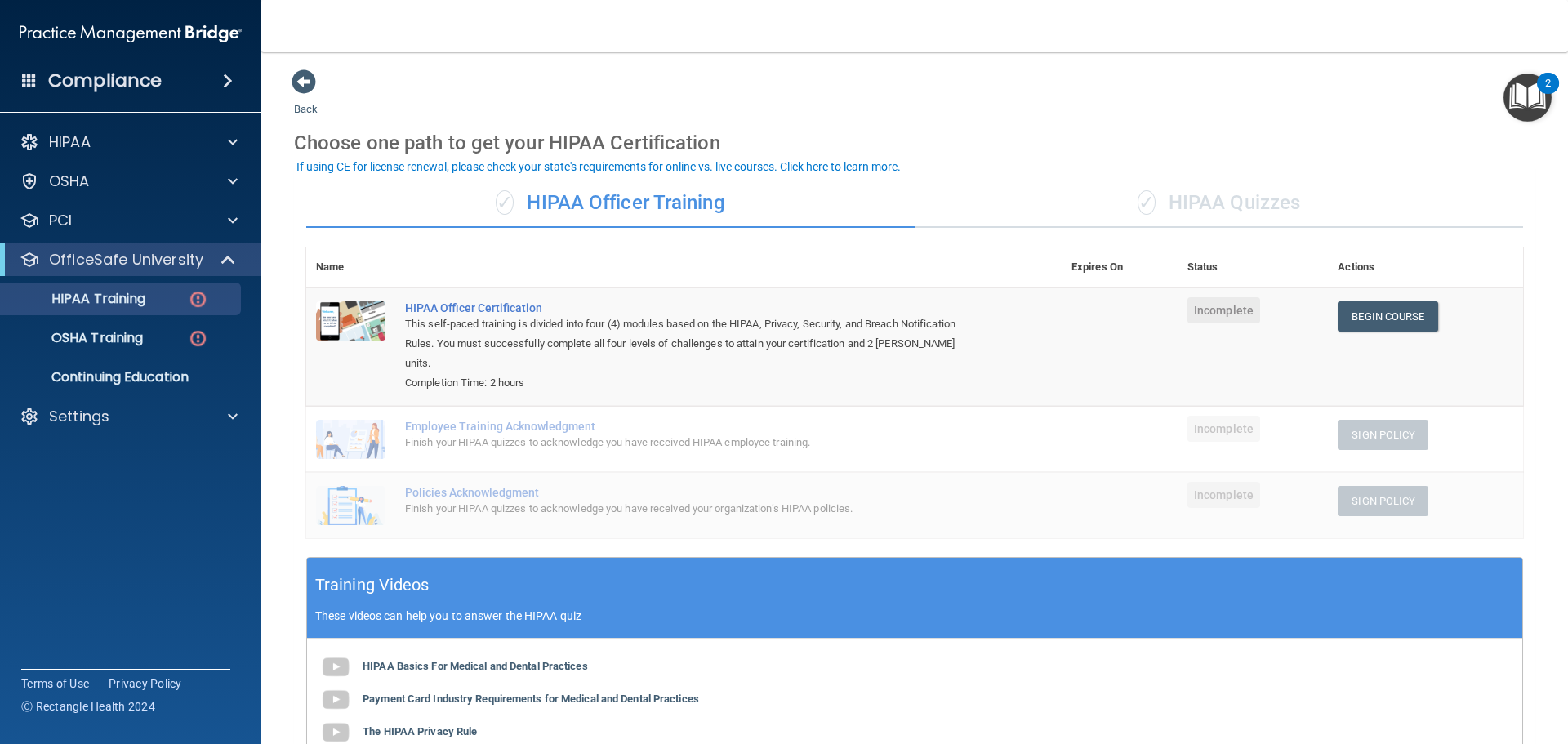
click at [1225, 212] on div "✓ HIPAA Quizzes" at bounding box center [1218, 203] width 608 height 49
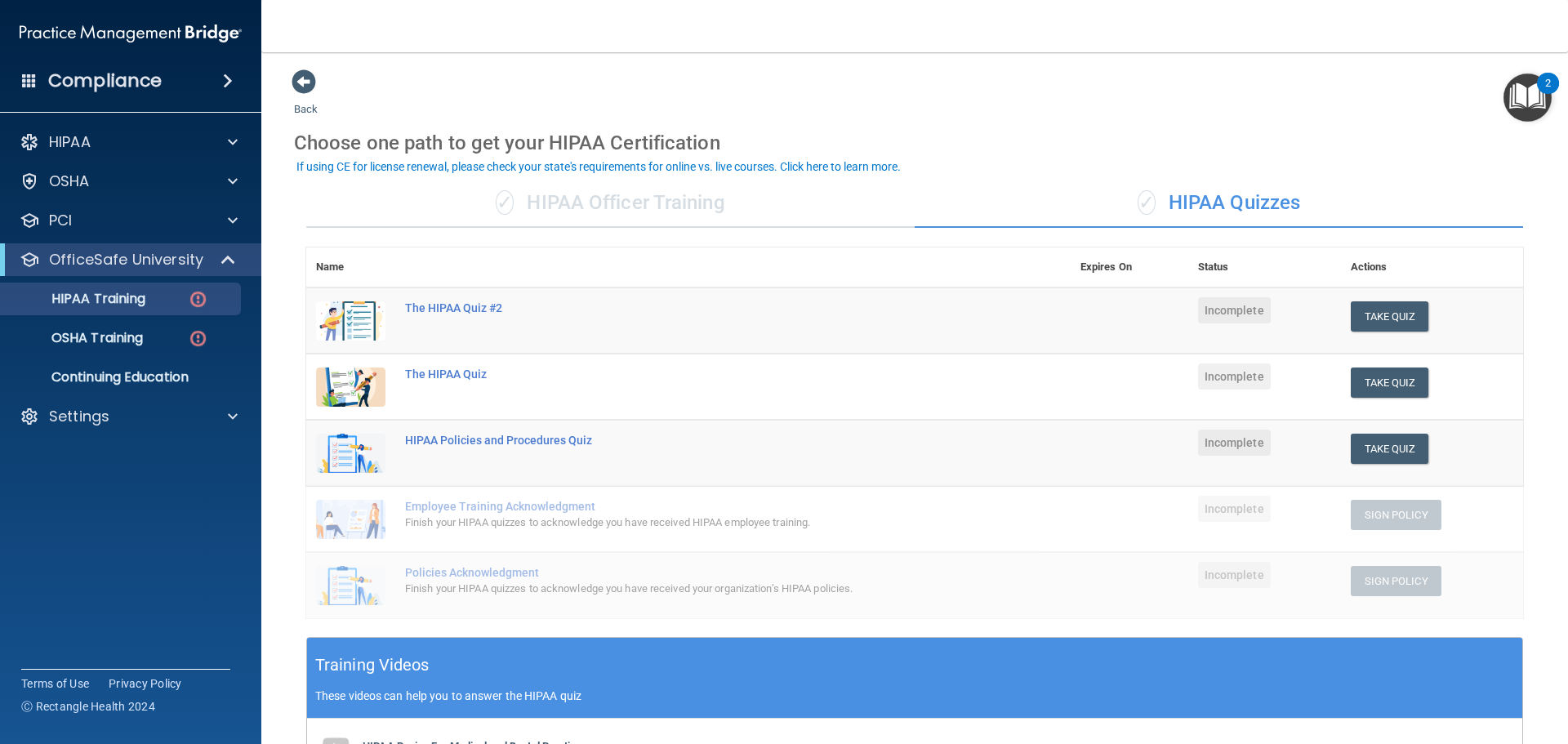
click at [600, 202] on div "✓ HIPAA Officer Training" at bounding box center [610, 203] width 608 height 49
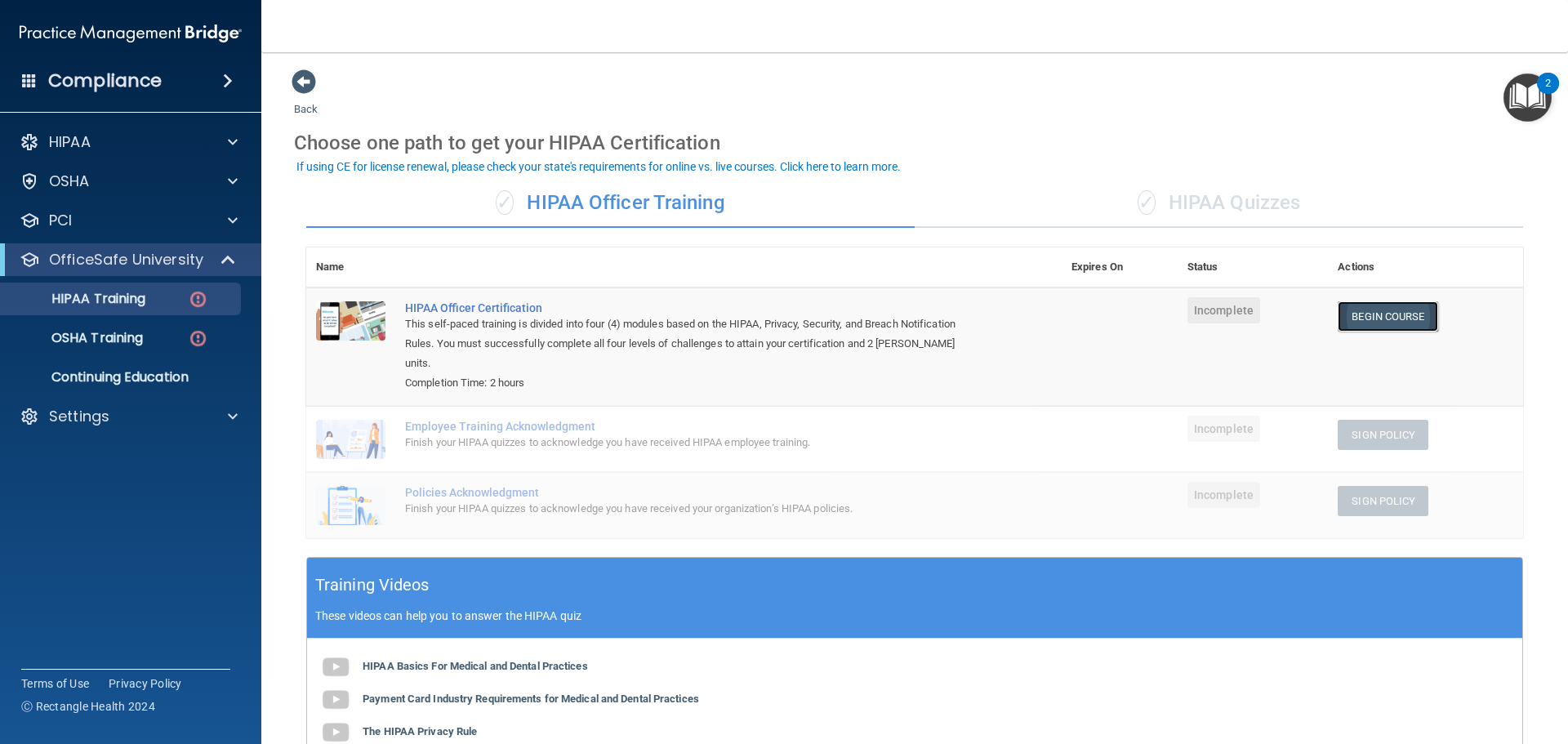
click at [1368, 315] on link "Begin Course" at bounding box center [1386, 316] width 99 height 31
click at [1219, 209] on div "✓ HIPAA Quizzes" at bounding box center [1218, 203] width 608 height 49
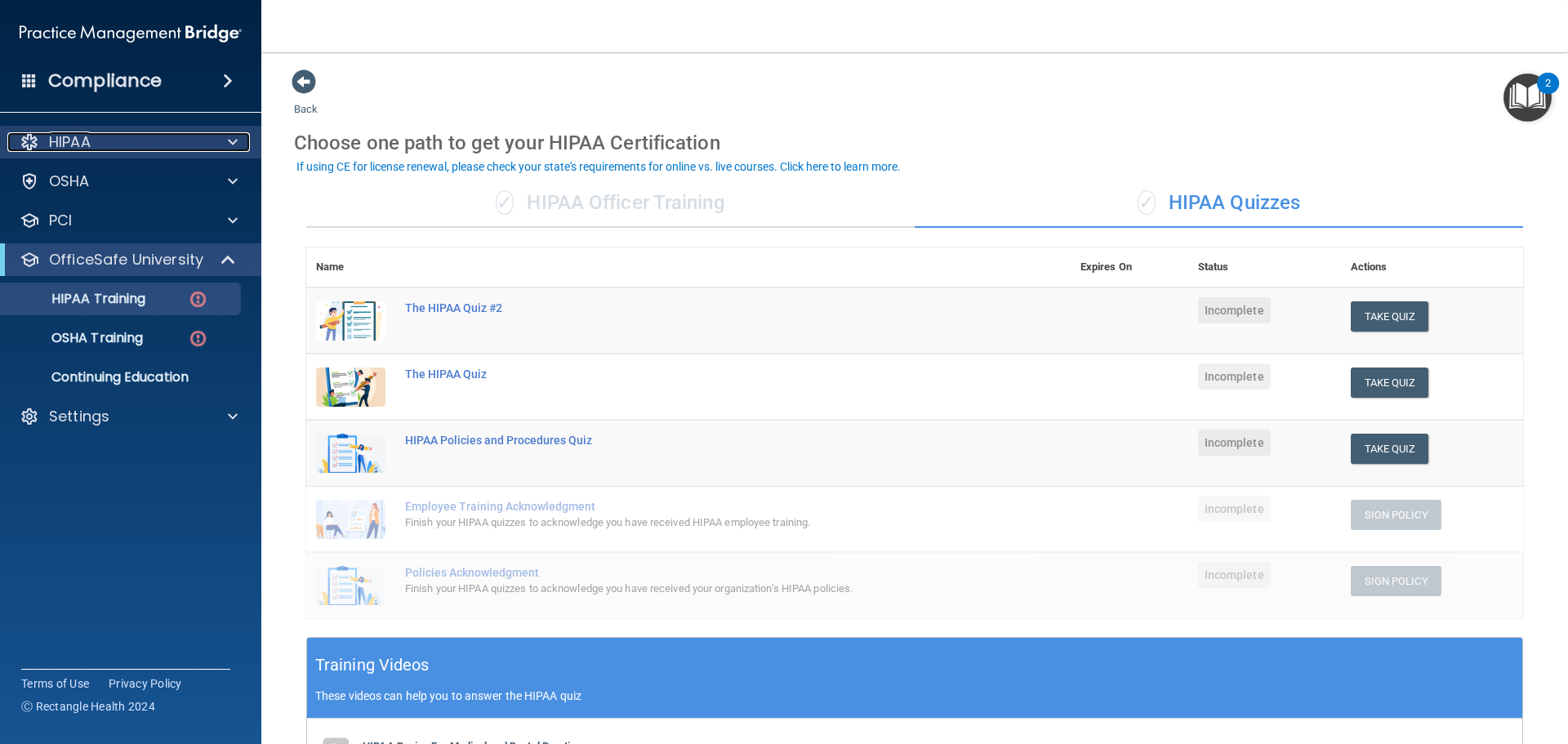
click at [65, 148] on p "HIPAA" at bounding box center [70, 142] width 42 height 19
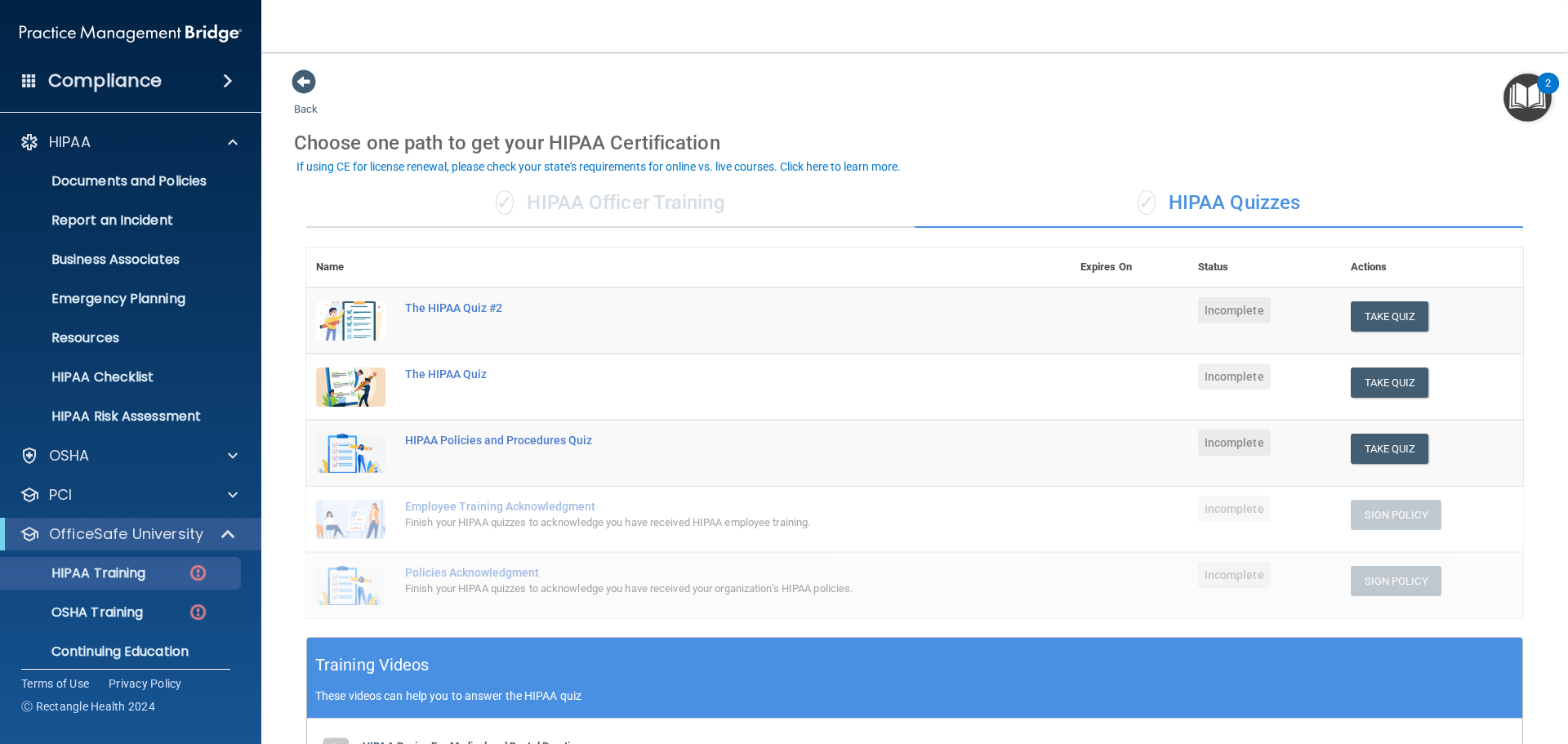
click at [90, 76] on h4 "Compliance" at bounding box center [105, 81] width 113 height 23
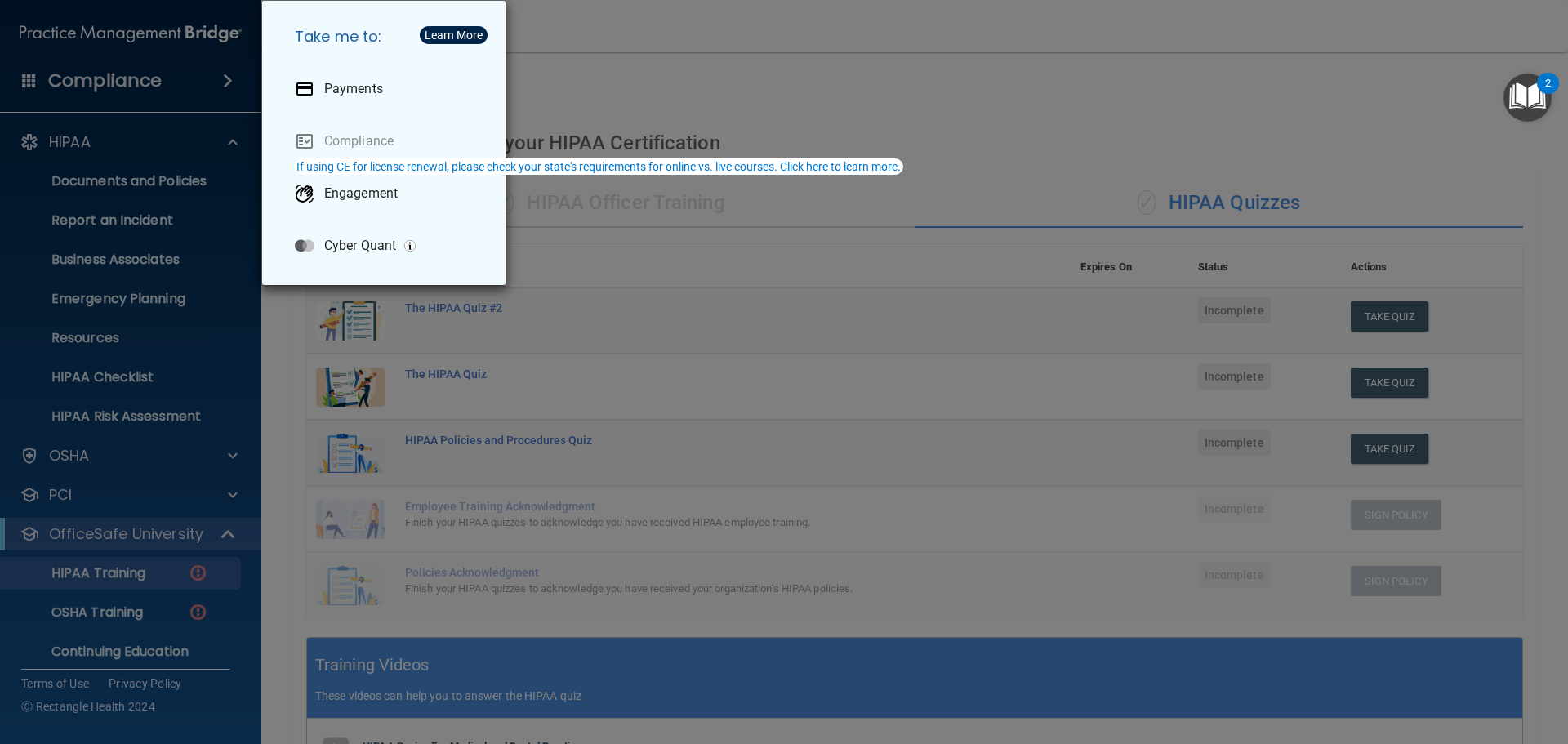
click at [751, 112] on div "Take me to: Payments Compliance Engagement Cyber Quant" at bounding box center [784, 372] width 1568 height 744
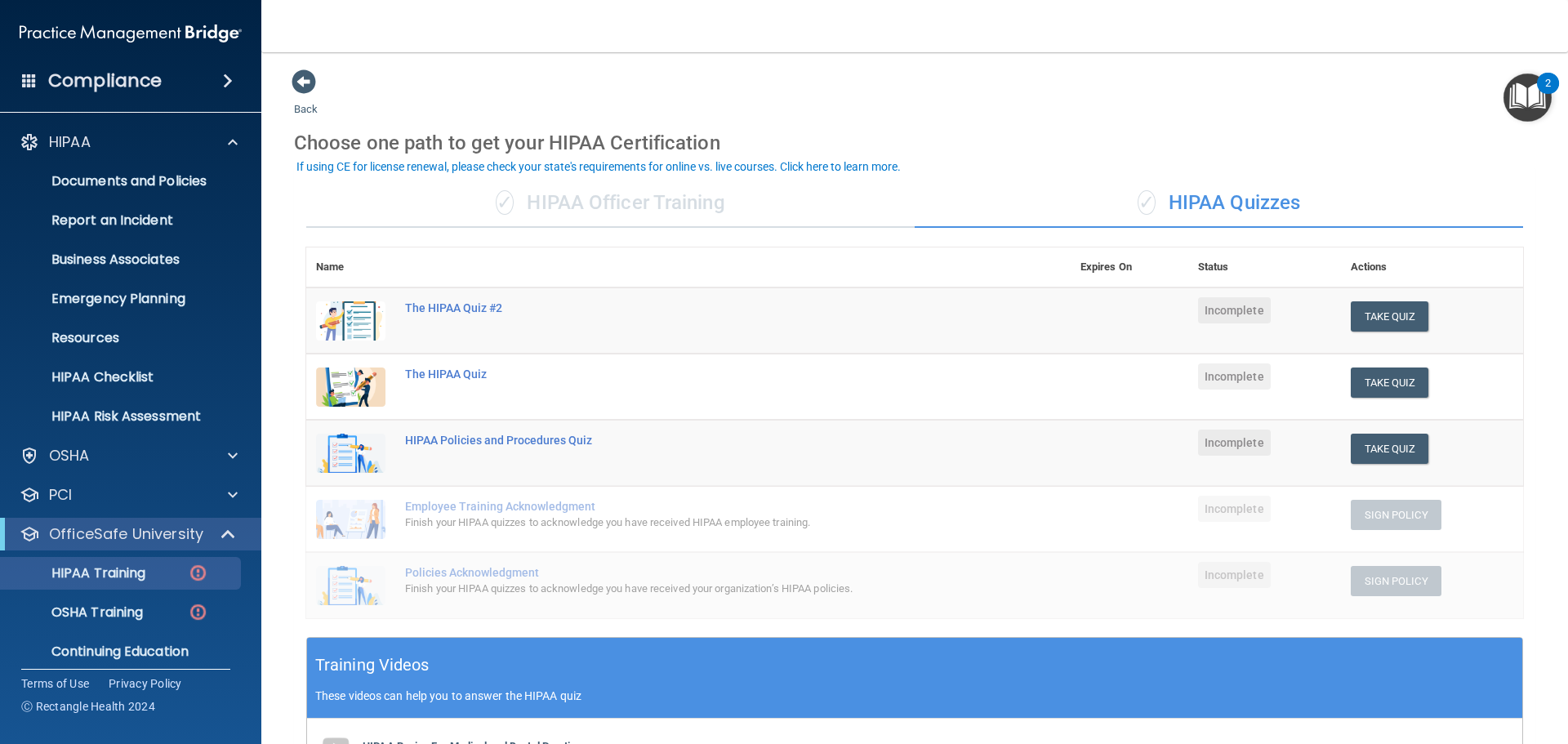
click at [68, 31] on img at bounding box center [131, 32] width 223 height 32
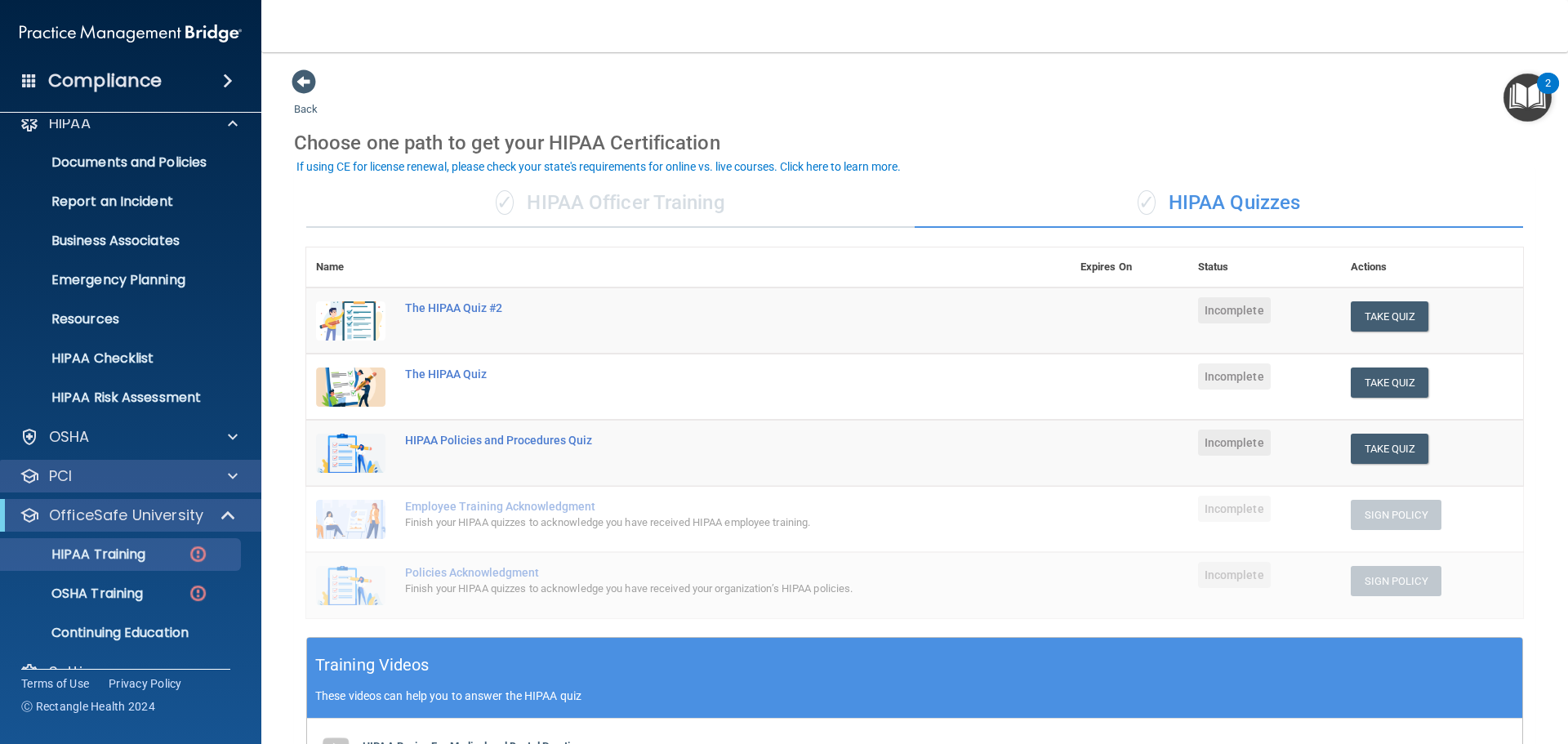
scroll to position [51, 0]
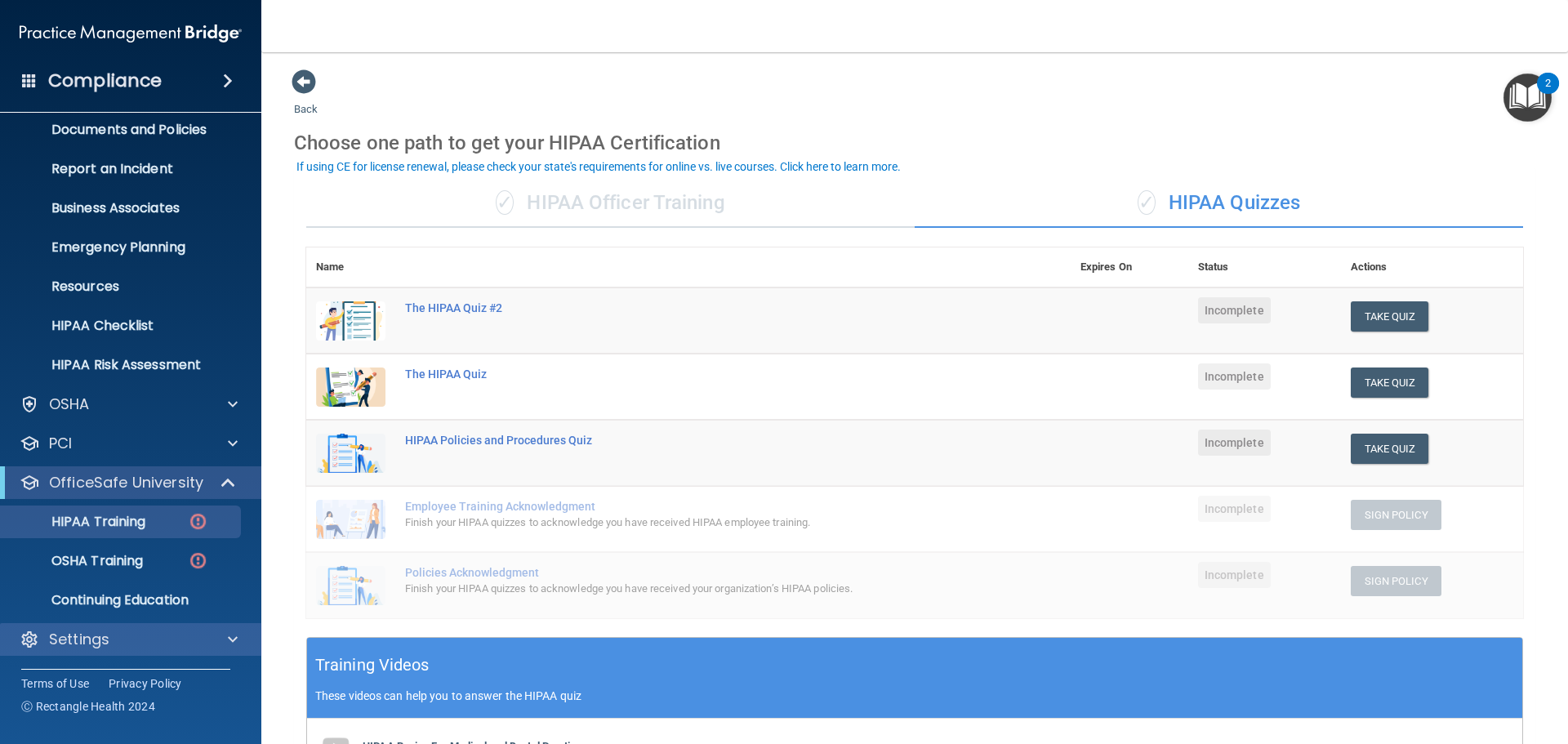
click at [85, 627] on div "Settings" at bounding box center [131, 639] width 262 height 32
click at [226, 636] on div at bounding box center [230, 639] width 41 height 19
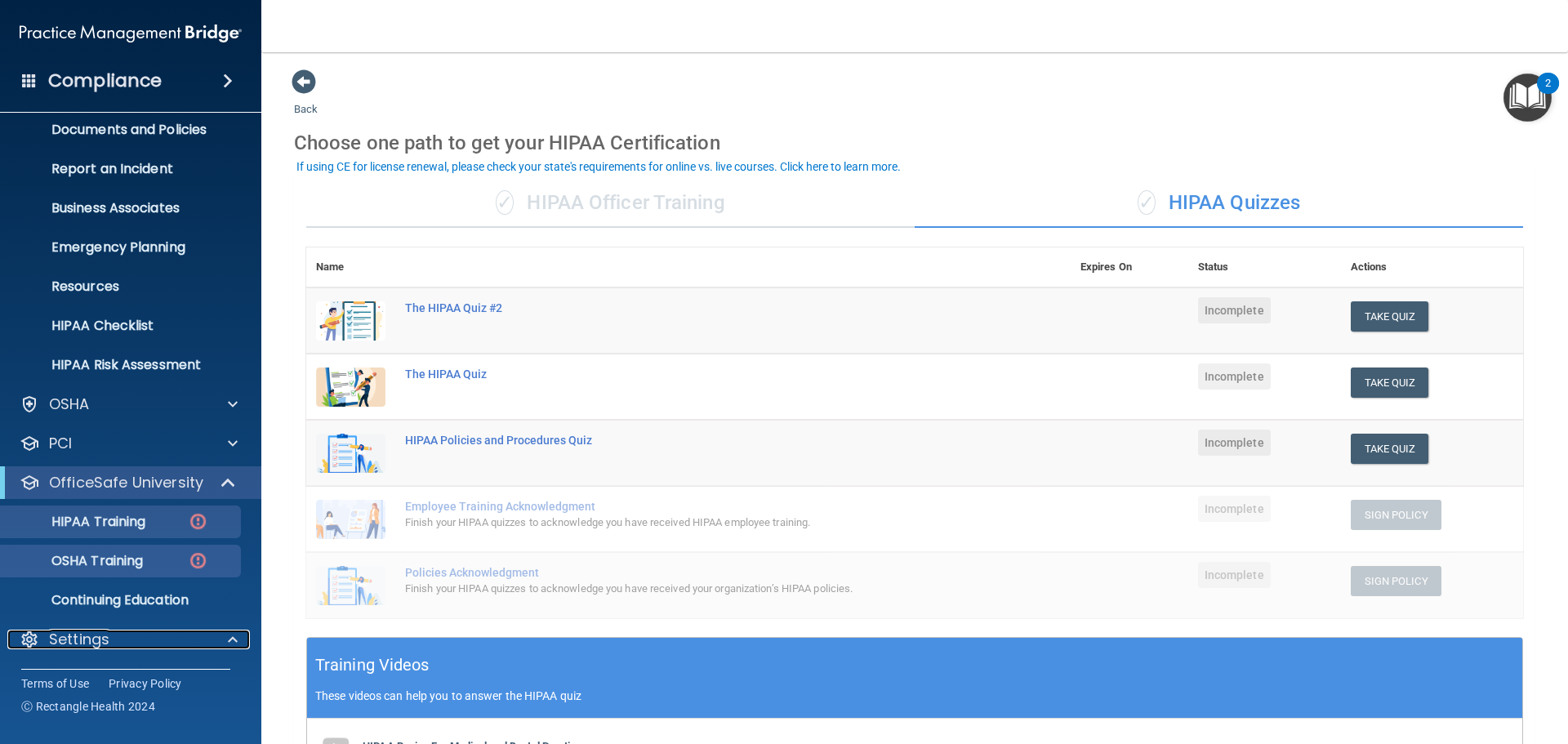
scroll to position [209, 0]
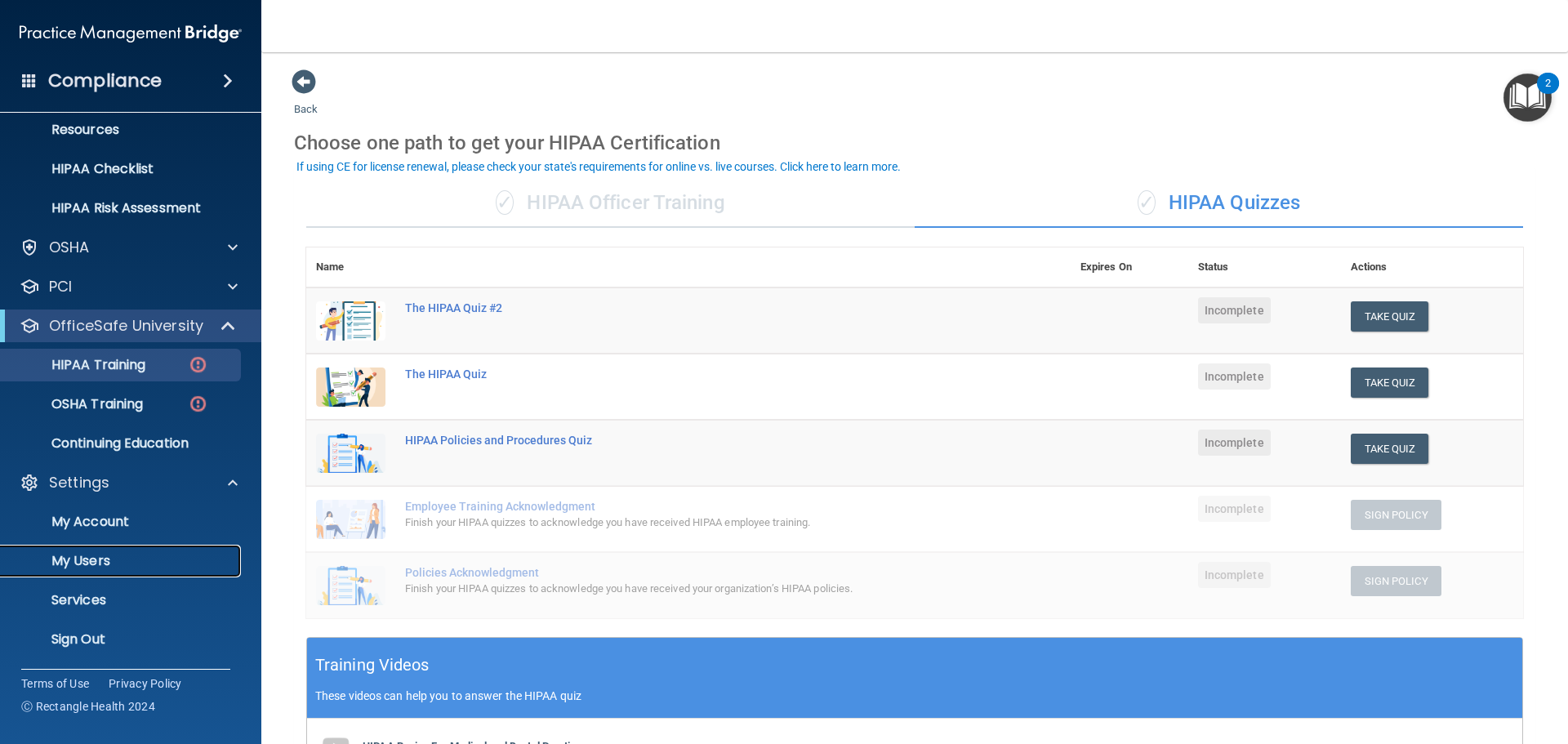
click at [88, 560] on p "My Users" at bounding box center [121, 561] width 223 height 17
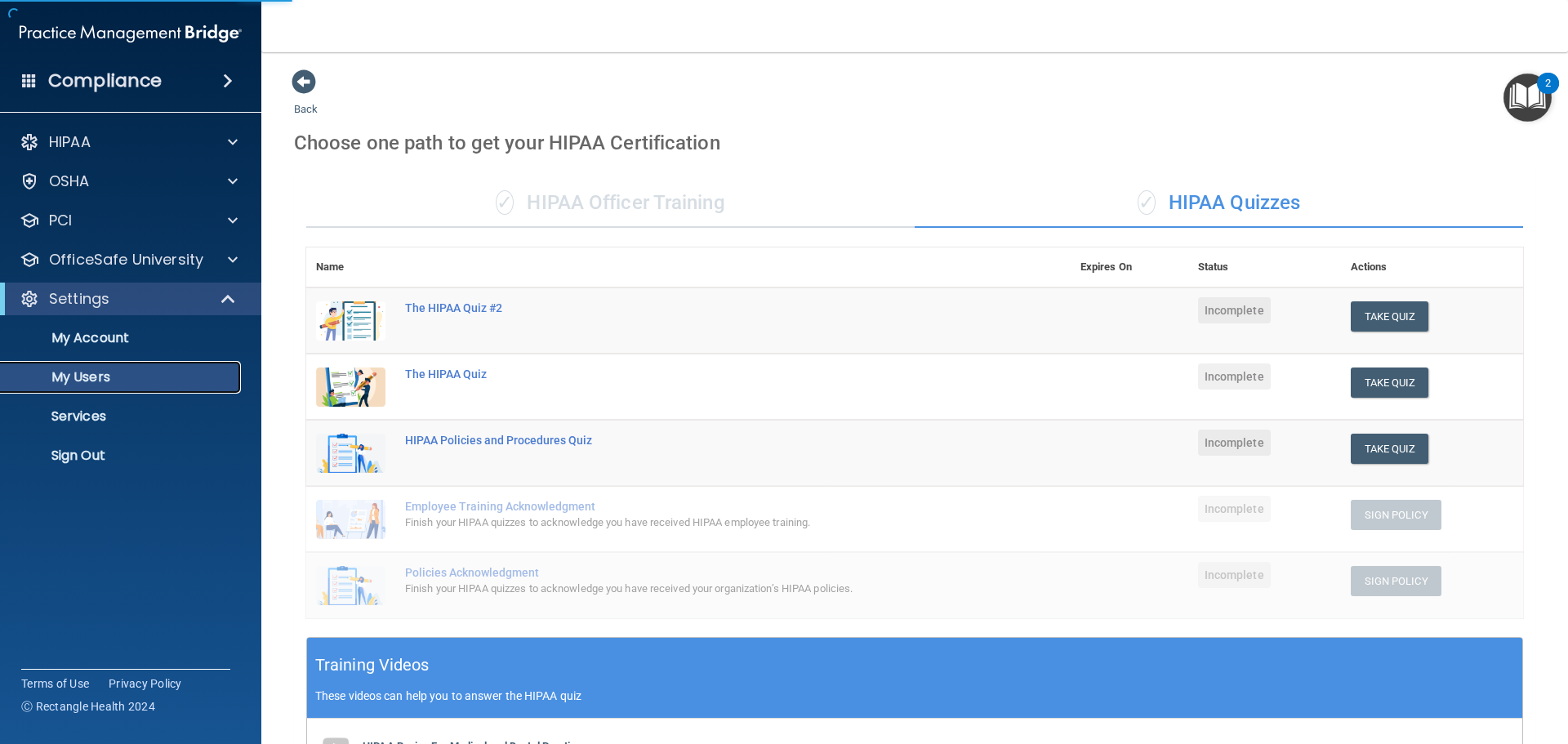
select select "20"
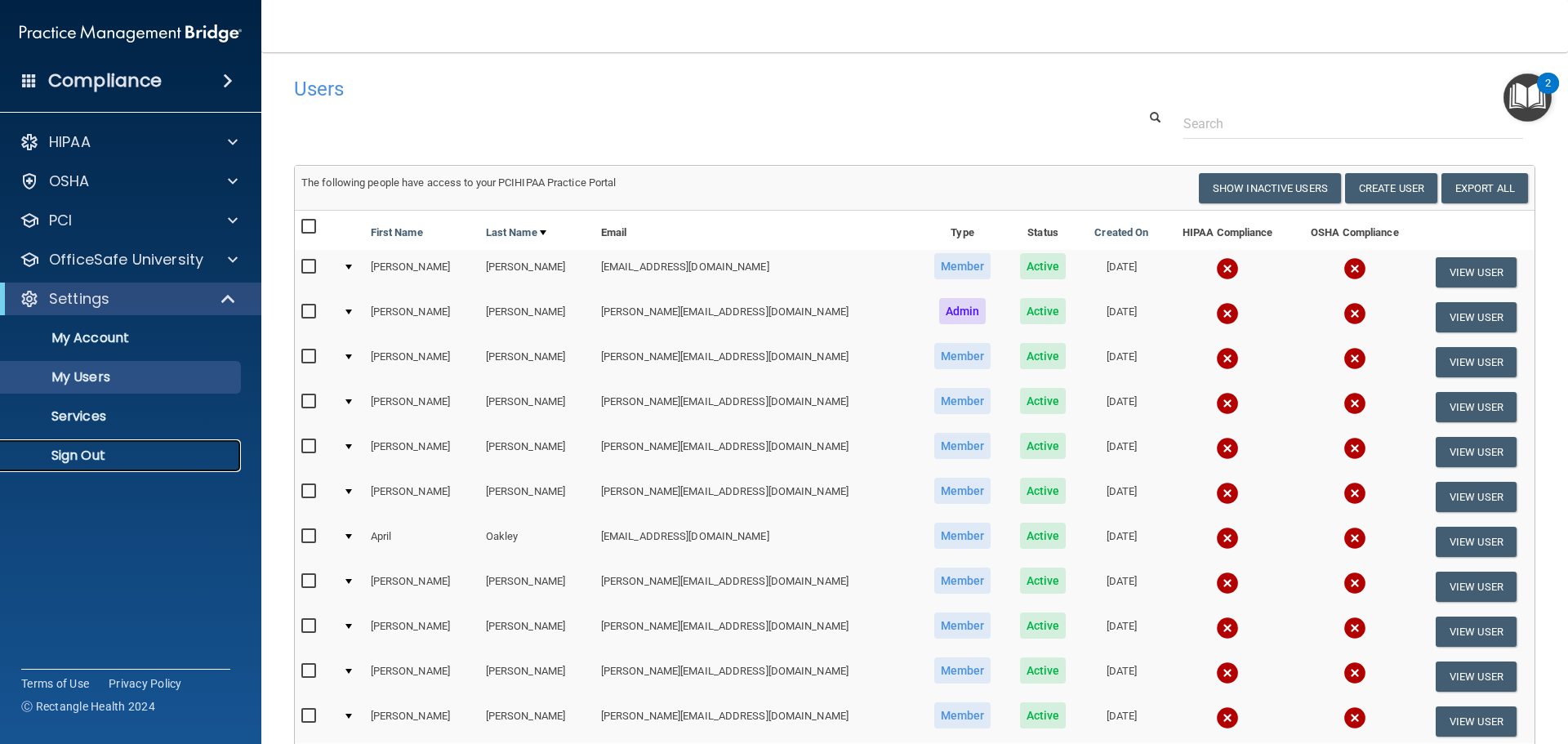
click at [61, 448] on p "Sign Out" at bounding box center [121, 456] width 223 height 17
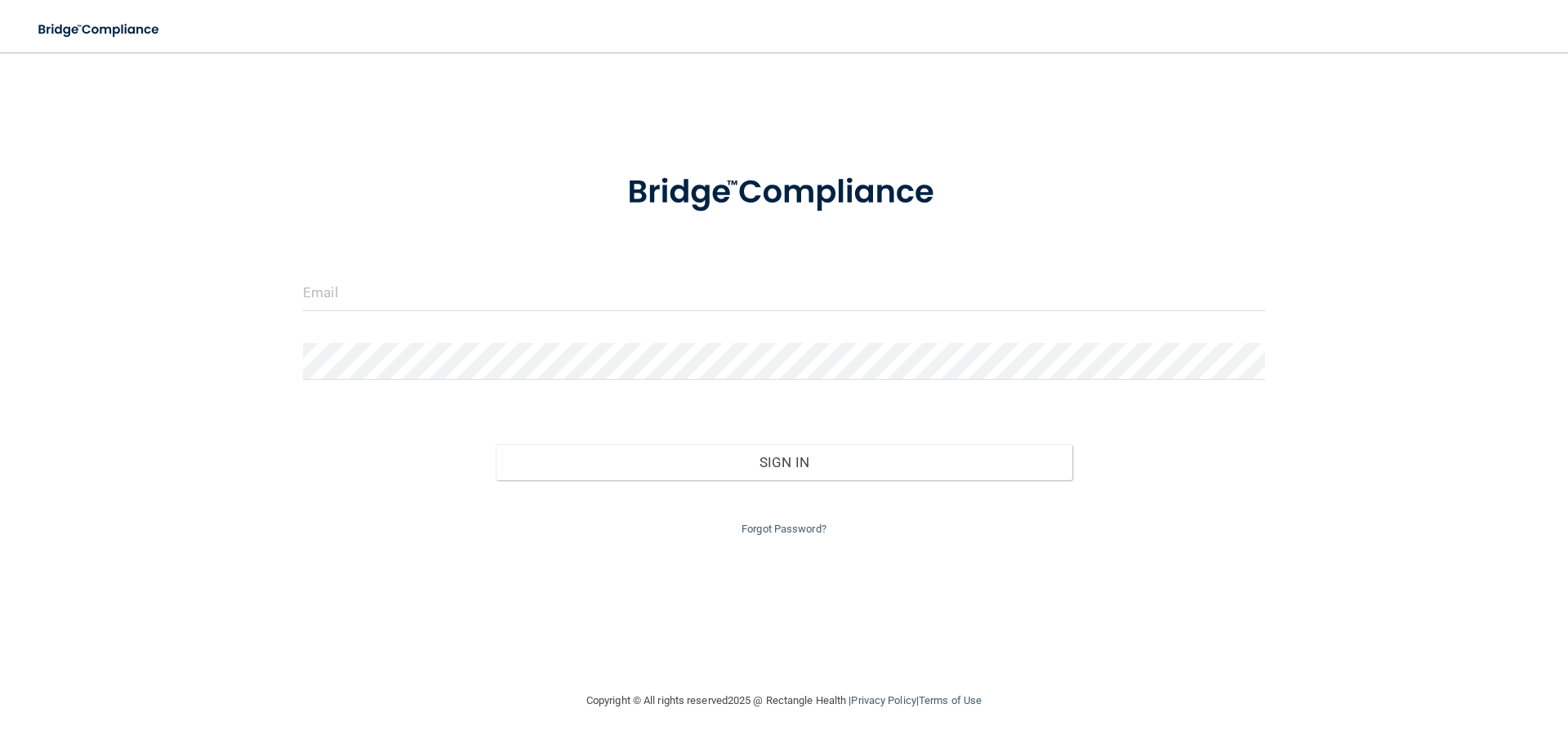
click at [1185, 264] on form "Invalid email/password. You don't have permission to access that page. Sign In …" at bounding box center [784, 344] width 962 height 389
click at [483, 284] on input "email" at bounding box center [784, 293] width 962 height 37
type input "[PERSON_NAME][EMAIL_ADDRESS][DOMAIN_NAME]"
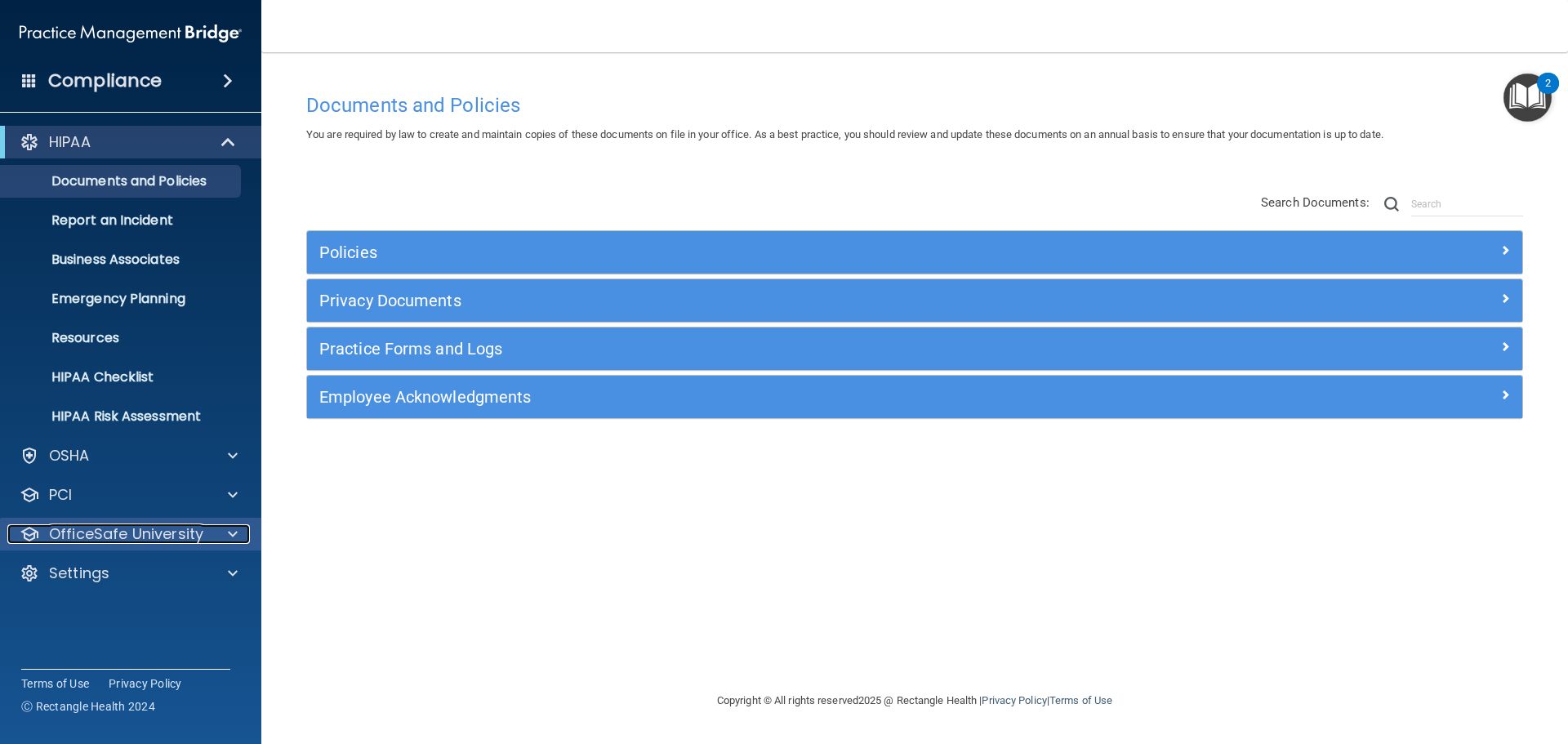
click at [164, 532] on p "OfficeSafe University" at bounding box center [126, 533] width 154 height 19
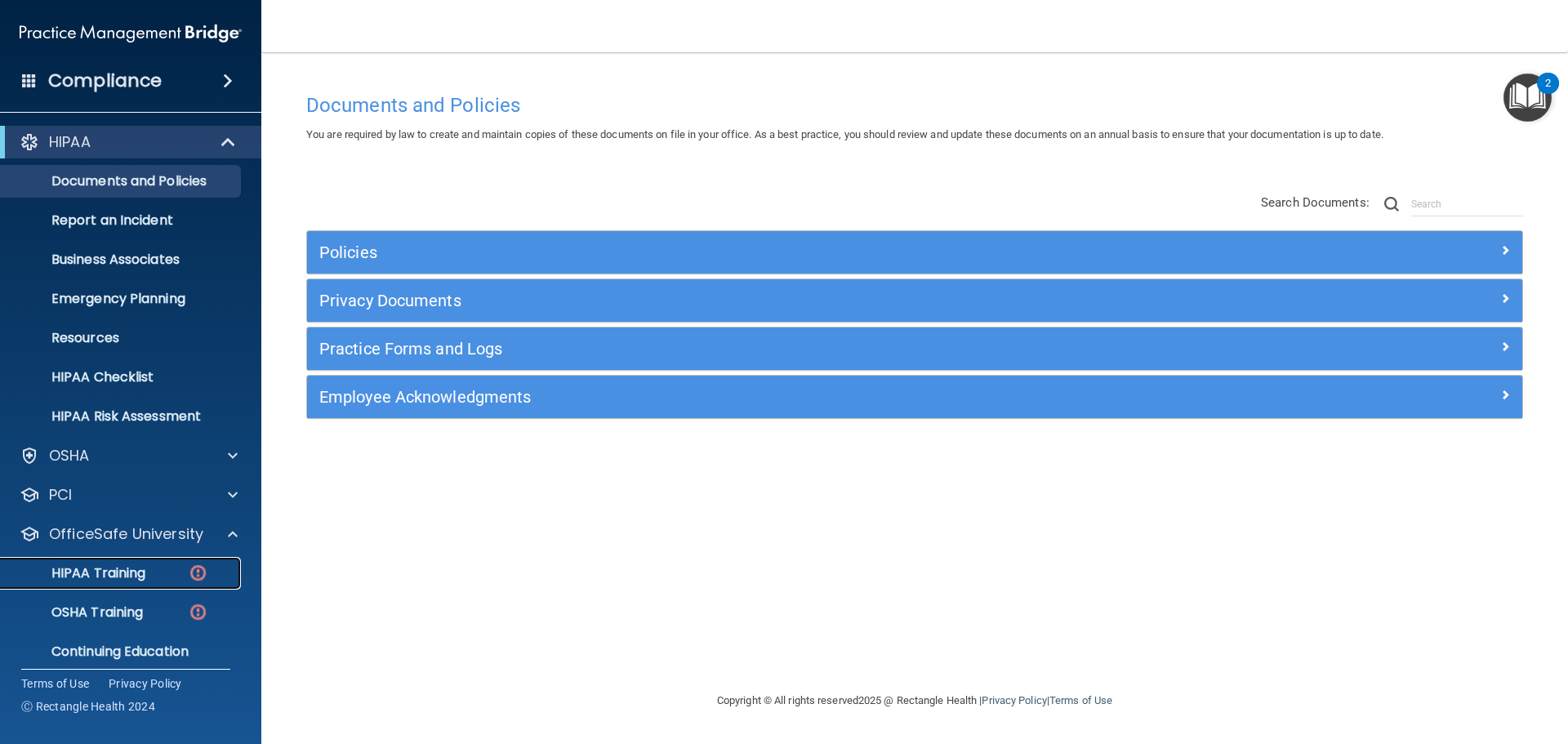
click at [111, 578] on p "HIPAA Training" at bounding box center [77, 573] width 134 height 17
